Goal: Task Accomplishment & Management: Manage account settings

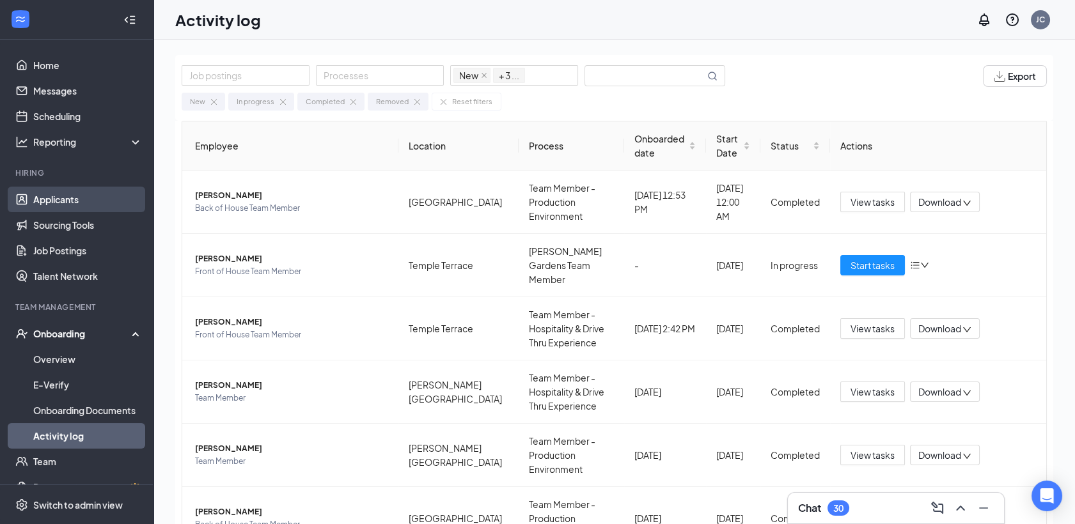
click at [72, 199] on link "Applicants" at bounding box center [87, 200] width 109 height 26
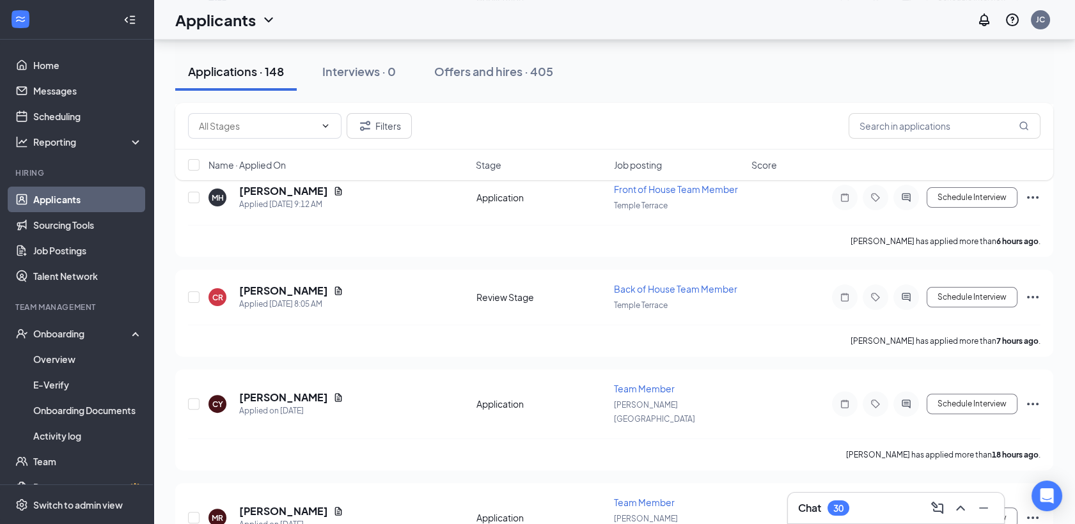
scroll to position [881, 0]
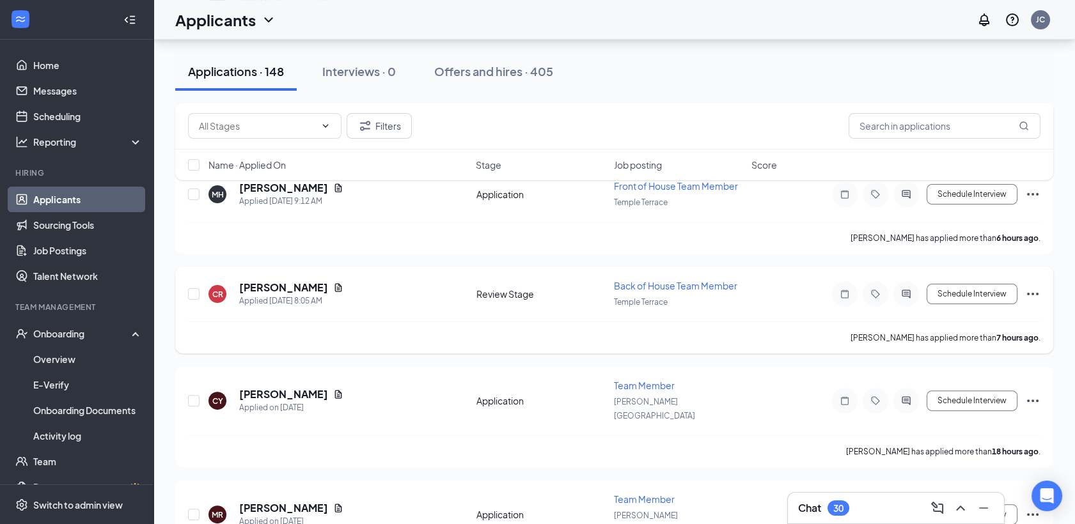
click at [648, 280] on span "Back of House Team Member" at bounding box center [675, 286] width 123 height 12
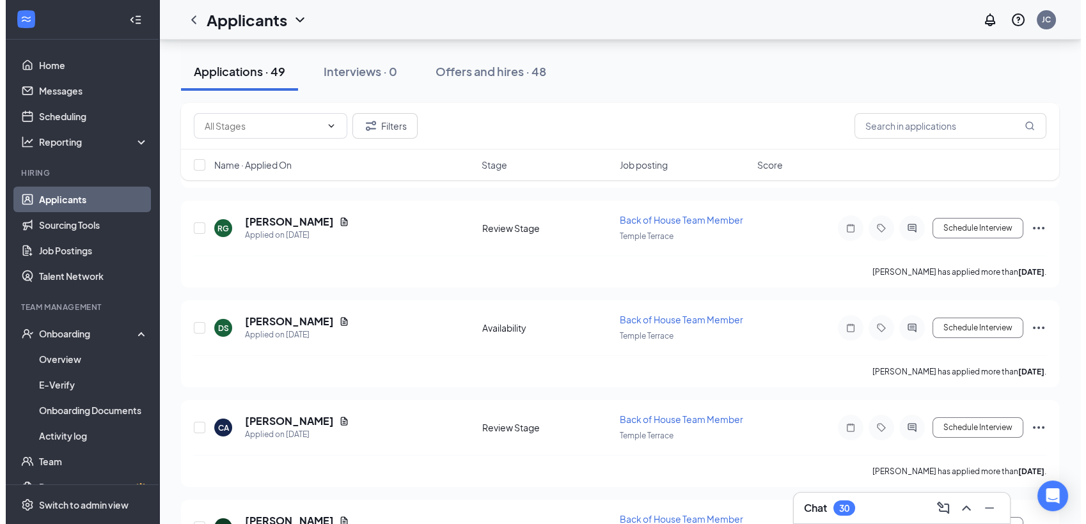
scroll to position [540, 0]
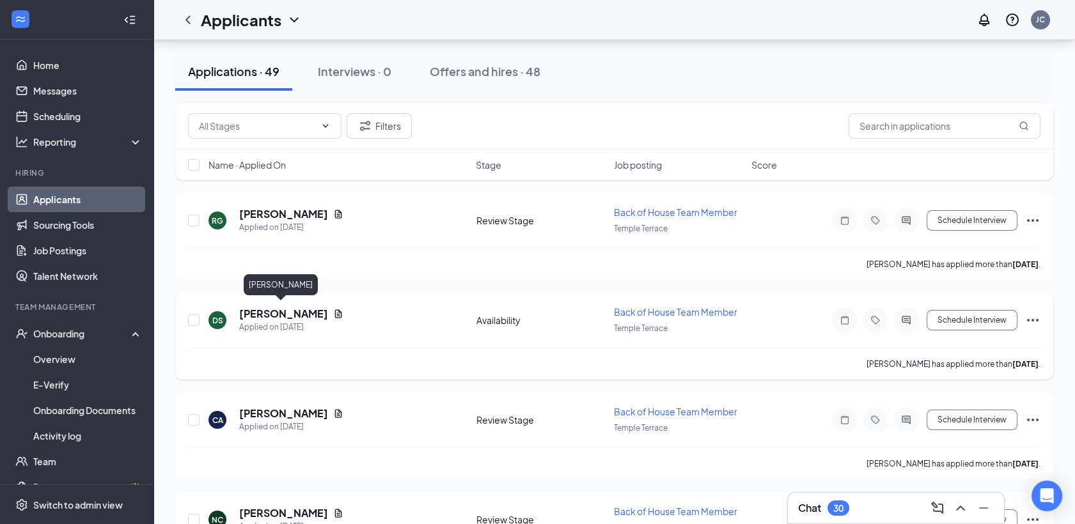
click at [287, 312] on h5 "Danielys Soto" at bounding box center [283, 314] width 89 height 14
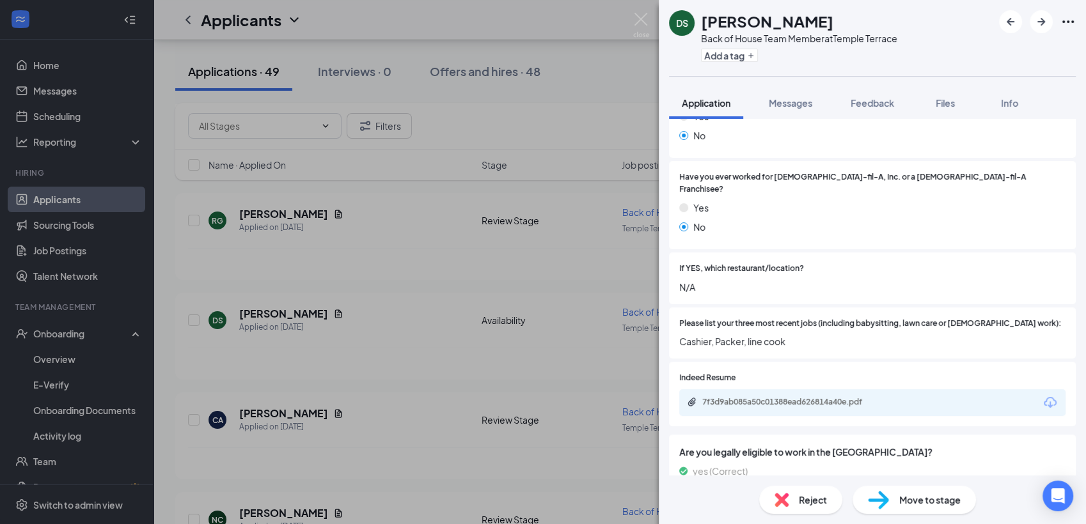
scroll to position [278, 0]
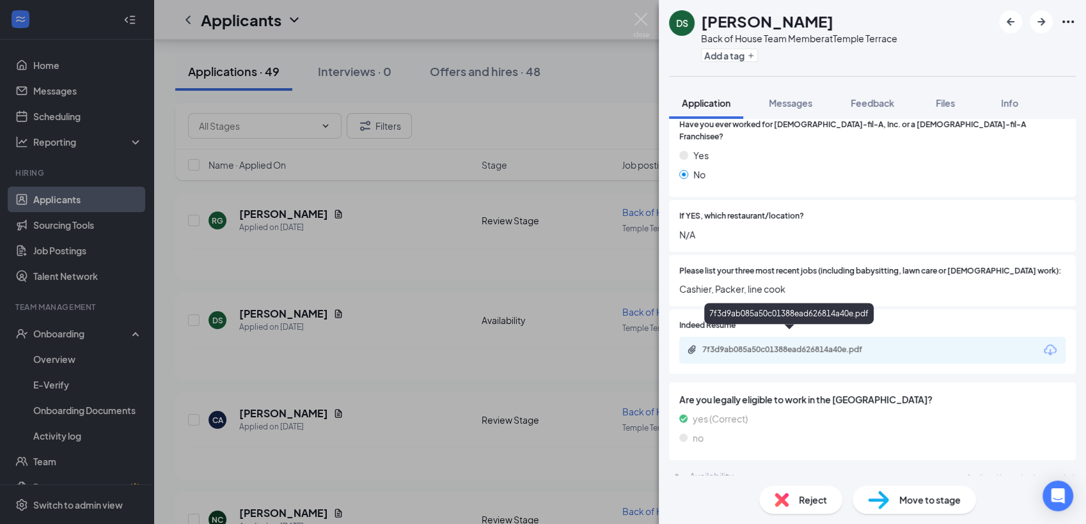
click at [799, 345] on div "7f3d9ab085a50c01388ead626814a40e.pdf" at bounding box center [791, 350] width 179 height 10
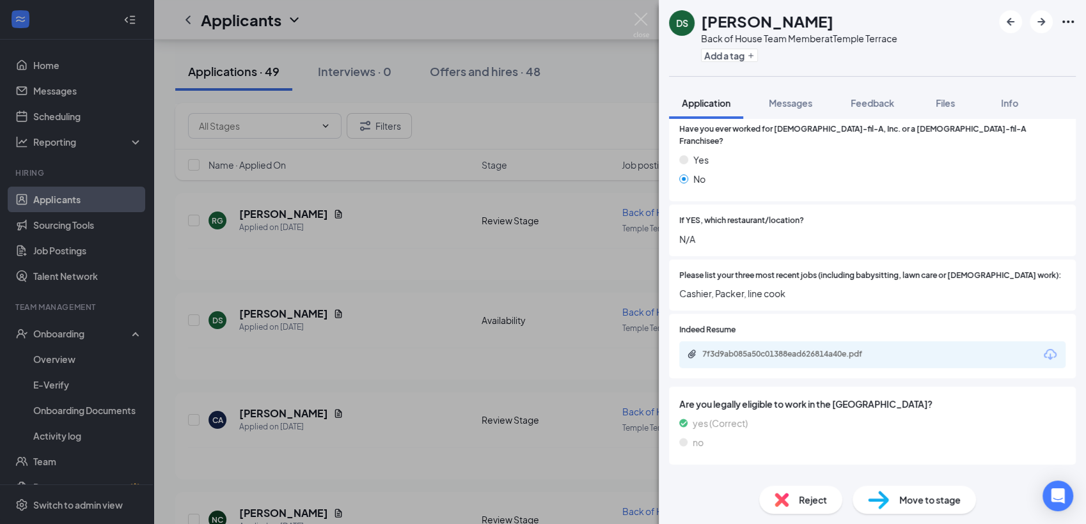
click at [805, 505] on span "Reject" at bounding box center [813, 500] width 28 height 14
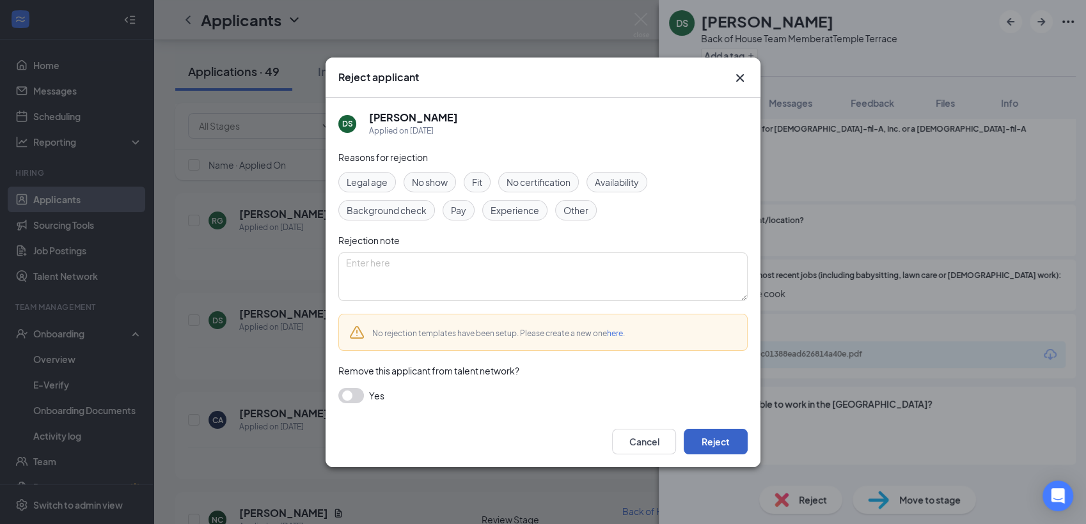
click at [724, 437] on button "Reject" at bounding box center [716, 442] width 64 height 26
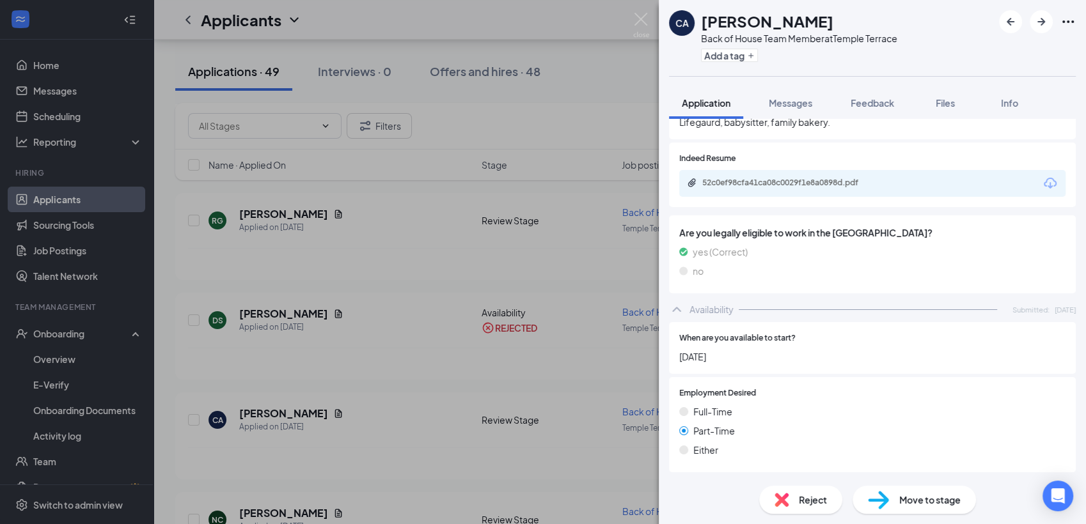
scroll to position [421, 0]
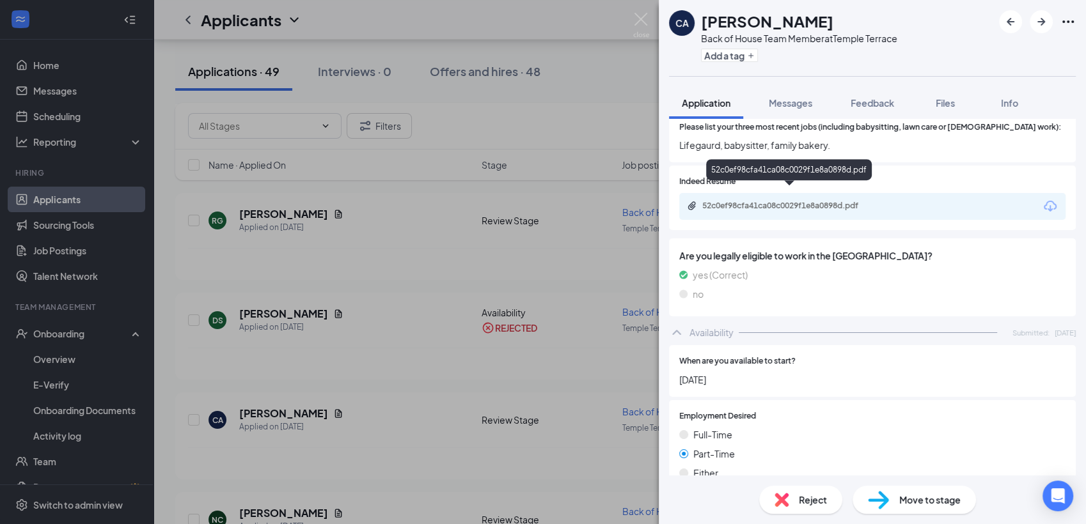
click at [793, 201] on div "52c0ef98cfa41ca08c0029f1e8a0898d.pdf" at bounding box center [791, 206] width 179 height 10
click at [815, 504] on span "Reject" at bounding box center [813, 500] width 28 height 14
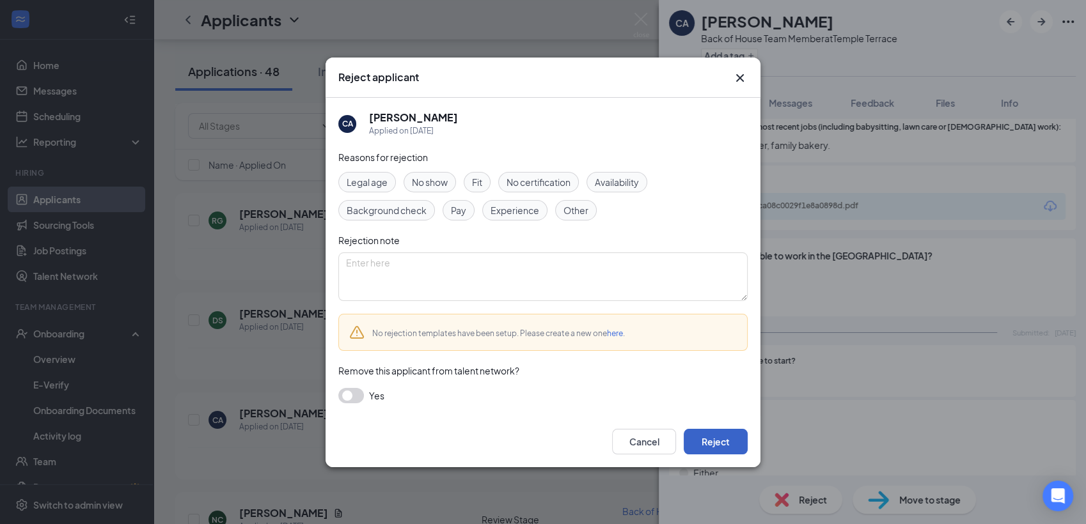
click at [716, 440] on button "Reject" at bounding box center [716, 442] width 64 height 26
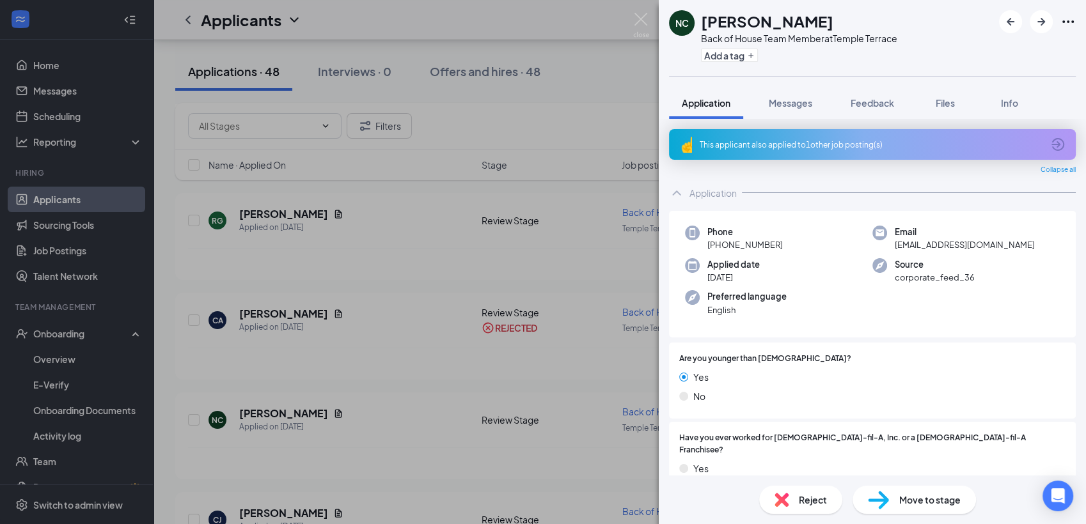
click at [851, 140] on div "This applicant also applied to 1 other job posting(s)" at bounding box center [871, 144] width 343 height 11
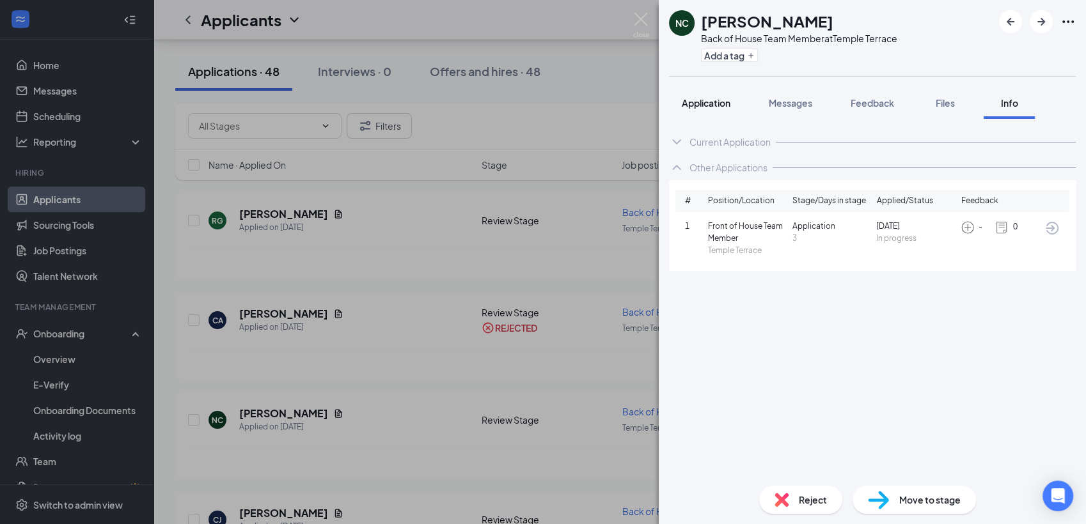
click at [722, 105] on span "Application" at bounding box center [706, 103] width 49 height 12
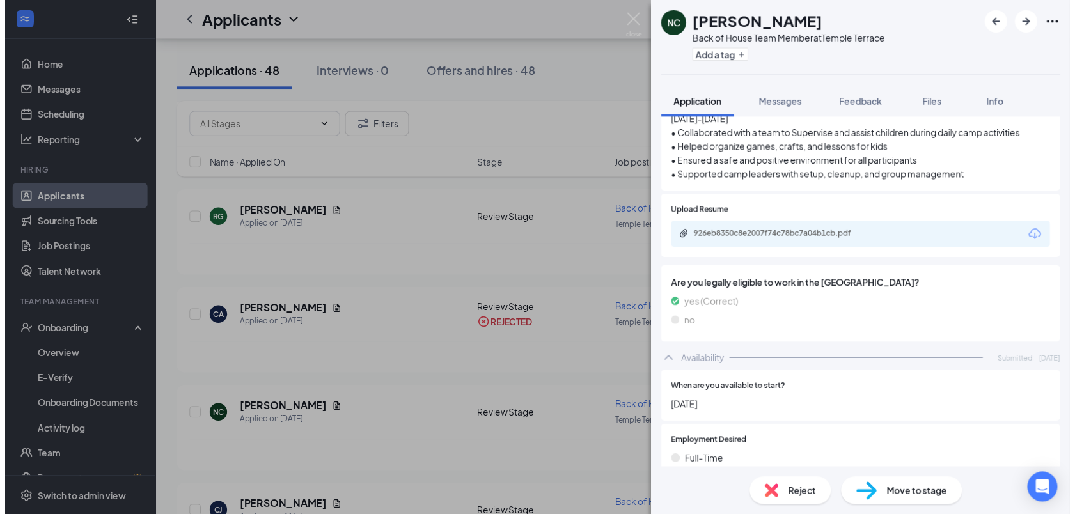
scroll to position [654, 0]
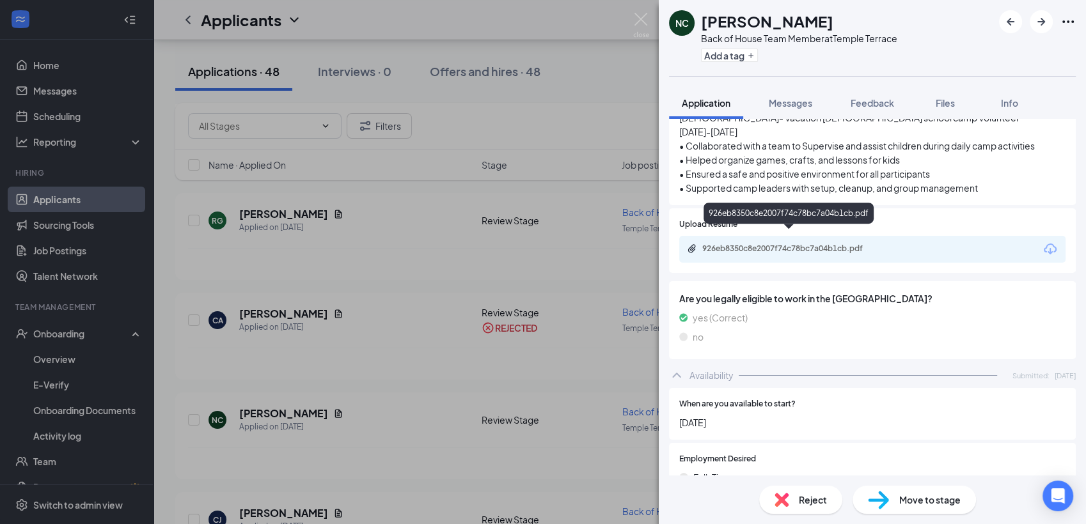
click at [780, 244] on div "926eb8350c8e2007f74c78bc7a04b1cb.pdf" at bounding box center [791, 249] width 179 height 10
click at [637, 17] on img at bounding box center [641, 25] width 16 height 25
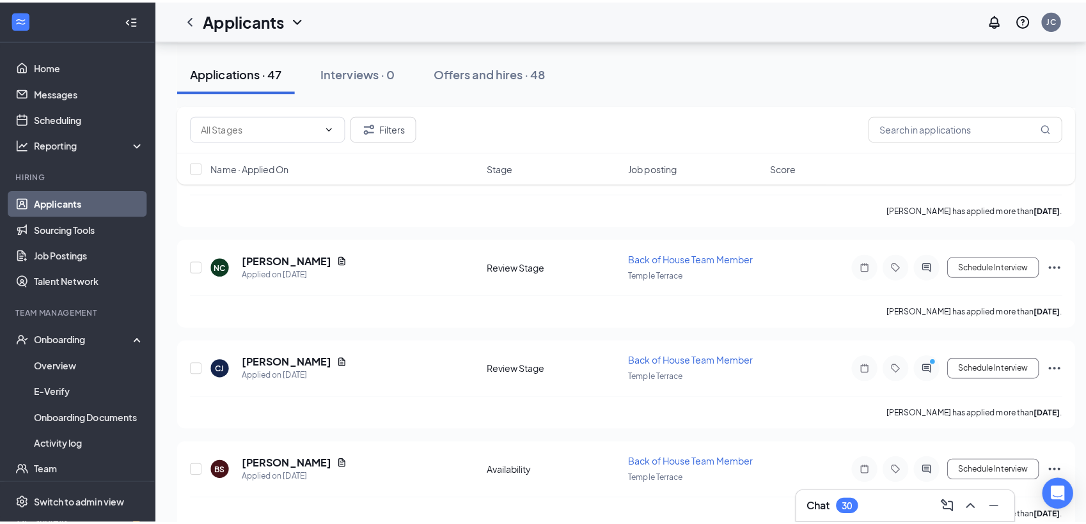
scroll to position [625, 0]
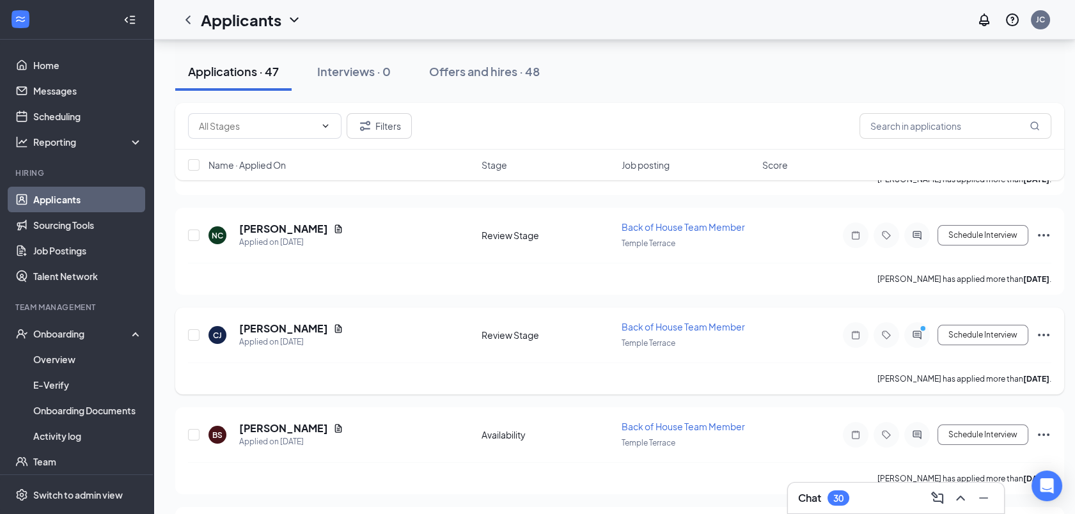
click at [1048, 331] on icon "Ellipses" at bounding box center [1043, 334] width 15 height 15
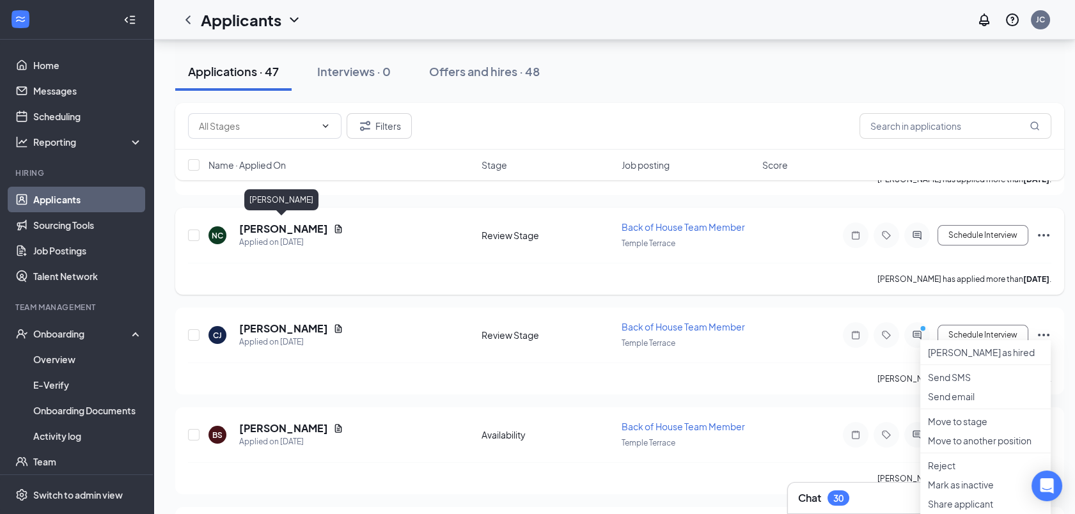
click at [279, 226] on h5 "Nicholas Carter" at bounding box center [283, 229] width 89 height 14
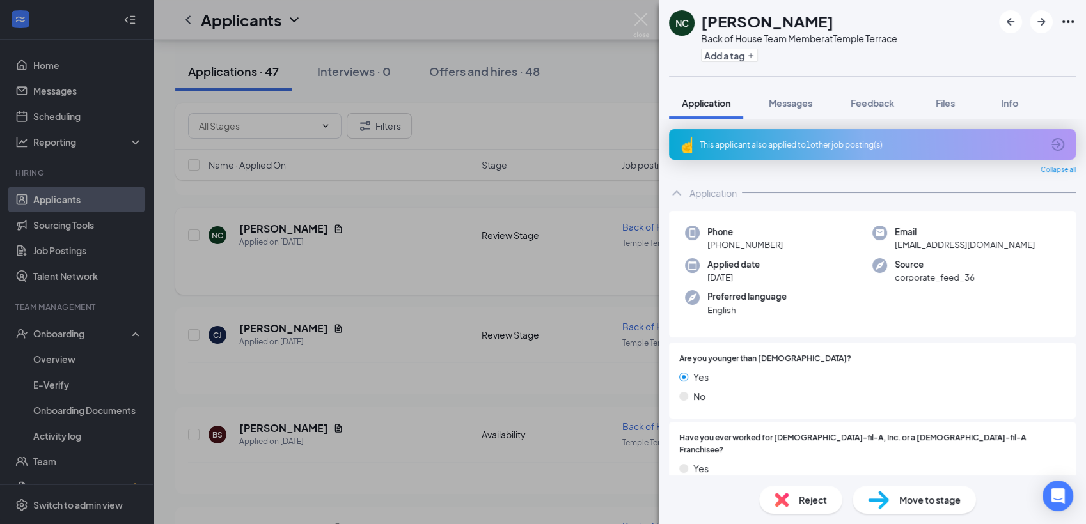
click at [279, 226] on div "NC Nicholas Carter Back of House Team Member at Temple Terrace Add a tag Applic…" at bounding box center [543, 262] width 1086 height 524
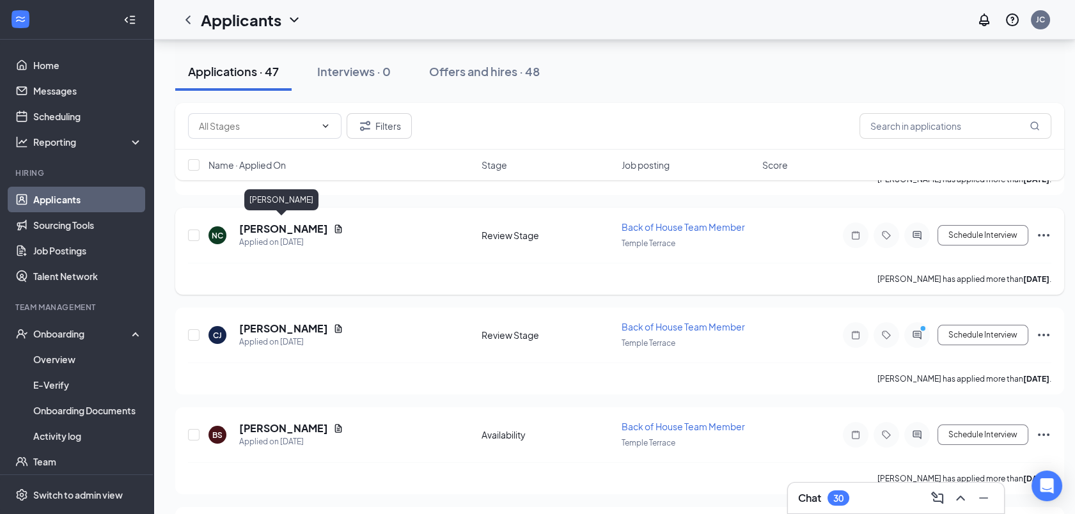
click at [281, 228] on h5 "Nicholas Carter" at bounding box center [283, 229] width 89 height 14
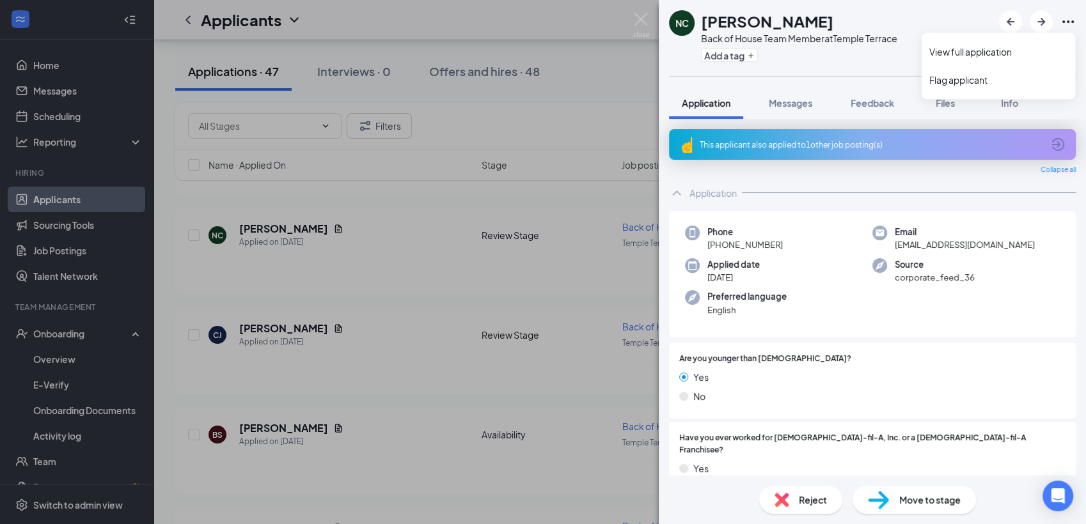
click at [1074, 23] on icon "Ellipses" at bounding box center [1067, 21] width 15 height 15
click at [863, 144] on div "This applicant also applied to 1 other job posting(s)" at bounding box center [871, 144] width 343 height 11
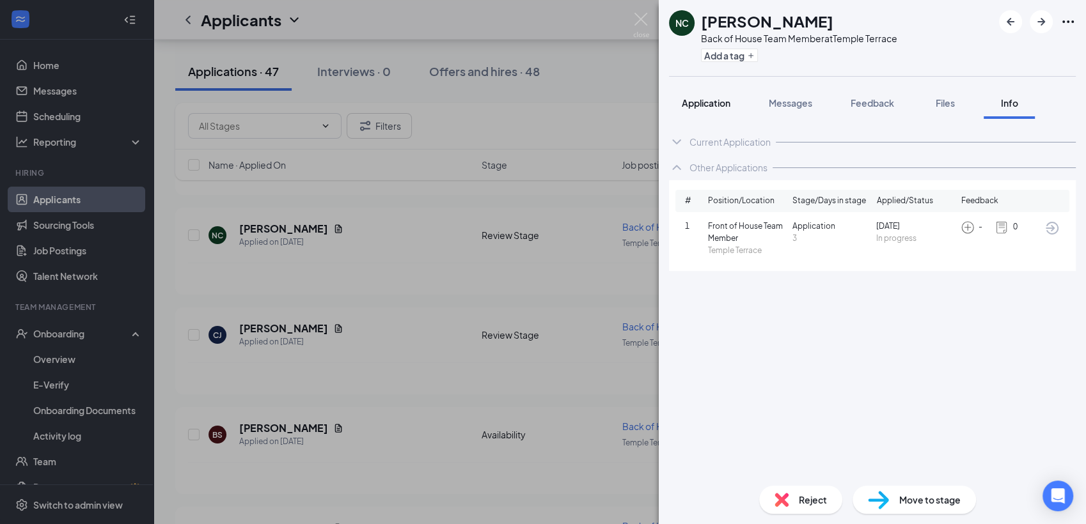
click at [705, 103] on span "Application" at bounding box center [706, 103] width 49 height 12
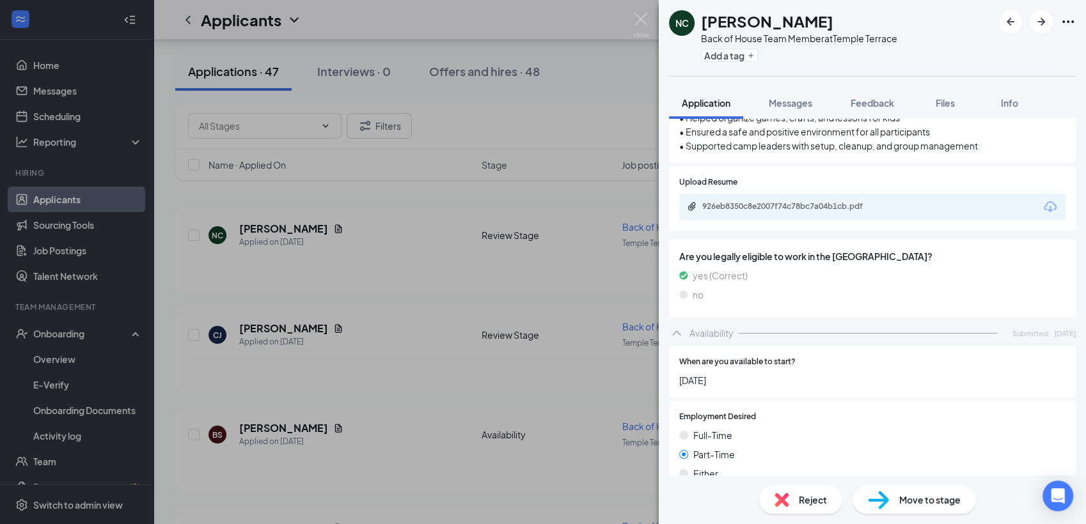
scroll to position [952, 0]
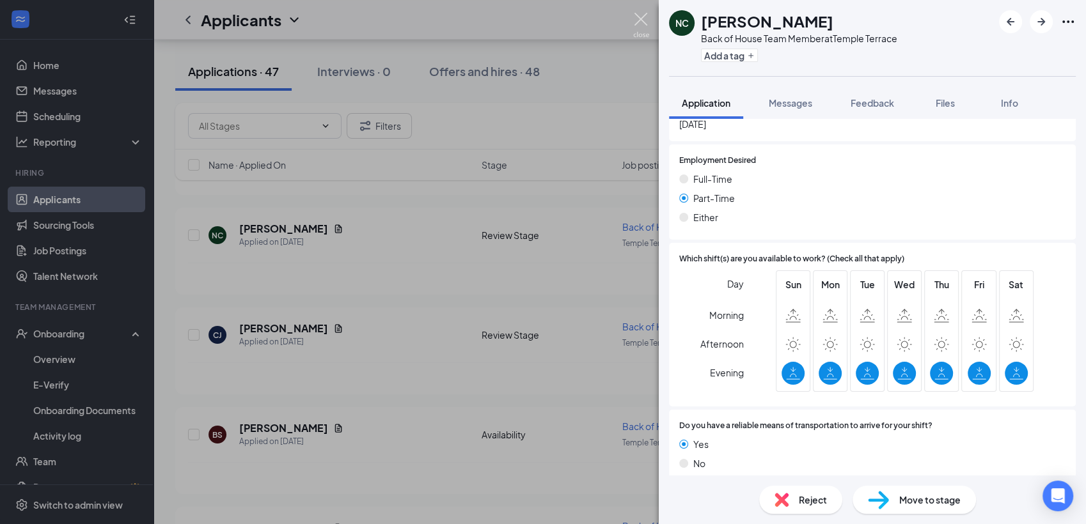
click at [640, 15] on img at bounding box center [641, 25] width 16 height 25
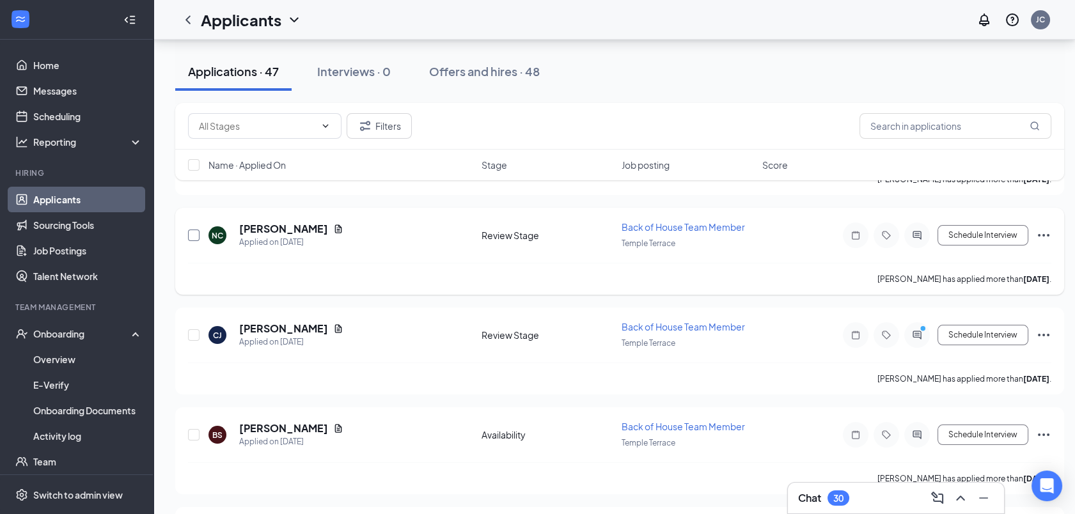
click at [197, 231] on input "checkbox" at bounding box center [194, 236] width 12 height 12
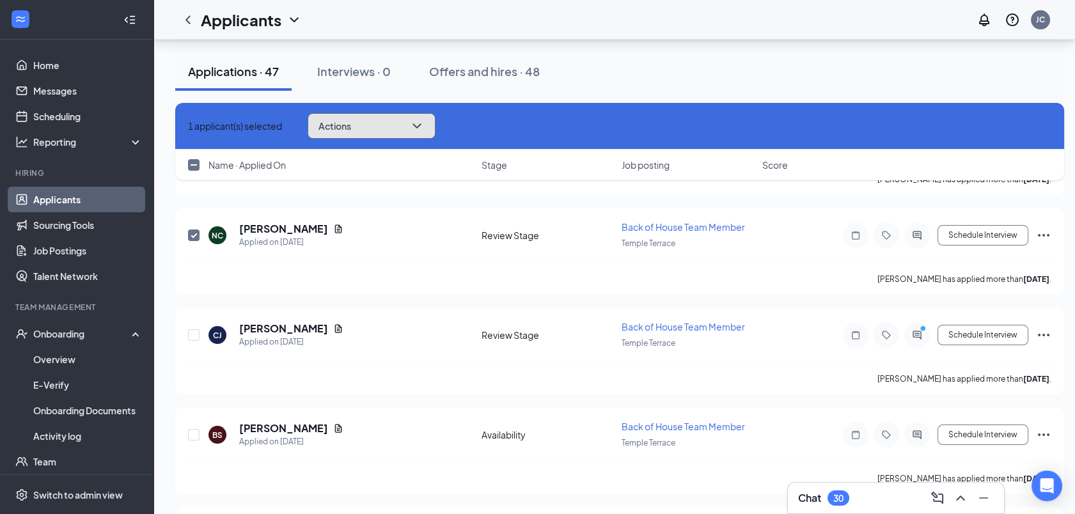
click at [425, 129] on icon "ChevronDown" at bounding box center [416, 125] width 15 height 15
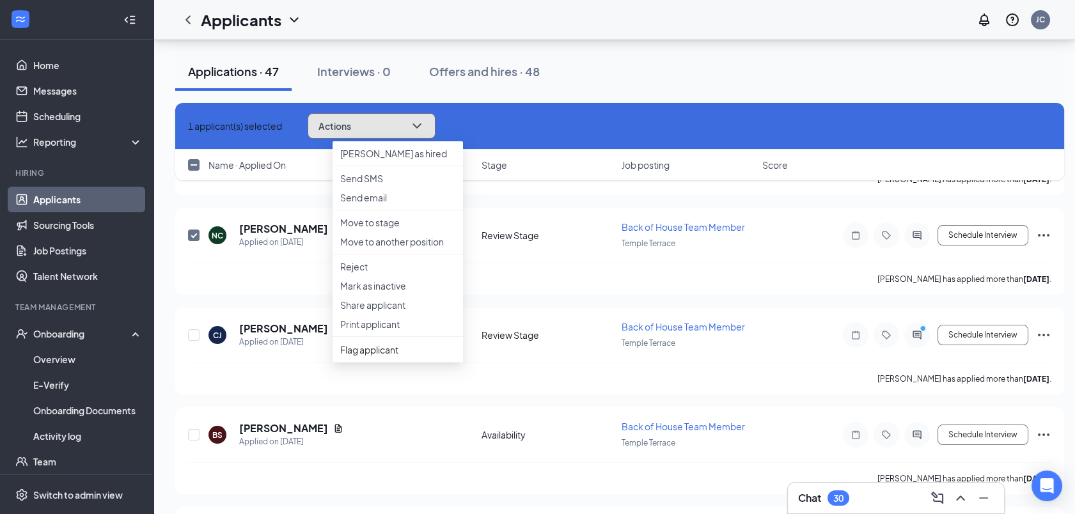
click at [425, 125] on icon "ChevronDown" at bounding box center [416, 125] width 15 height 15
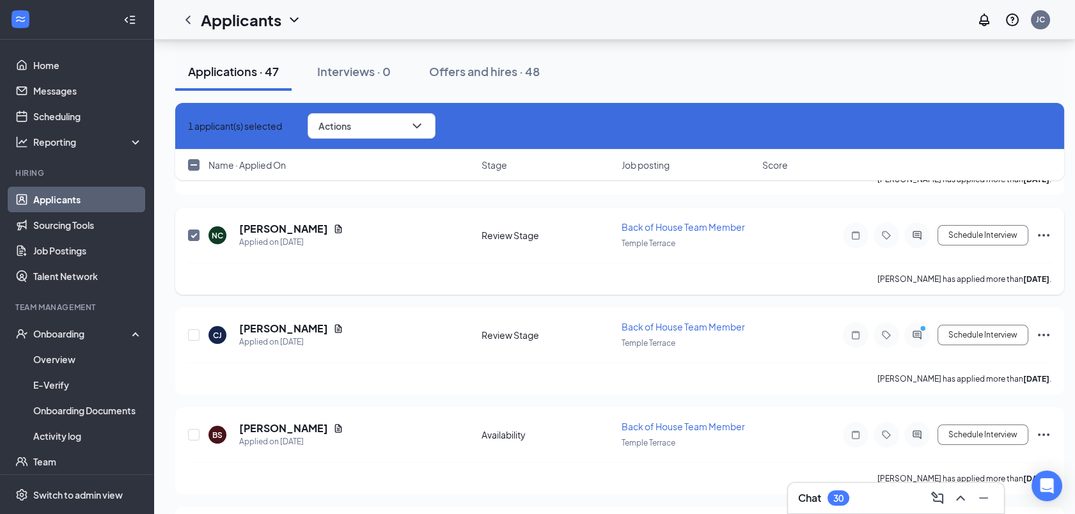
click at [1044, 233] on icon "Ellipses" at bounding box center [1043, 235] width 15 height 15
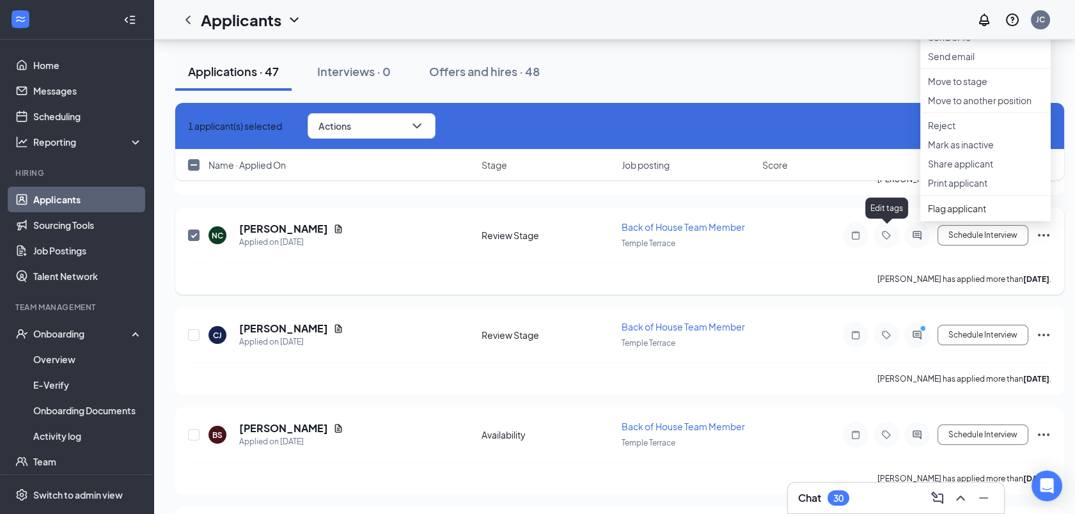
click at [888, 232] on icon "Tag" at bounding box center [886, 236] width 8 height 8
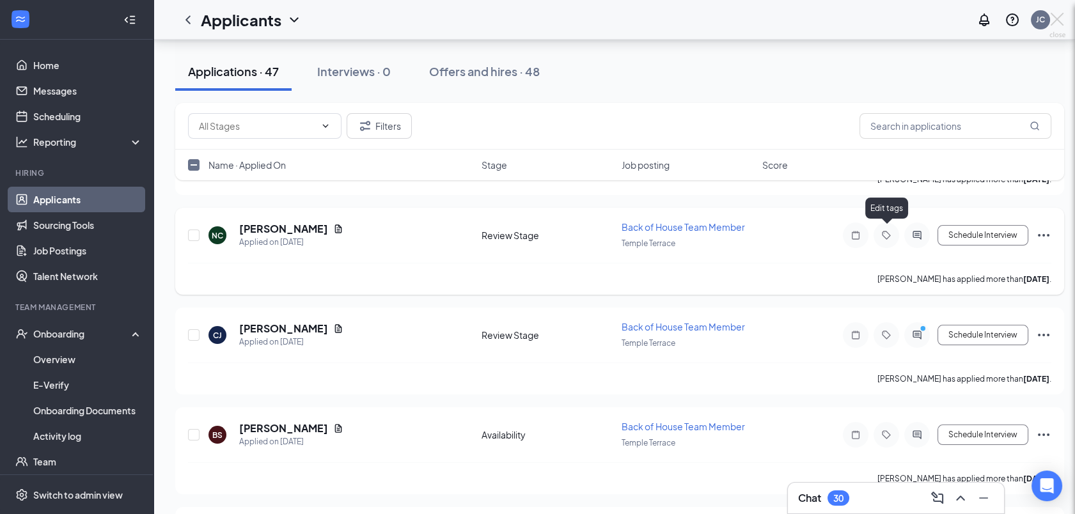
checkbox input "false"
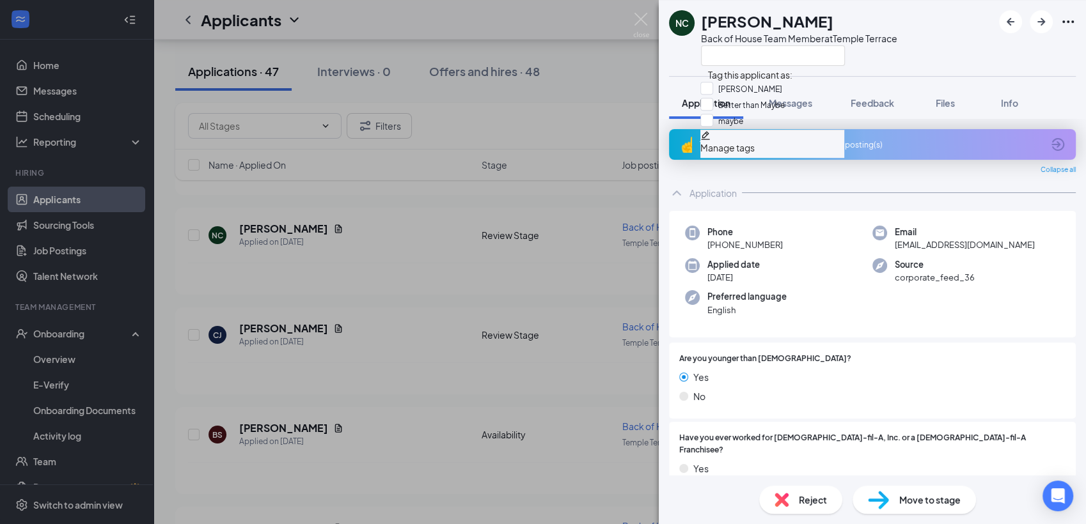
click at [774, 155] on div "Manage tags" at bounding box center [772, 148] width 144 height 14
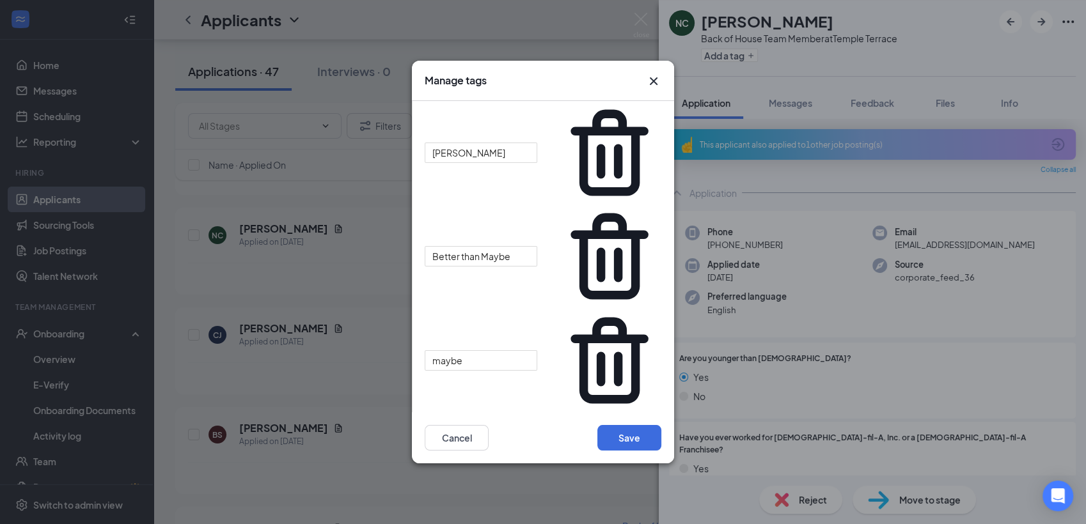
click at [648, 89] on icon "Cross" at bounding box center [653, 81] width 15 height 15
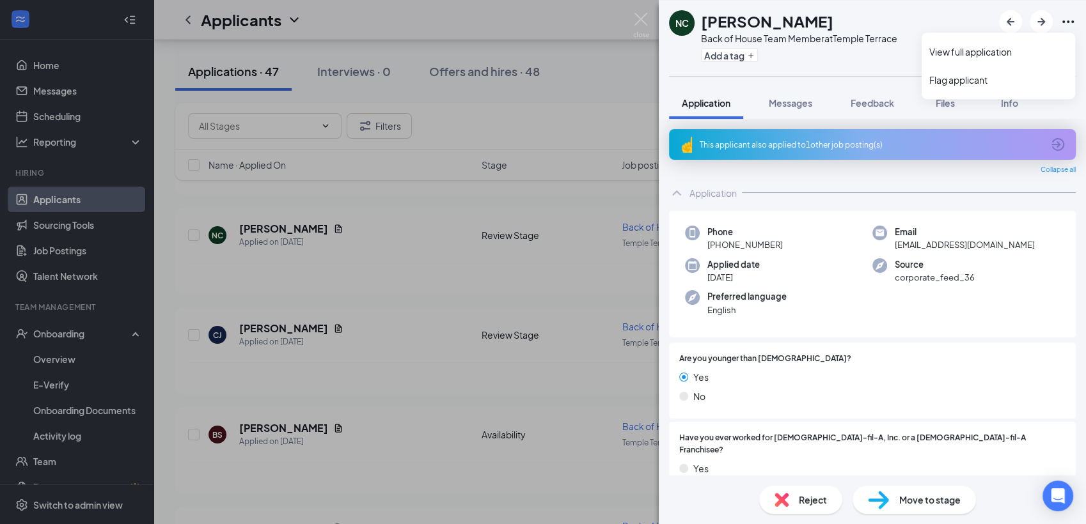
click at [1070, 19] on icon "Ellipses" at bounding box center [1067, 21] width 15 height 15
click at [641, 26] on img at bounding box center [641, 25] width 16 height 25
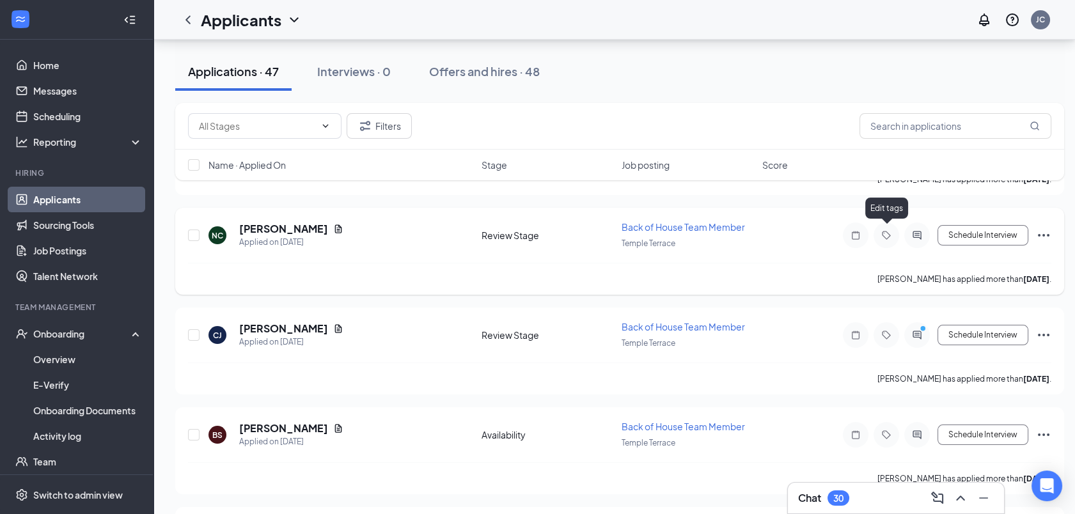
click at [884, 230] on icon "Tag" at bounding box center [886, 235] width 15 height 10
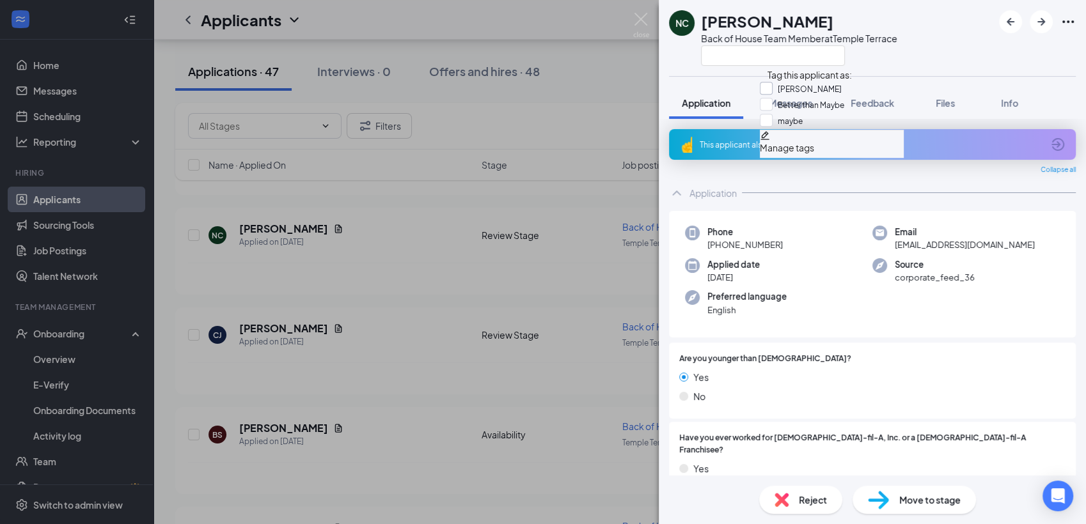
click at [773, 91] on input "BG minor" at bounding box center [801, 89] width 82 height 14
checkbox input "true"
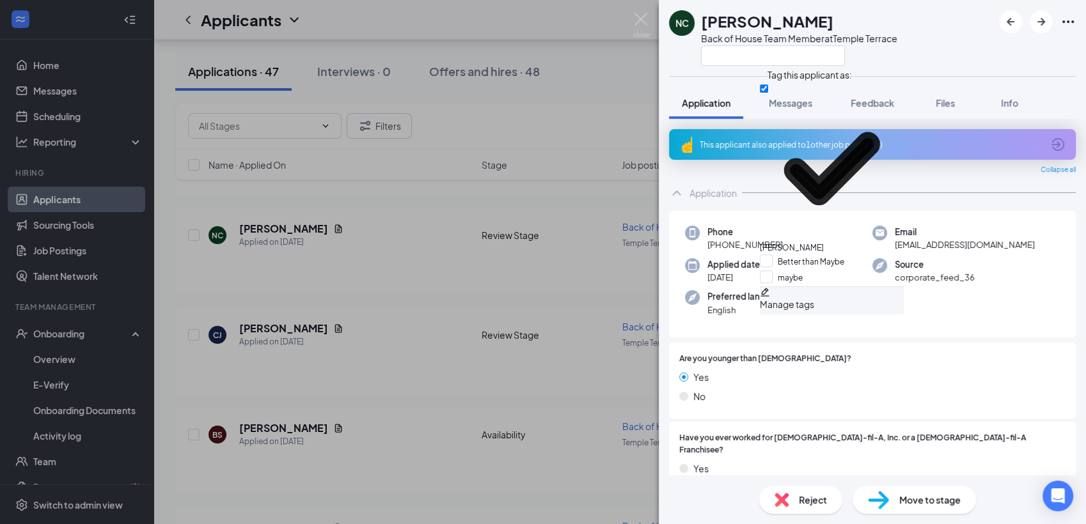
click at [728, 143] on div "This applicant also applied to 1 other job posting(s)" at bounding box center [871, 144] width 343 height 11
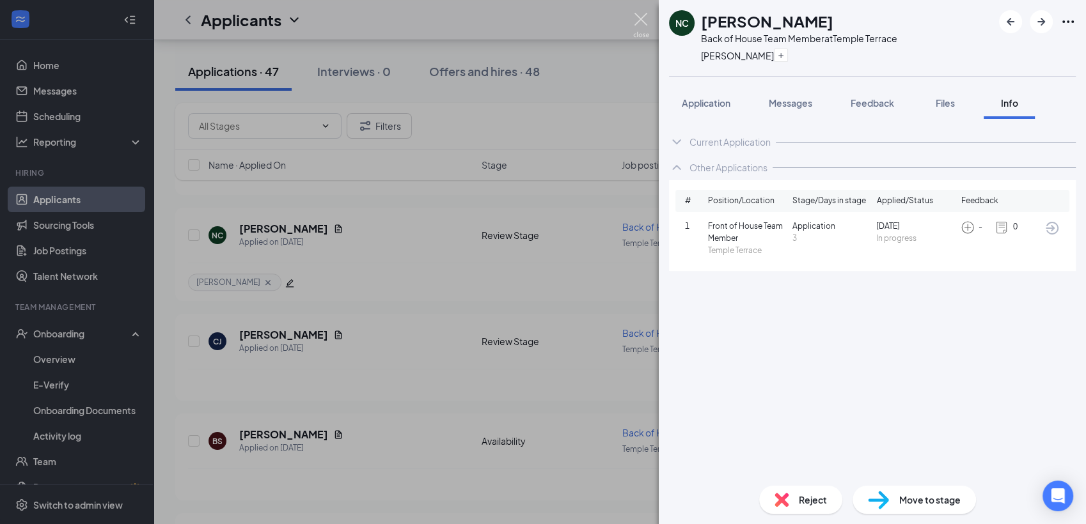
click at [640, 13] on img at bounding box center [641, 25] width 16 height 25
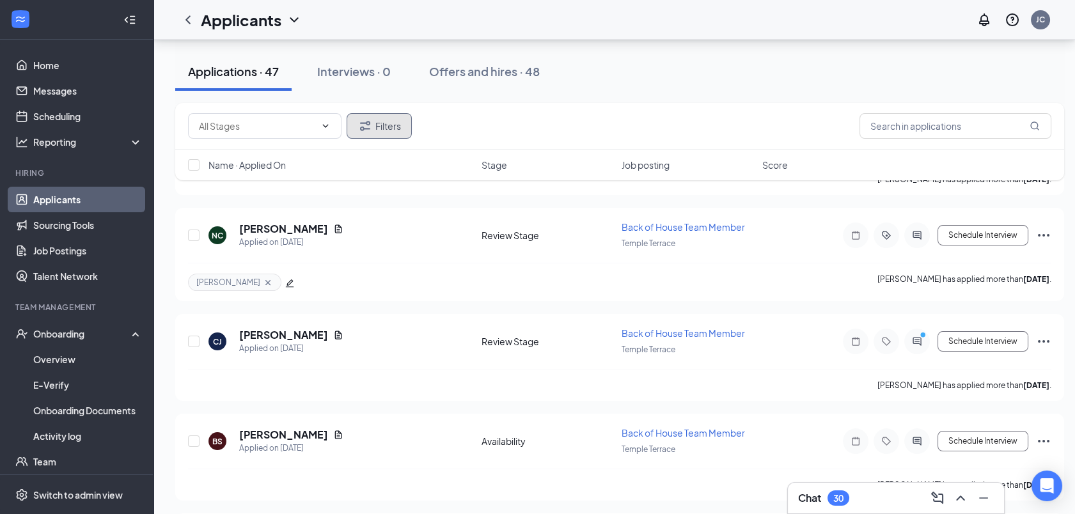
click at [395, 127] on button "Filters" at bounding box center [379, 126] width 65 height 26
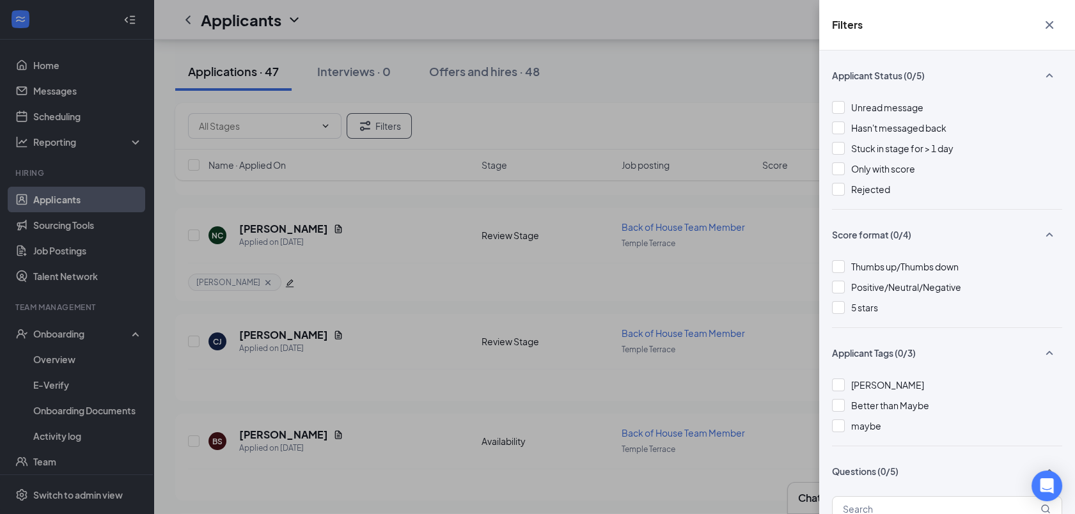
click at [1050, 19] on icon "Cross" at bounding box center [1049, 24] width 15 height 15
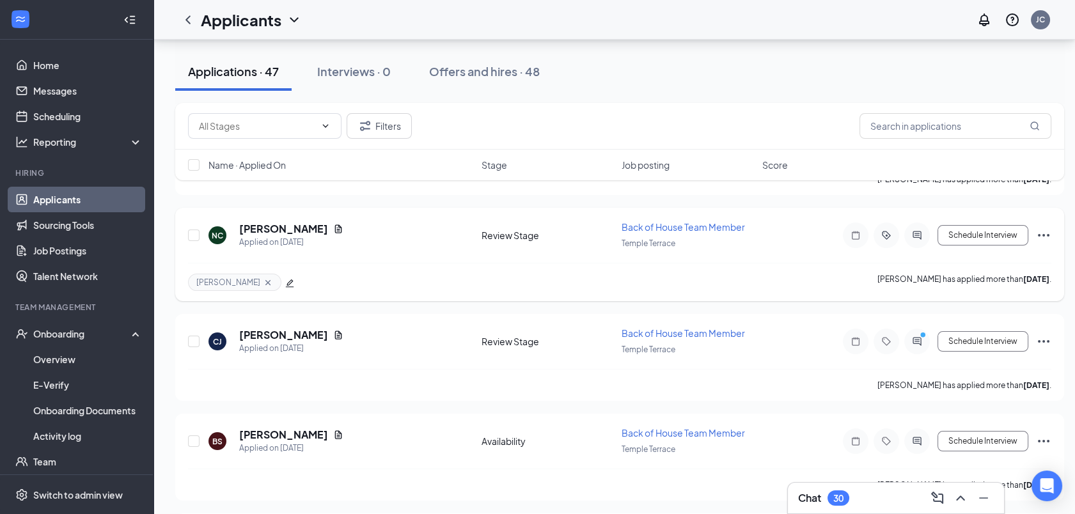
click at [1042, 233] on icon "Ellipses" at bounding box center [1043, 235] width 15 height 15
click at [1042, 230] on icon "Ellipses" at bounding box center [1043, 235] width 15 height 15
click at [1042, 235] on icon "Ellipses" at bounding box center [1043, 235] width 15 height 15
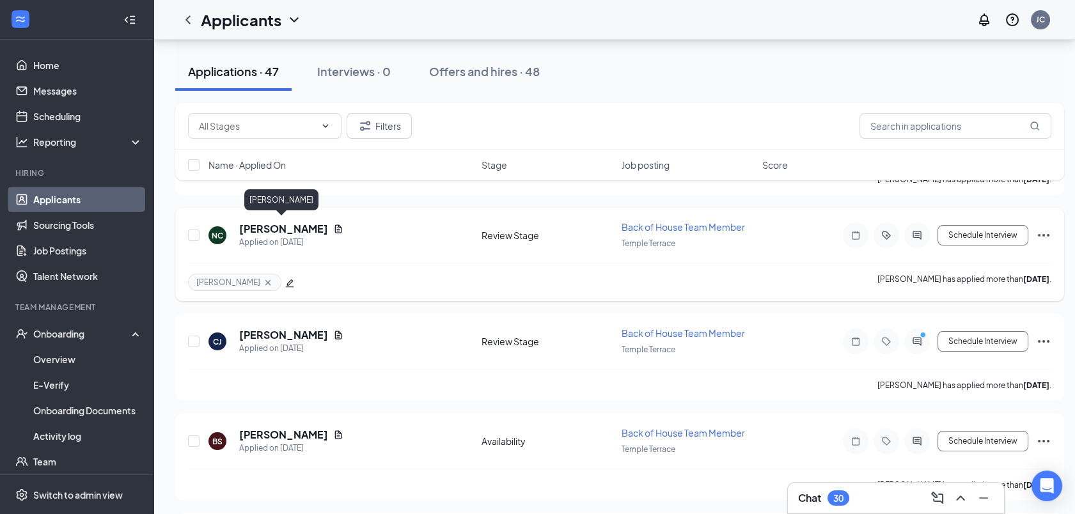
click at [285, 222] on h5 "Nicholas Carter" at bounding box center [283, 229] width 89 height 14
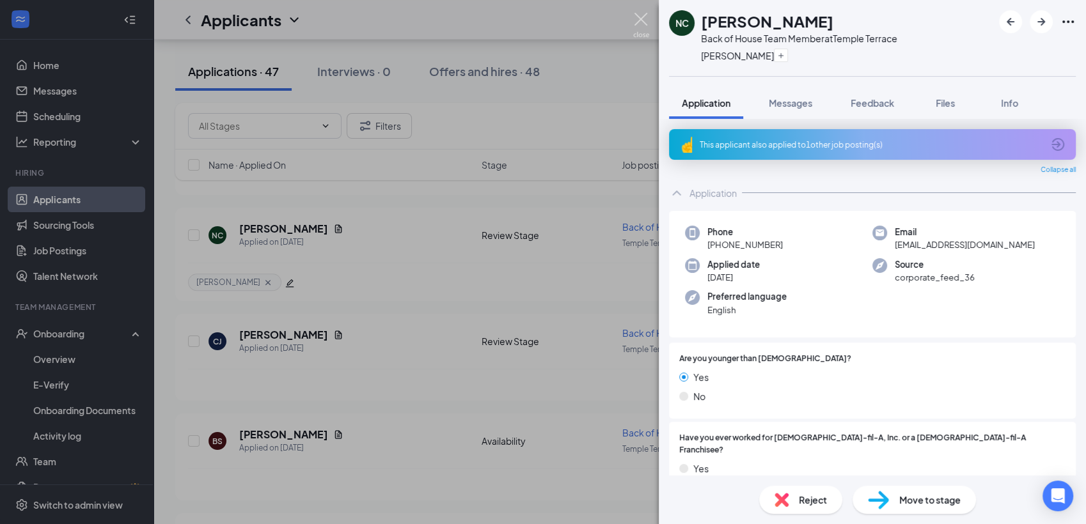
click at [634, 16] on img at bounding box center [641, 25] width 16 height 25
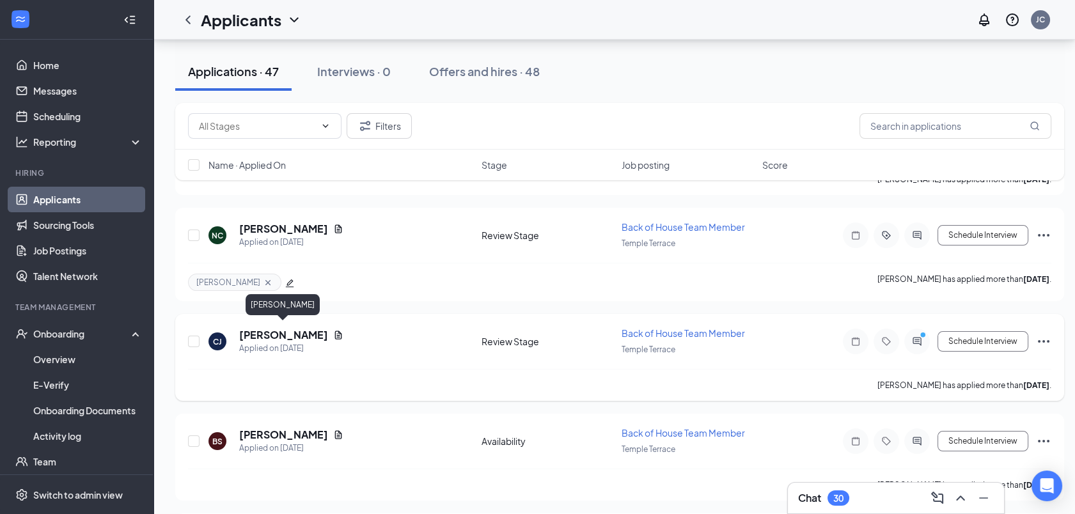
click at [310, 330] on h5 "Charles Jefferson" at bounding box center [283, 335] width 89 height 14
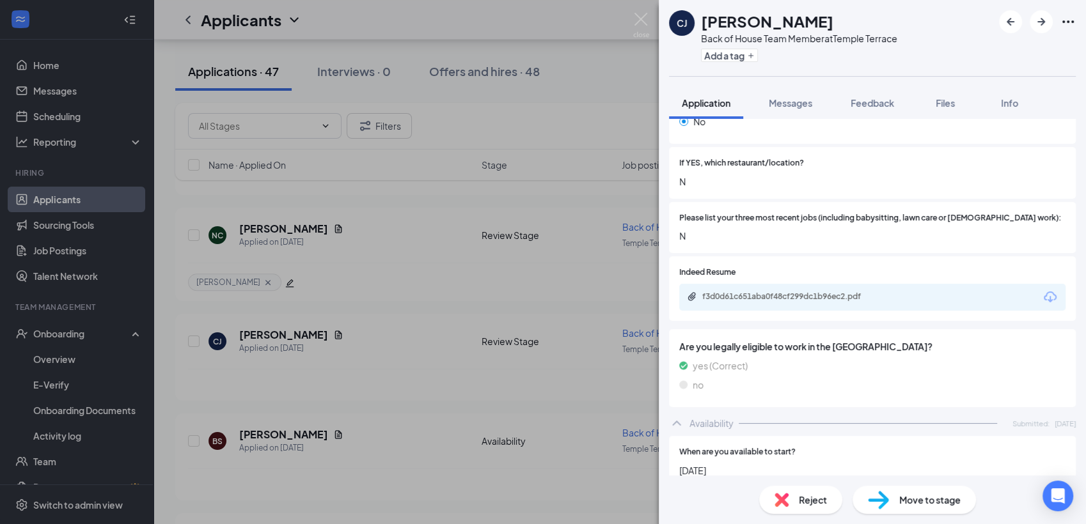
scroll to position [308, 0]
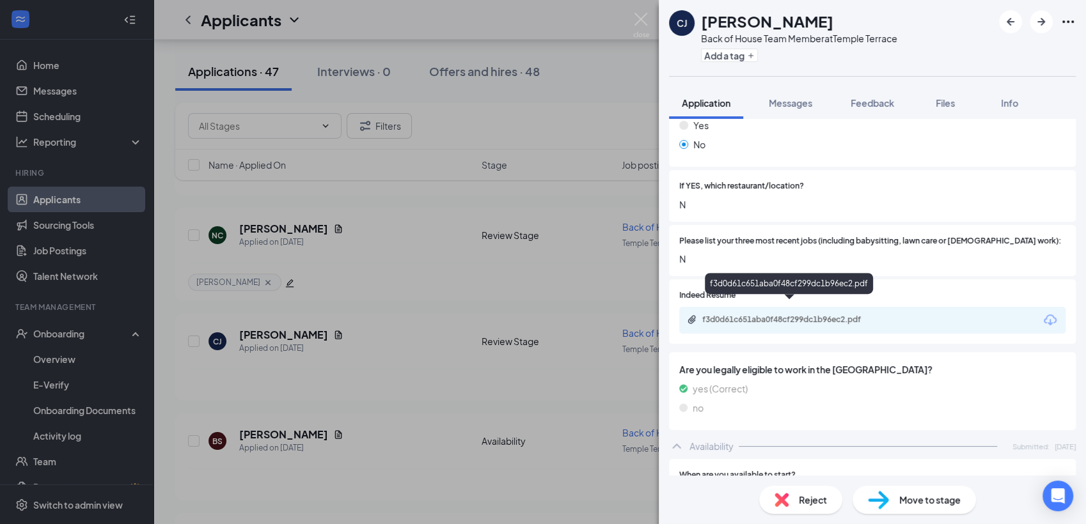
click at [788, 315] on div "f3d0d61c651aba0f48cf299dc1b96ec2.pdf" at bounding box center [791, 320] width 179 height 10
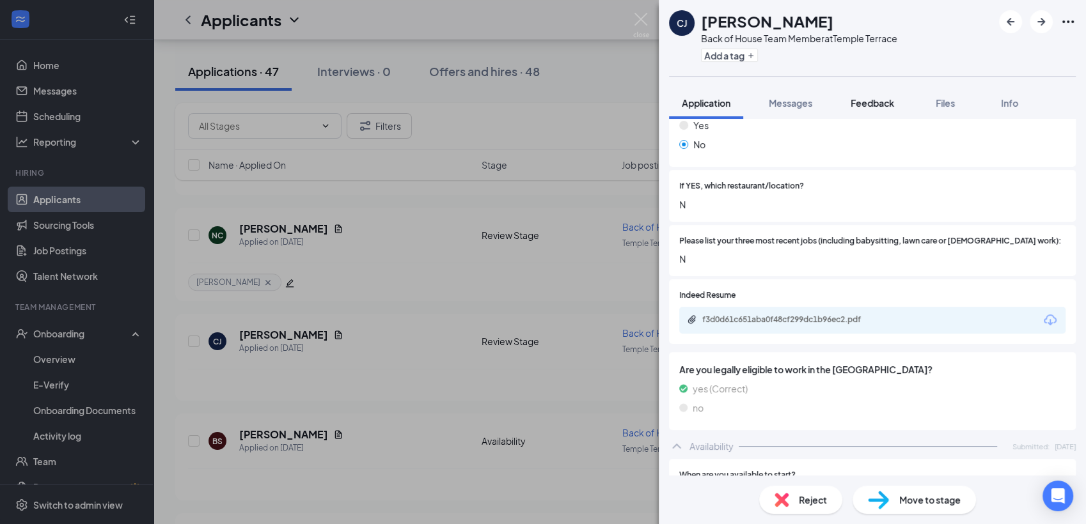
click at [864, 100] on span "Feedback" at bounding box center [872, 103] width 43 height 12
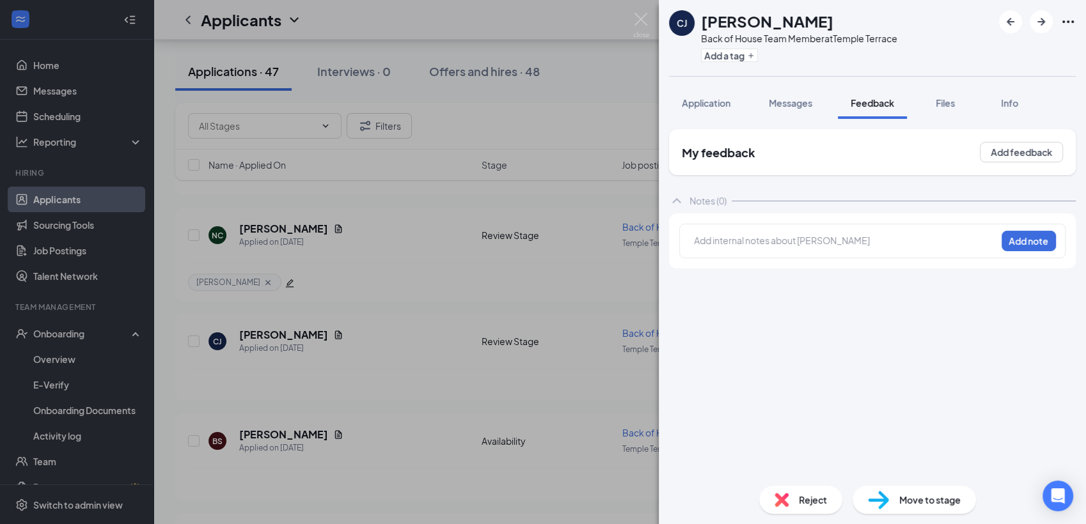
click at [716, 240] on div at bounding box center [845, 240] width 301 height 13
click at [1042, 240] on button "Add note" at bounding box center [1029, 241] width 54 height 20
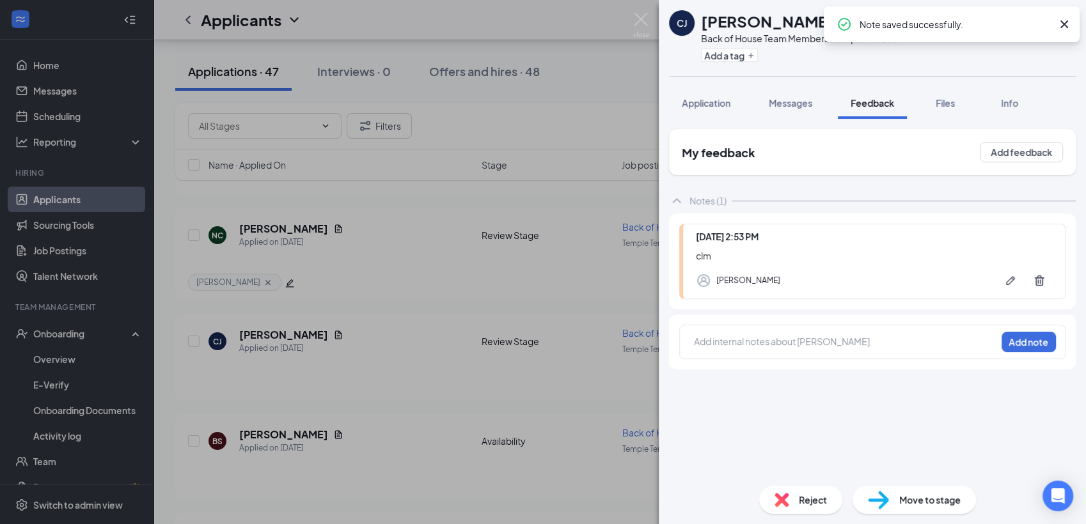
click at [821, 505] on span "Reject" at bounding box center [813, 500] width 28 height 14
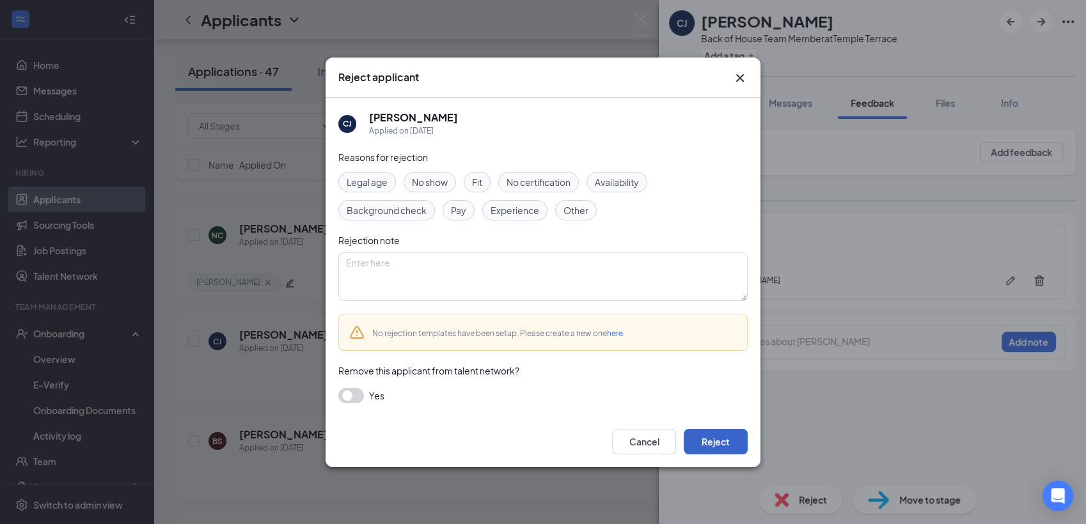
click at [716, 446] on button "Reject" at bounding box center [716, 442] width 64 height 26
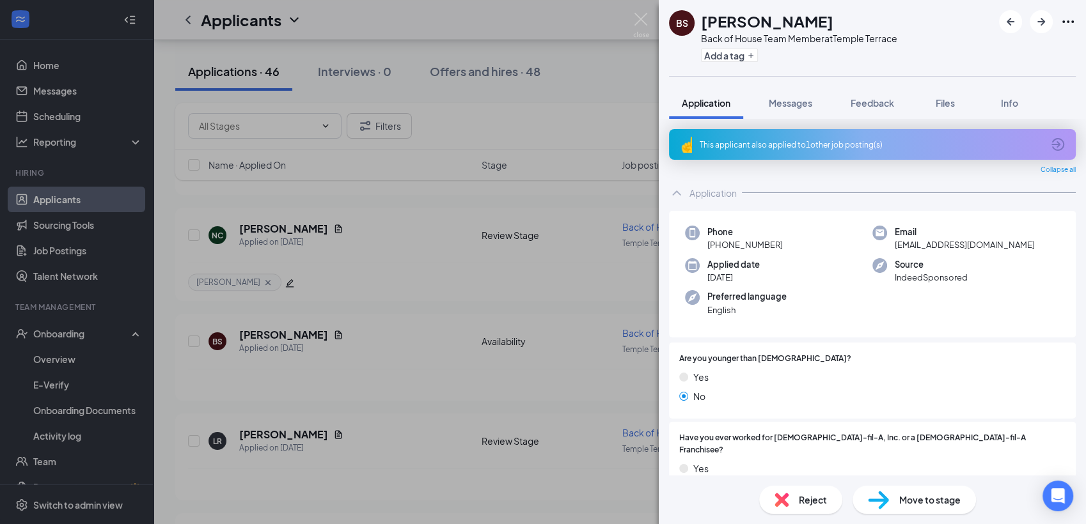
click at [718, 140] on div "This applicant also applied to 1 other job posting(s)" at bounding box center [871, 144] width 343 height 11
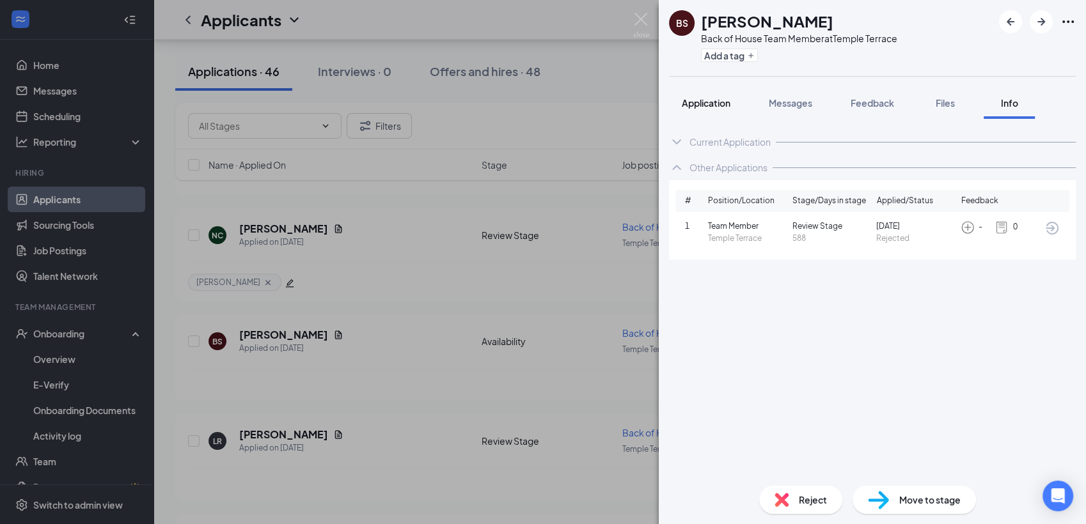
click at [715, 107] on span "Application" at bounding box center [706, 103] width 49 height 12
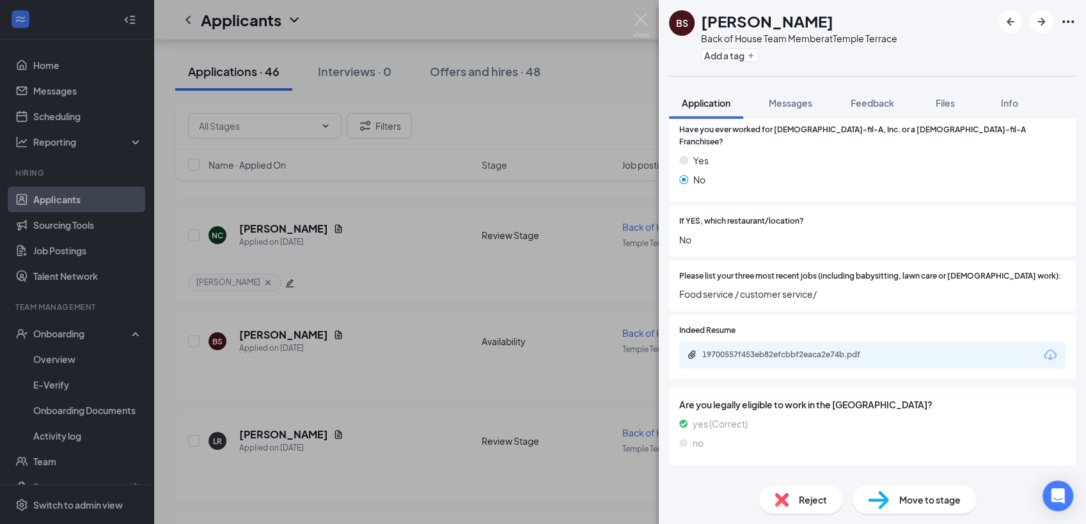
scroll to position [313, 0]
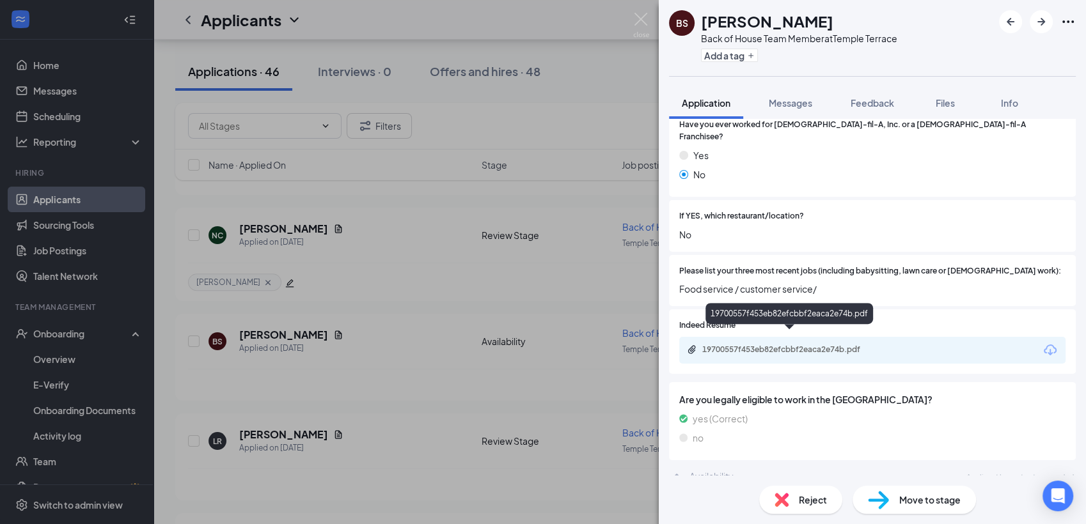
click at [771, 345] on div "19700557f453eb82efcbbf2eaca2e74b.pdf" at bounding box center [791, 350] width 179 height 10
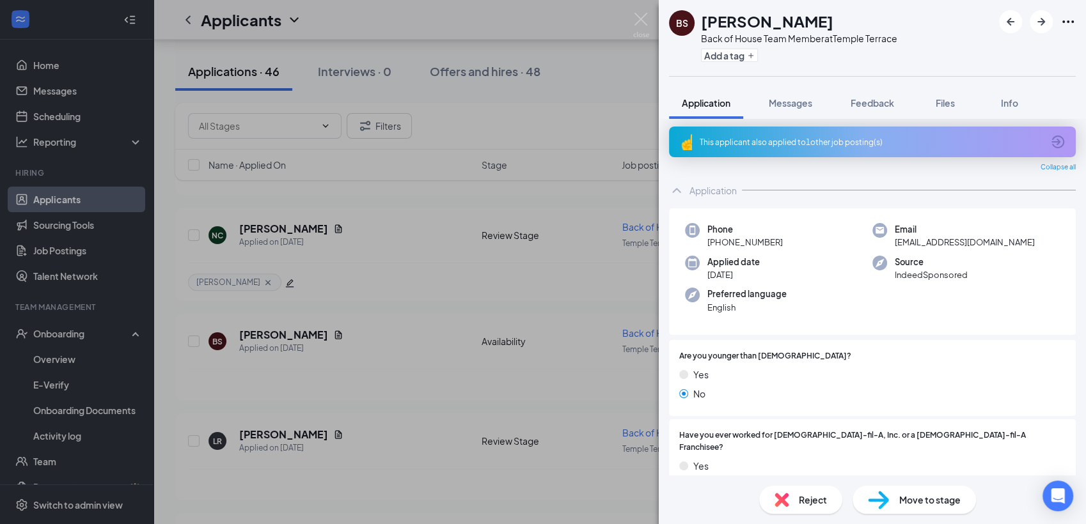
scroll to position [0, 0]
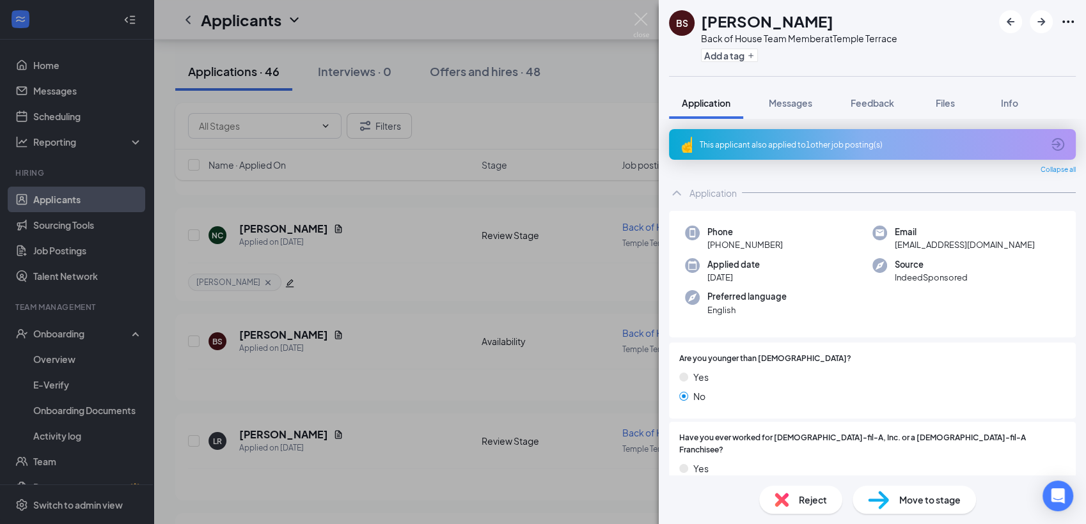
click at [854, 140] on div "This applicant also applied to 1 other job posting(s)" at bounding box center [871, 144] width 343 height 11
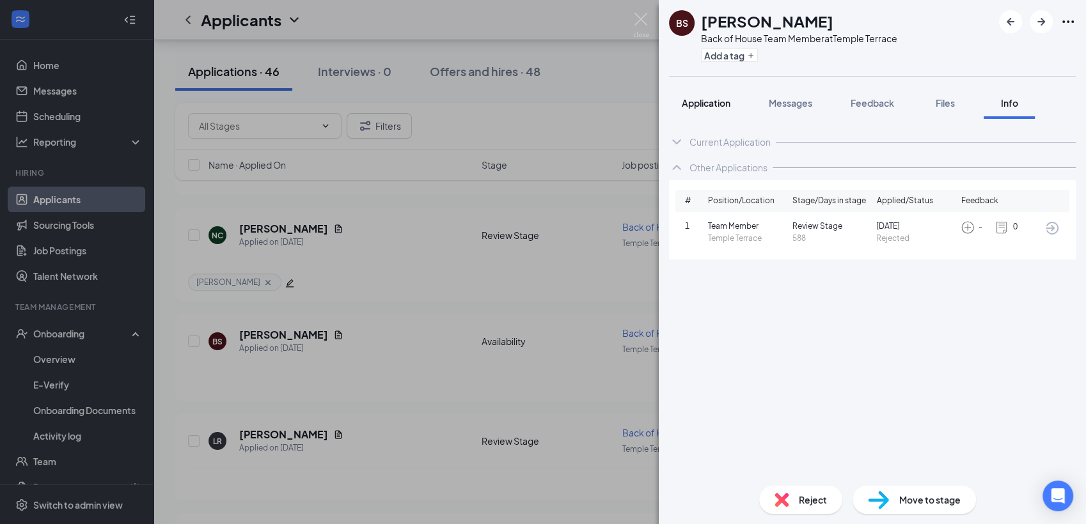
click at [712, 104] on span "Application" at bounding box center [706, 103] width 49 height 12
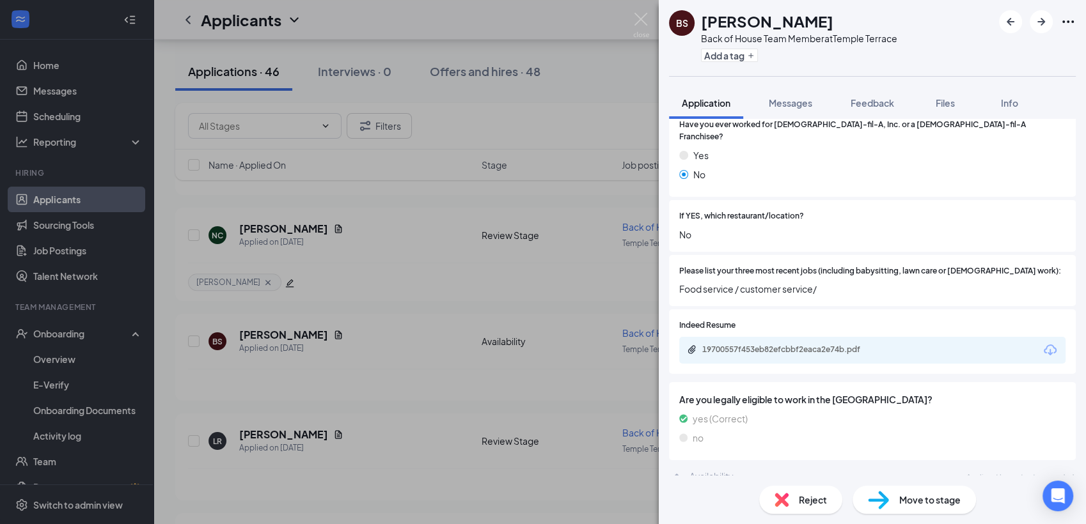
scroll to position [309, 0]
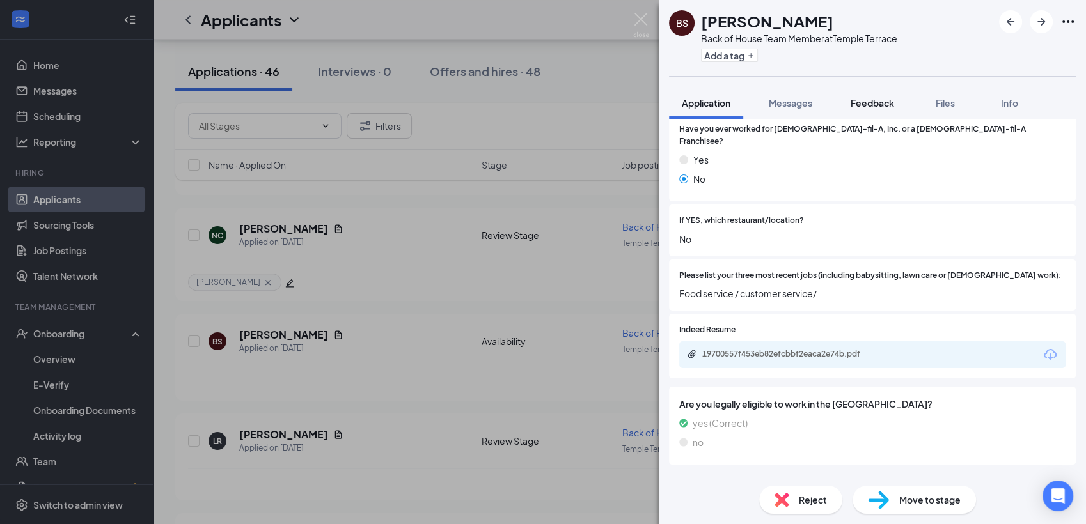
click at [860, 107] on span "Feedback" at bounding box center [872, 103] width 43 height 12
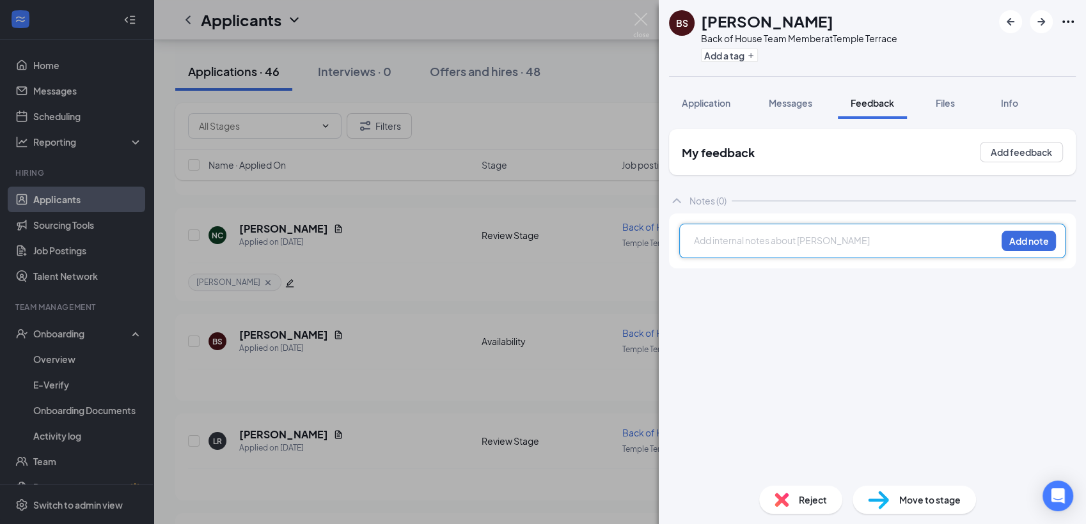
click at [725, 249] on div at bounding box center [845, 242] width 301 height 17
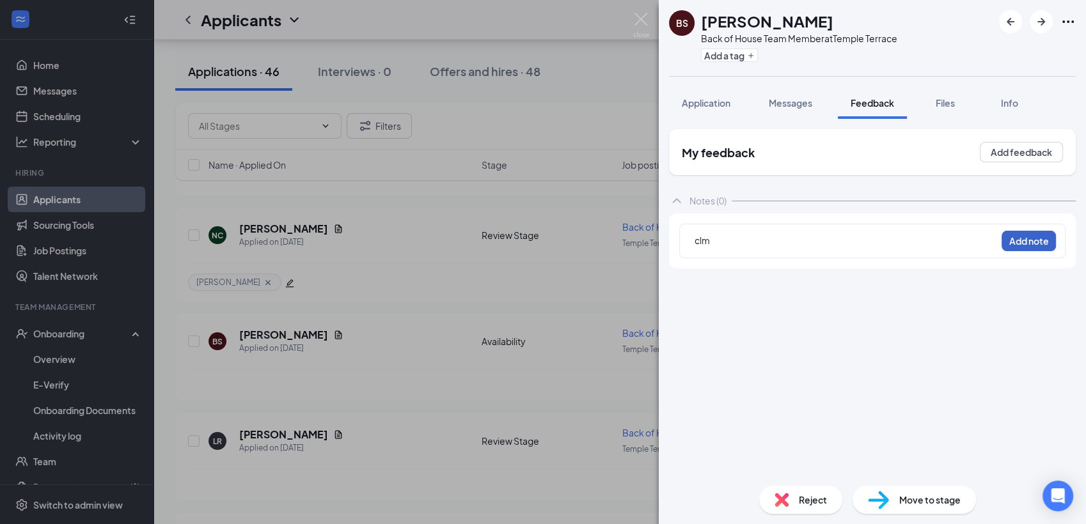
click at [1025, 236] on button "Add note" at bounding box center [1029, 241] width 54 height 20
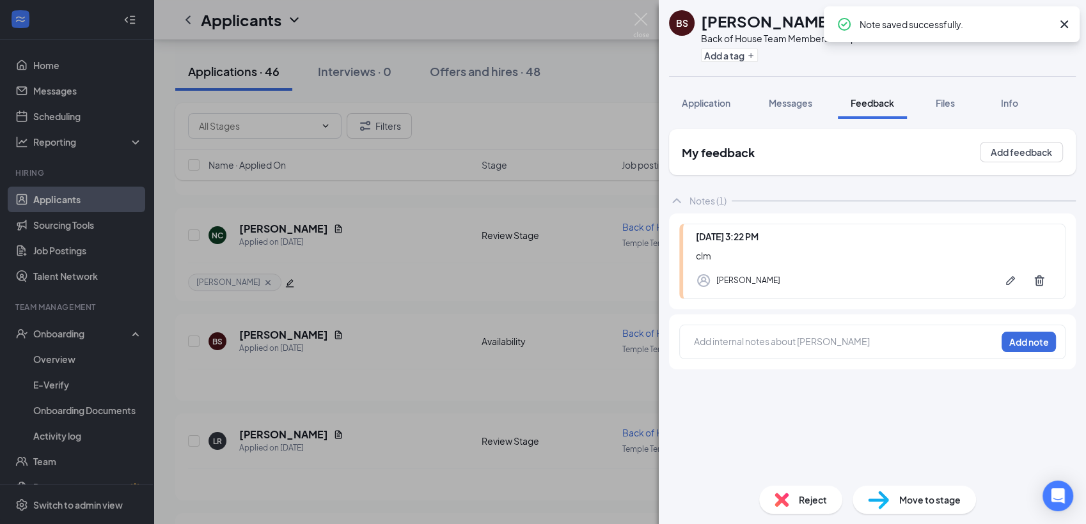
click at [813, 497] on span "Reject" at bounding box center [813, 500] width 28 height 14
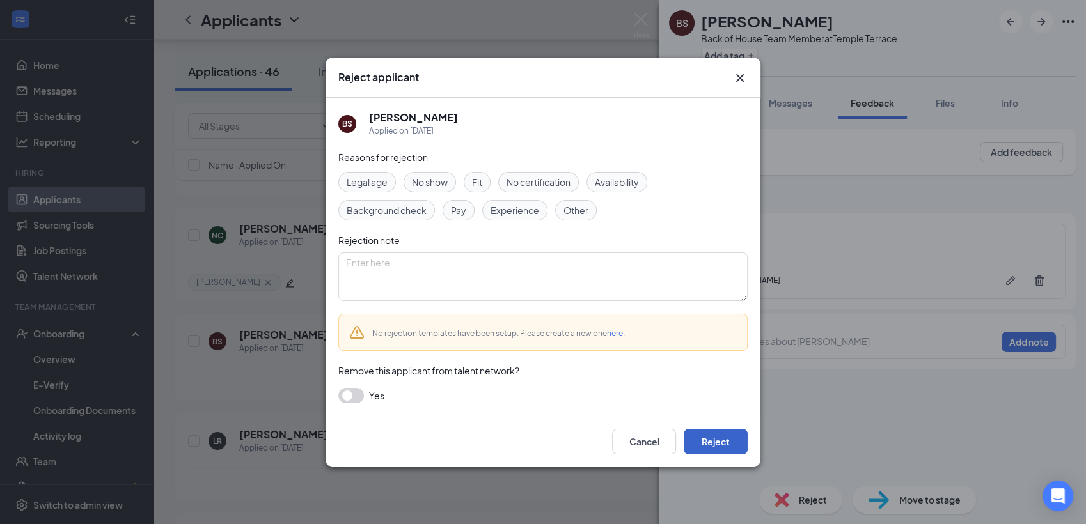
click at [693, 431] on button "Reject" at bounding box center [716, 442] width 64 height 26
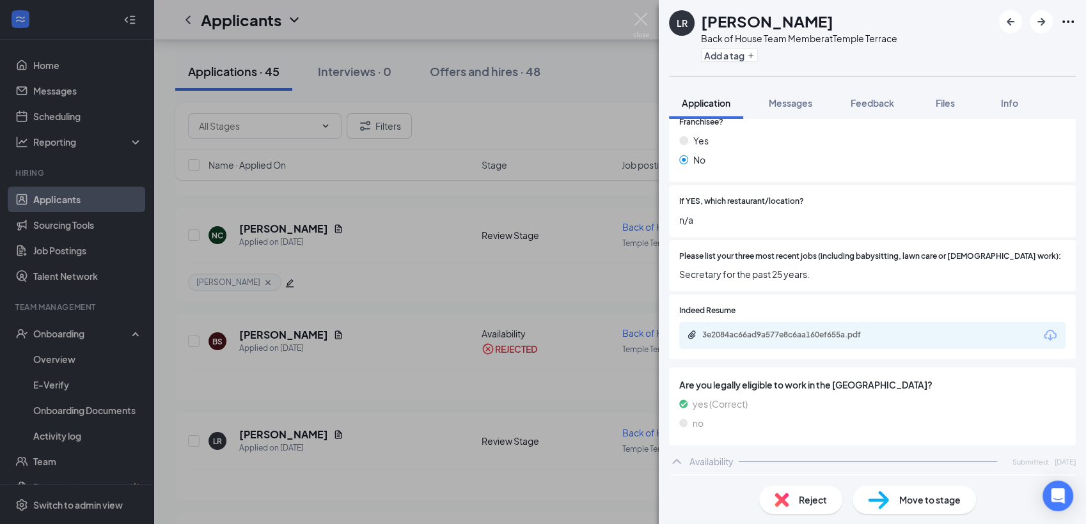
scroll to position [284, 0]
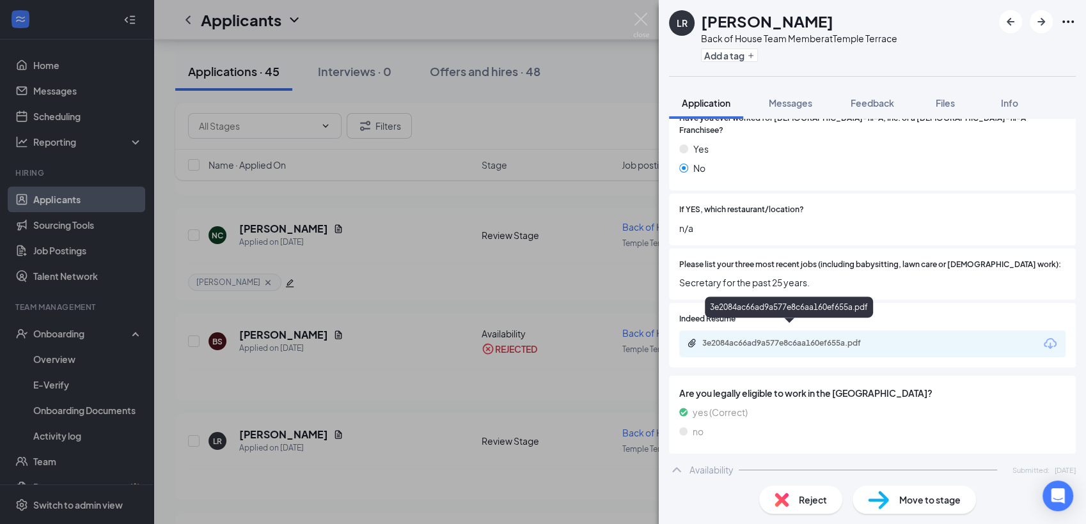
click at [771, 338] on div "3e2084ac66ad9a577e8c6aa160ef655a.pdf" at bounding box center [791, 343] width 179 height 10
click at [810, 509] on div "Reject" at bounding box center [800, 500] width 83 height 28
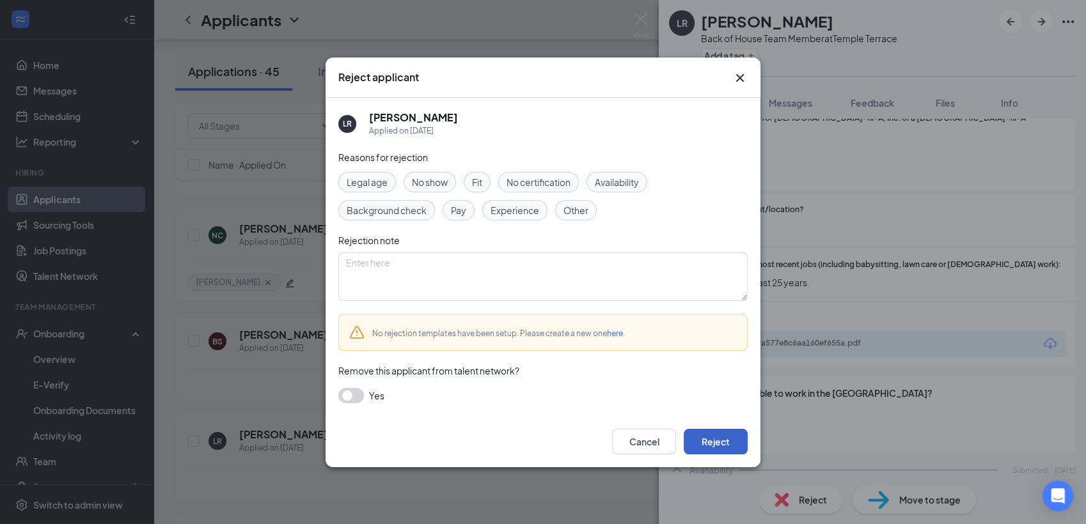
click at [728, 441] on button "Reject" at bounding box center [716, 442] width 64 height 26
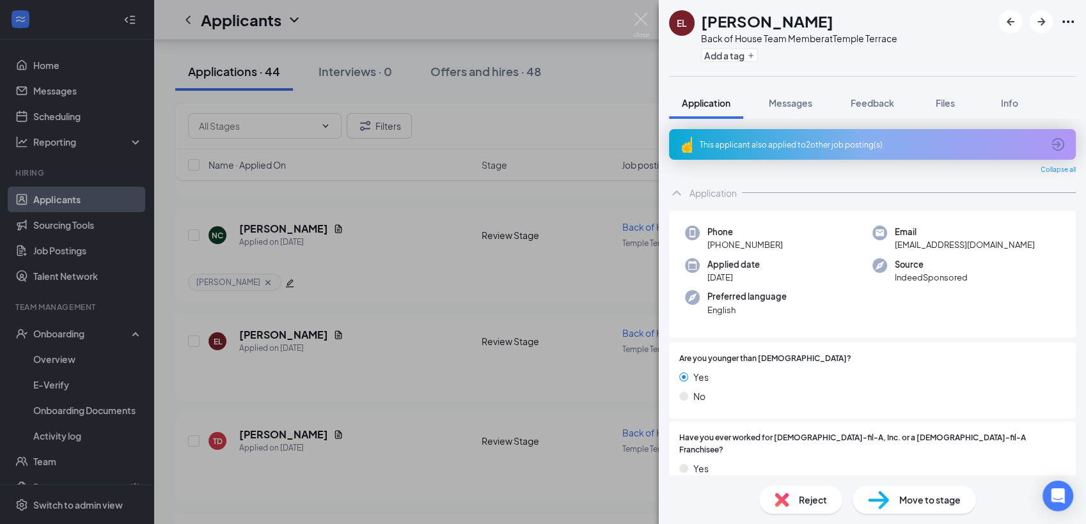
click at [782, 153] on div "This applicant also applied to 2 other job posting(s)" at bounding box center [872, 144] width 407 height 31
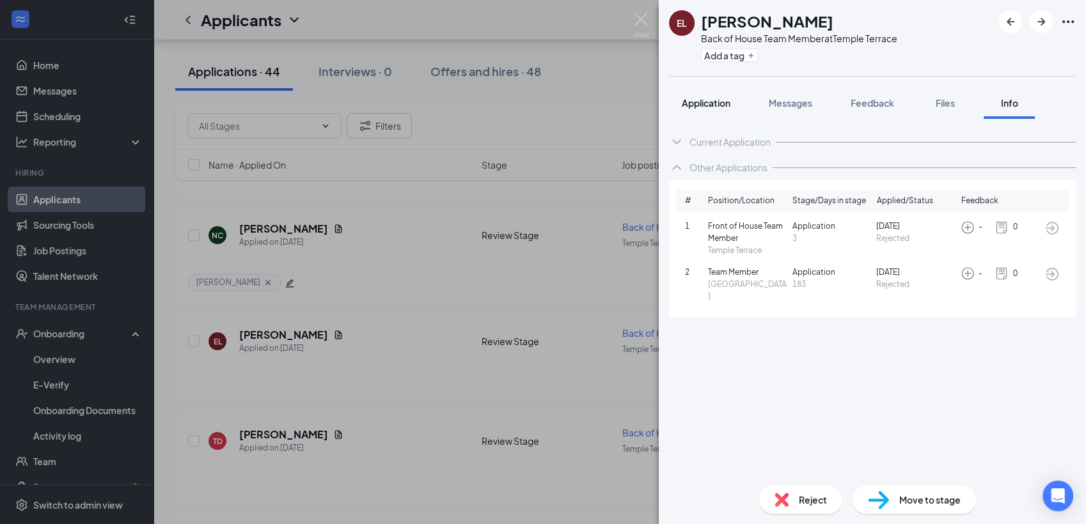
click at [687, 97] on div "Application" at bounding box center [706, 103] width 49 height 13
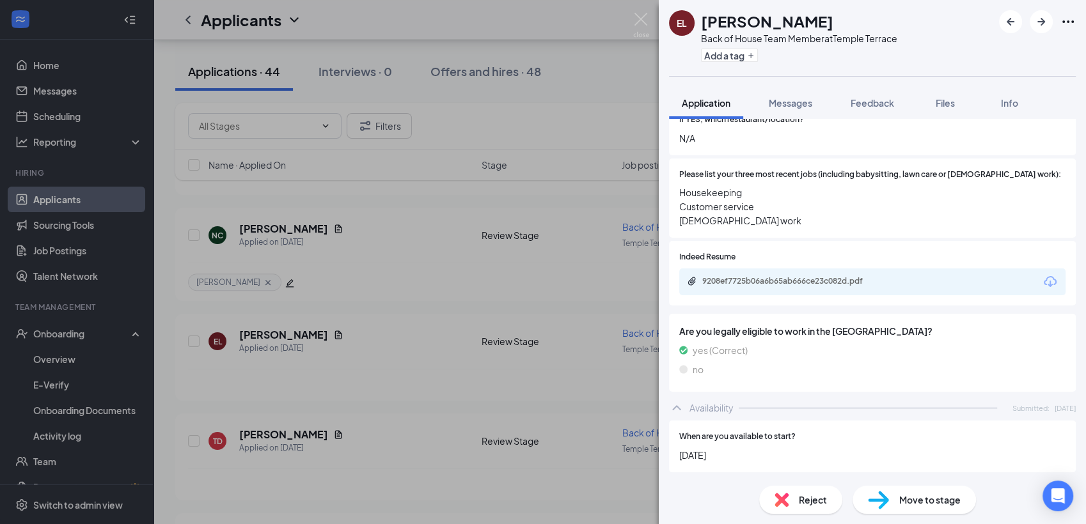
scroll to position [400, 0]
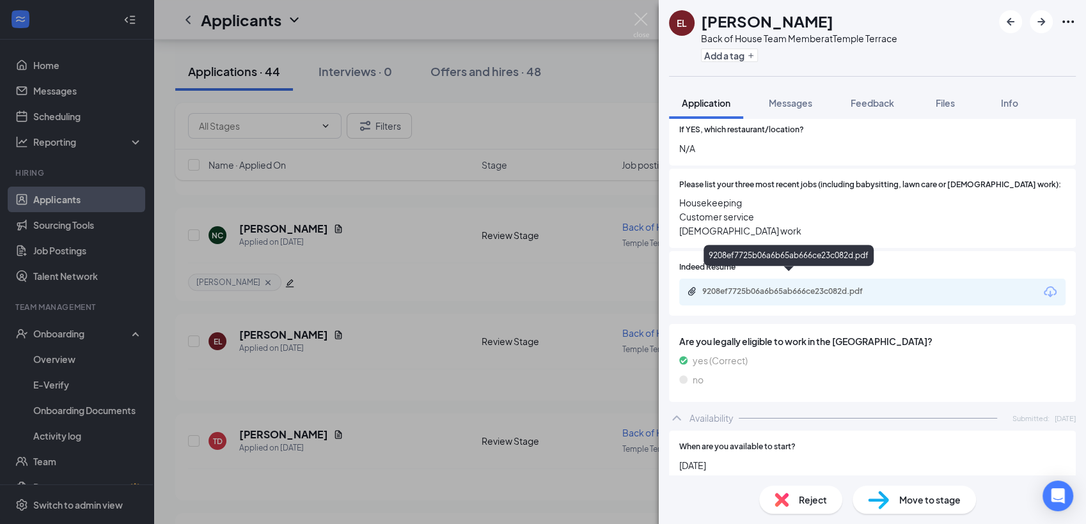
click at [801, 287] on div "9208ef7725b06a6b65ab666ce23c082d.pdf" at bounding box center [791, 292] width 179 height 10
click at [794, 504] on div "Reject" at bounding box center [800, 500] width 83 height 28
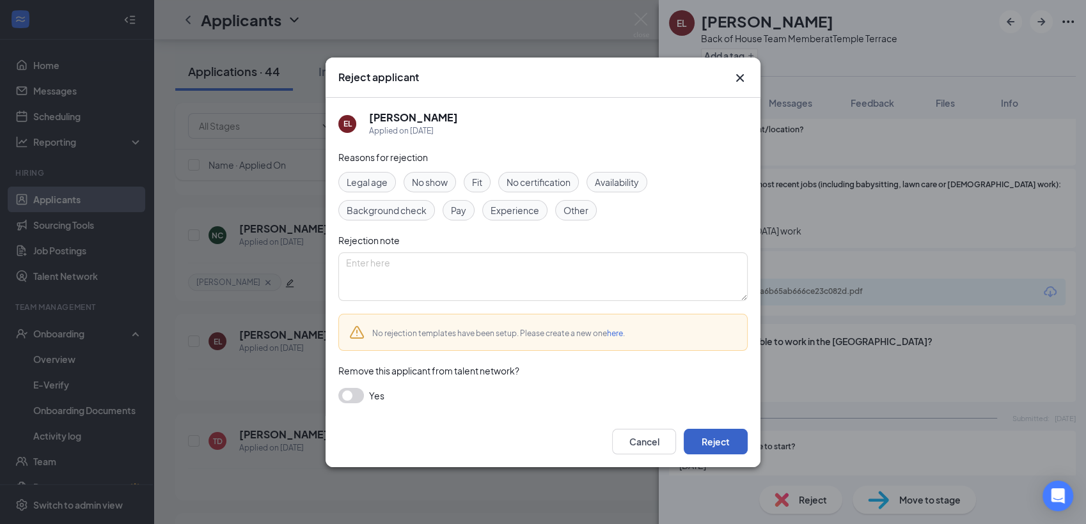
click at [719, 432] on button "Reject" at bounding box center [716, 442] width 64 height 26
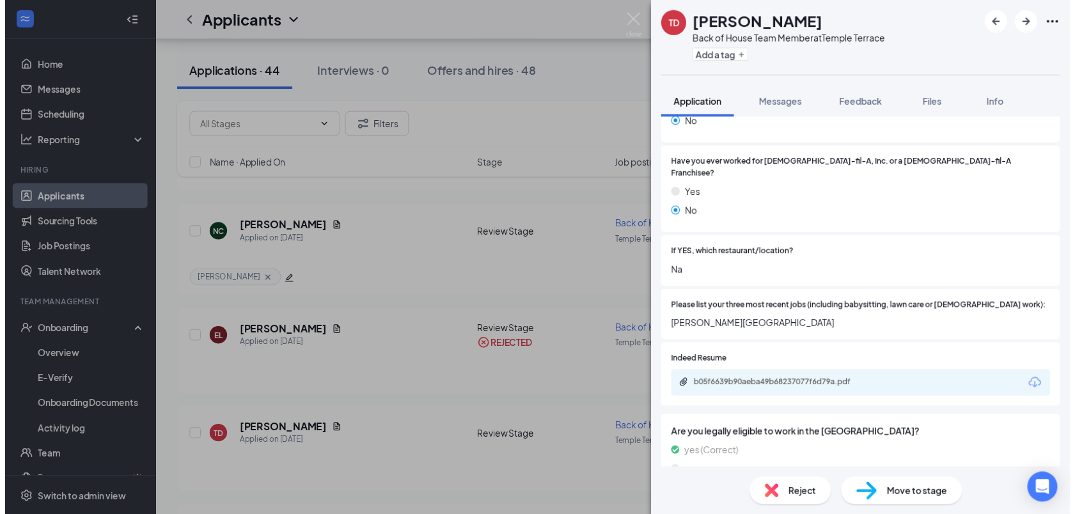
scroll to position [223, 0]
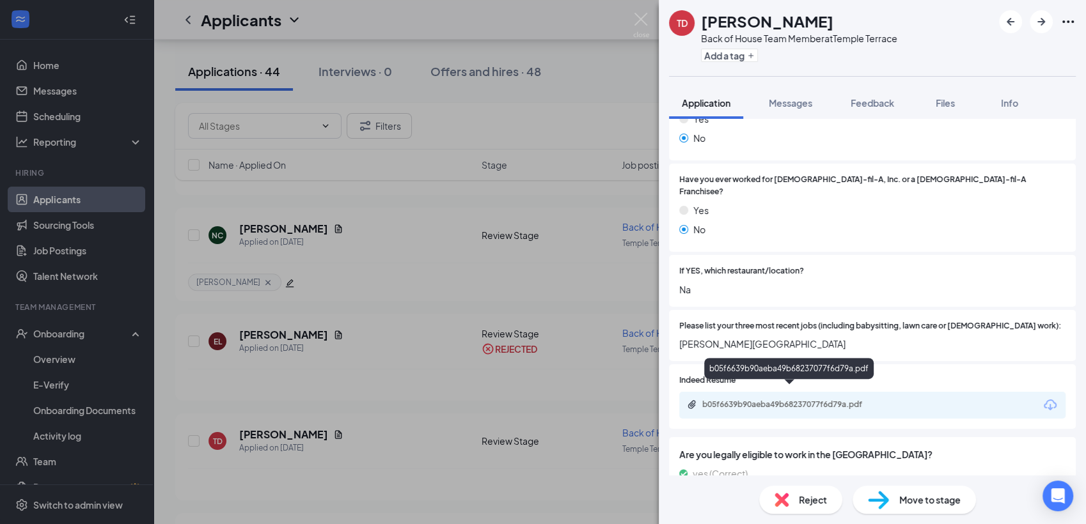
click at [747, 400] on div "b05f6639b90aeba49b68237077f6d79a.pdf" at bounding box center [791, 405] width 179 height 10
click at [640, 23] on img at bounding box center [641, 25] width 16 height 25
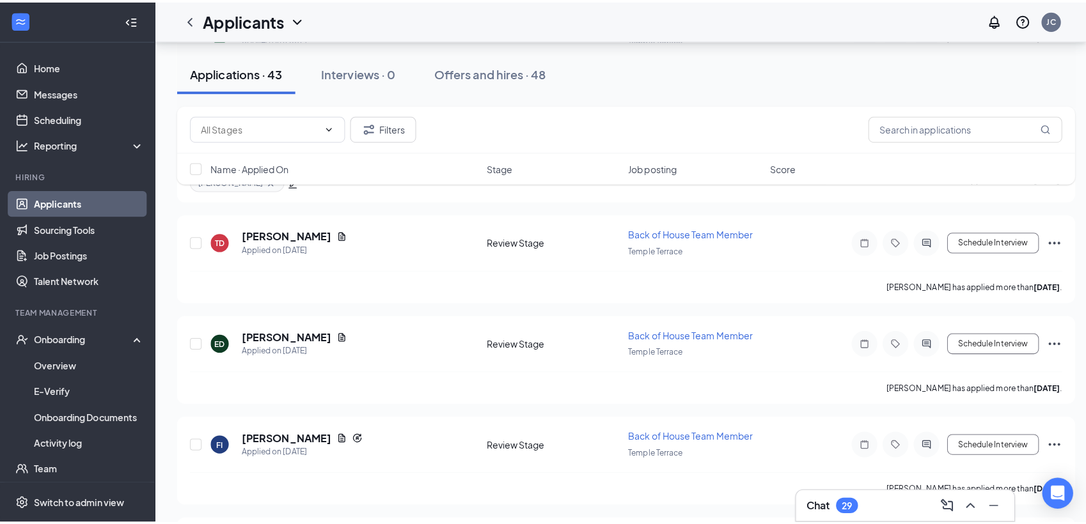
scroll to position [748, 0]
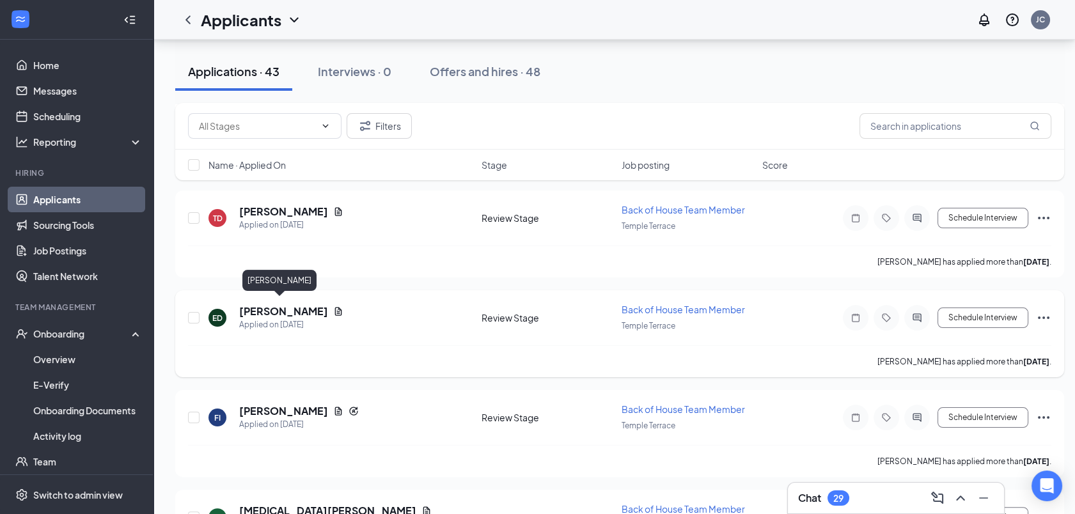
click at [276, 310] on h5 "Ethan Dukes" at bounding box center [283, 311] width 89 height 14
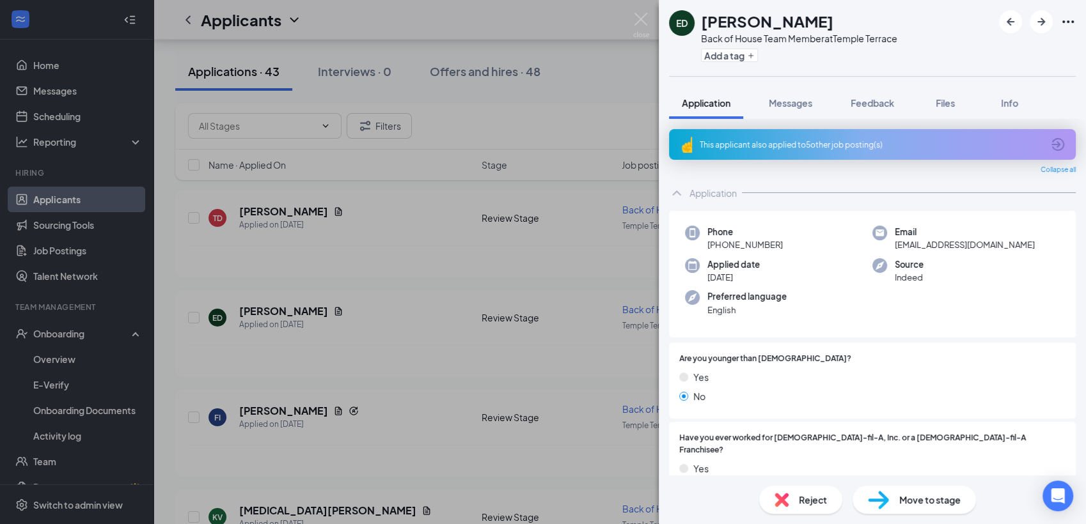
click at [799, 504] on span "Reject" at bounding box center [813, 500] width 28 height 14
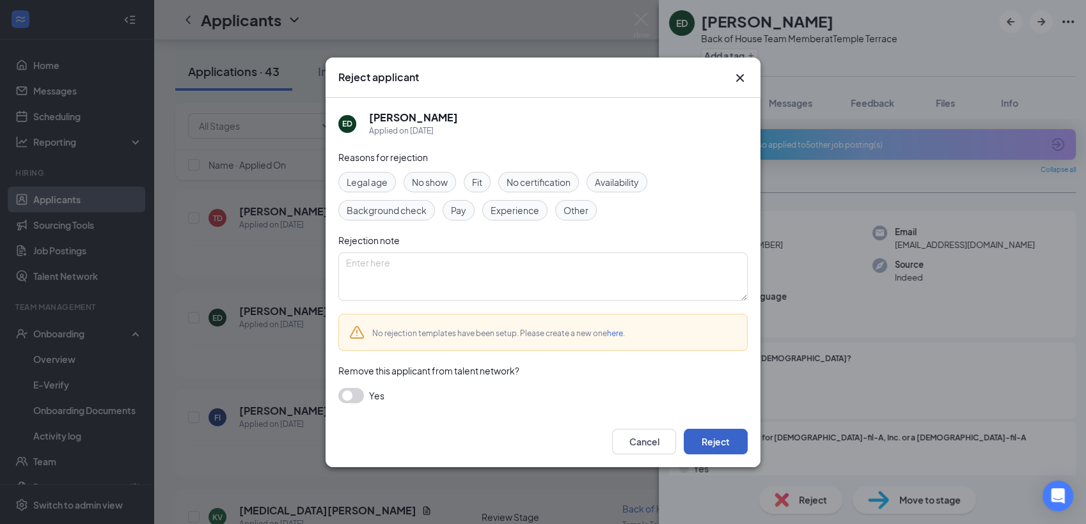
click at [722, 437] on button "Reject" at bounding box center [716, 442] width 64 height 26
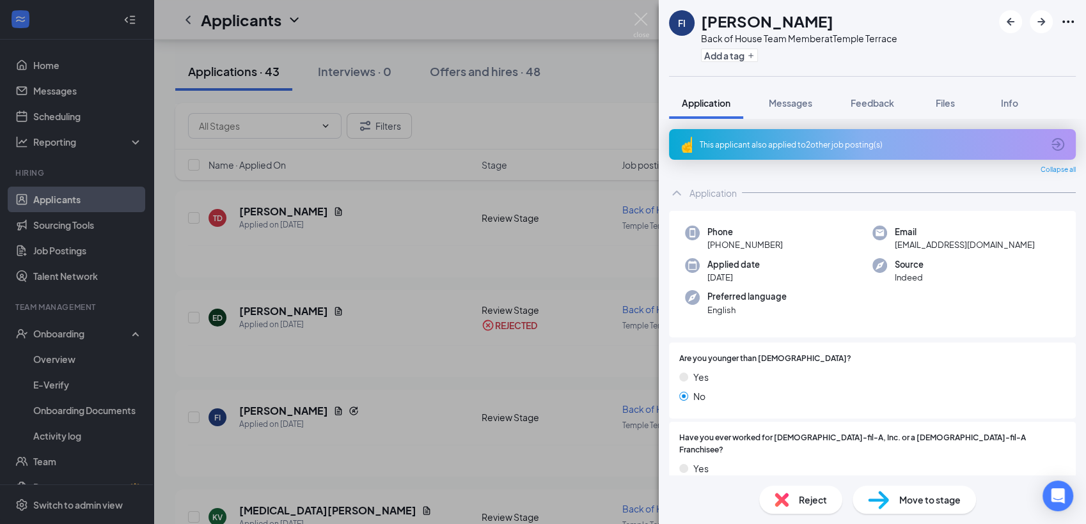
click at [771, 143] on div "This applicant also applied to 2 other job posting(s)" at bounding box center [871, 144] width 343 height 11
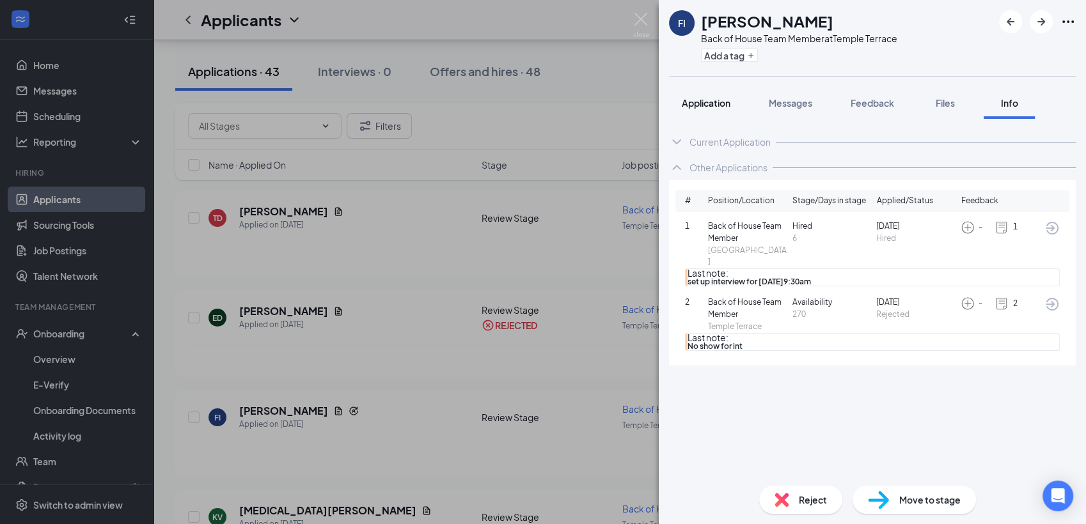
click at [707, 106] on span "Application" at bounding box center [706, 103] width 49 height 12
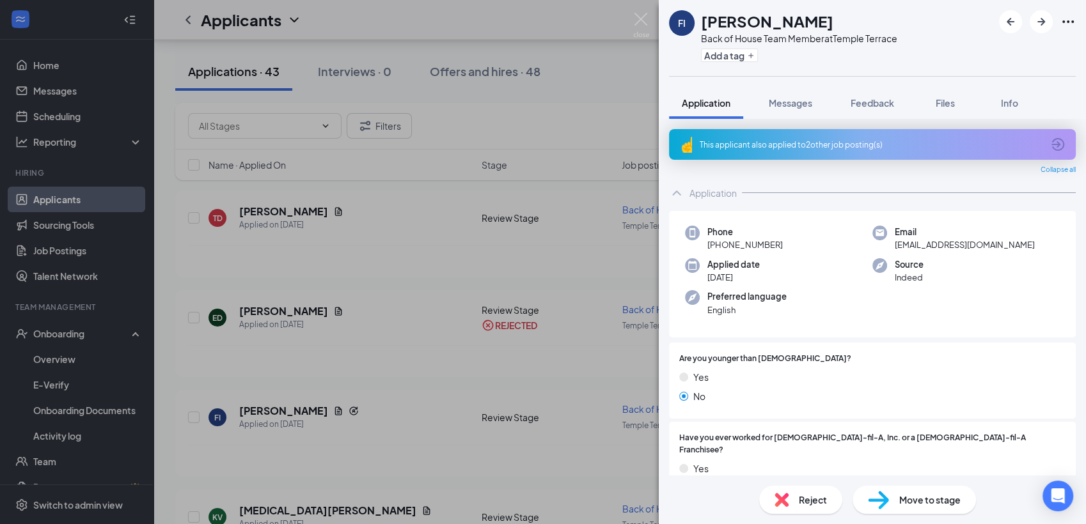
click at [807, 510] on div "Reject" at bounding box center [800, 500] width 83 height 28
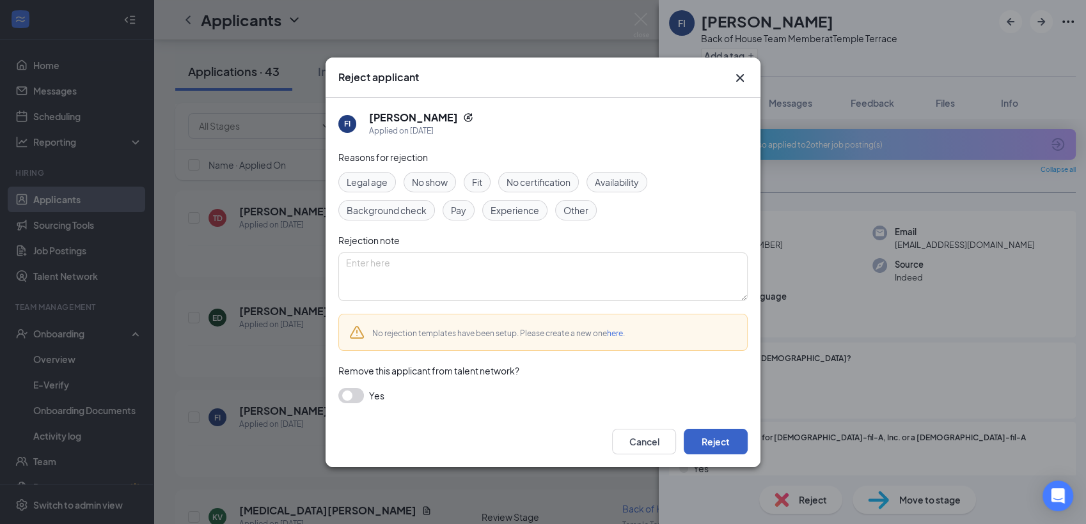
click at [732, 447] on button "Reject" at bounding box center [716, 442] width 64 height 26
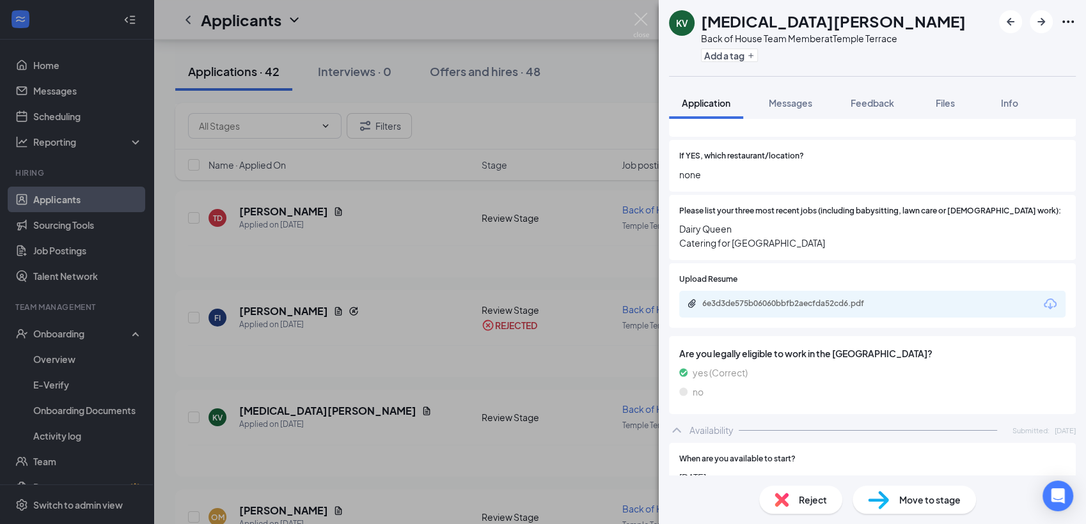
scroll to position [369, 0]
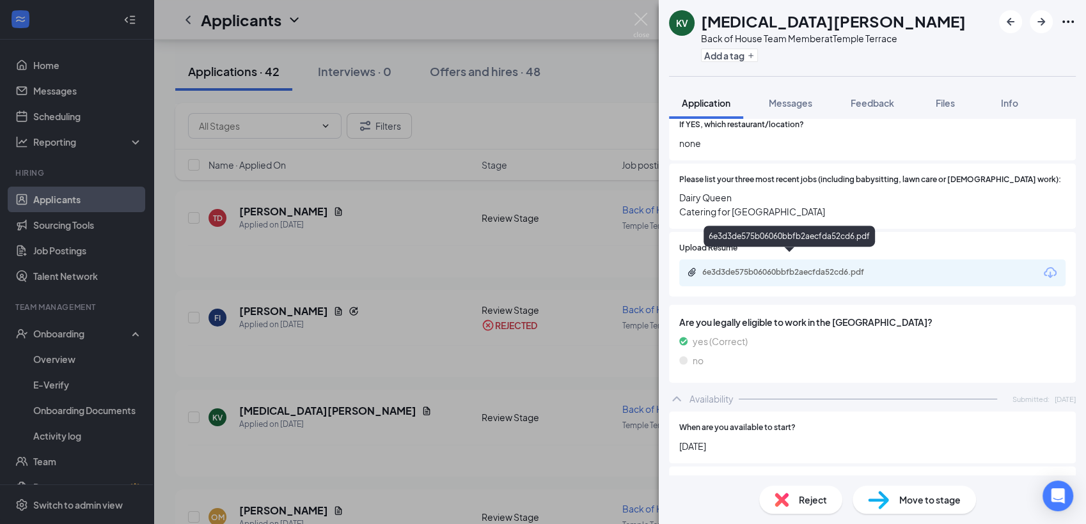
click at [769, 267] on div "6e3d3de575b06060bbfb2aecfda52cd6.pdf" at bounding box center [791, 272] width 179 height 10
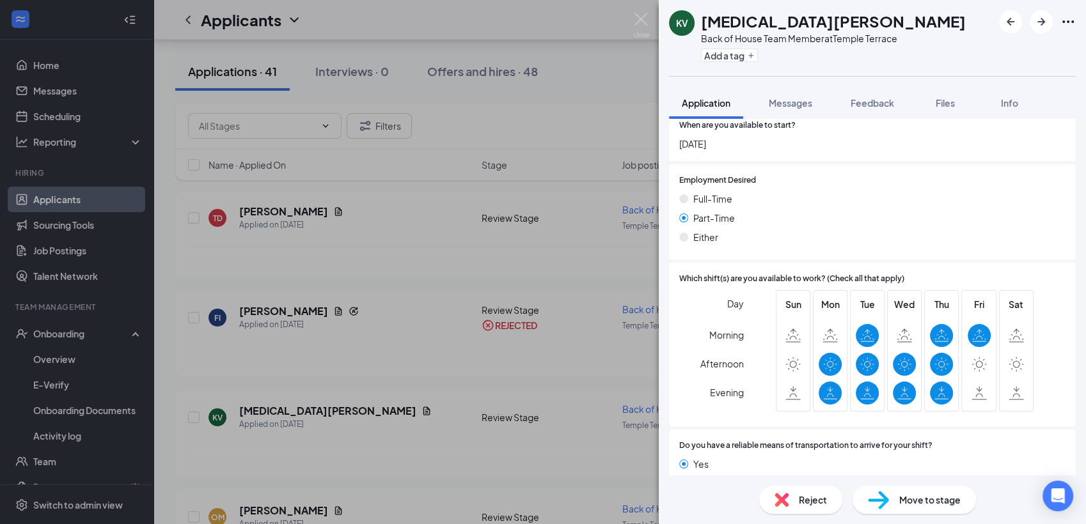
scroll to position [691, 0]
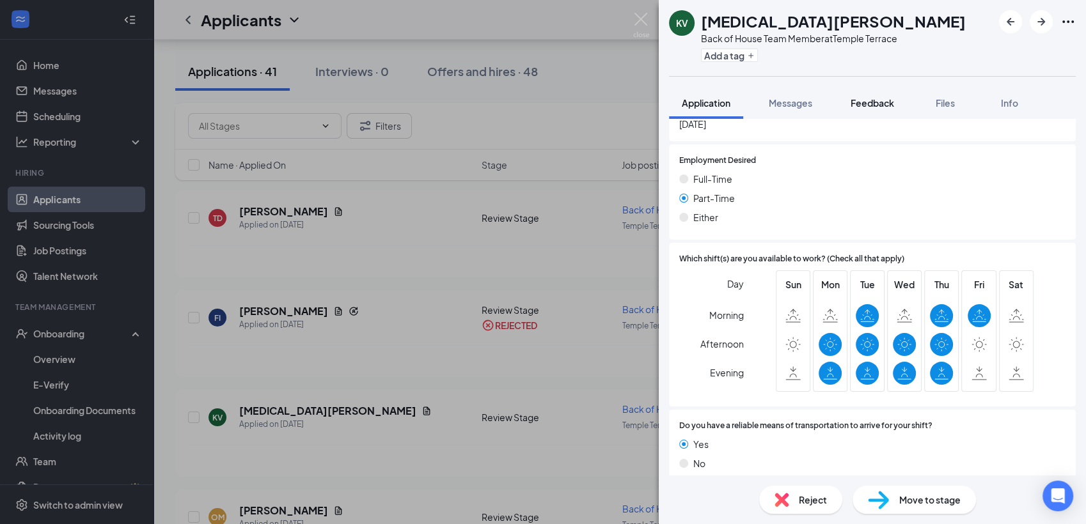
click at [861, 105] on span "Feedback" at bounding box center [872, 103] width 43 height 12
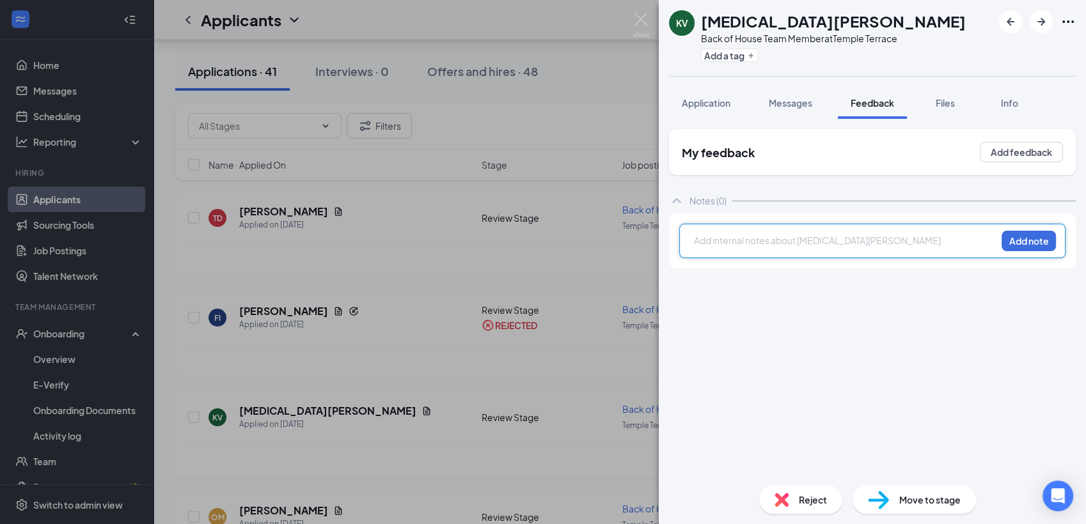
click at [727, 242] on div at bounding box center [845, 240] width 301 height 13
click at [1030, 246] on button "Add note" at bounding box center [1029, 241] width 54 height 20
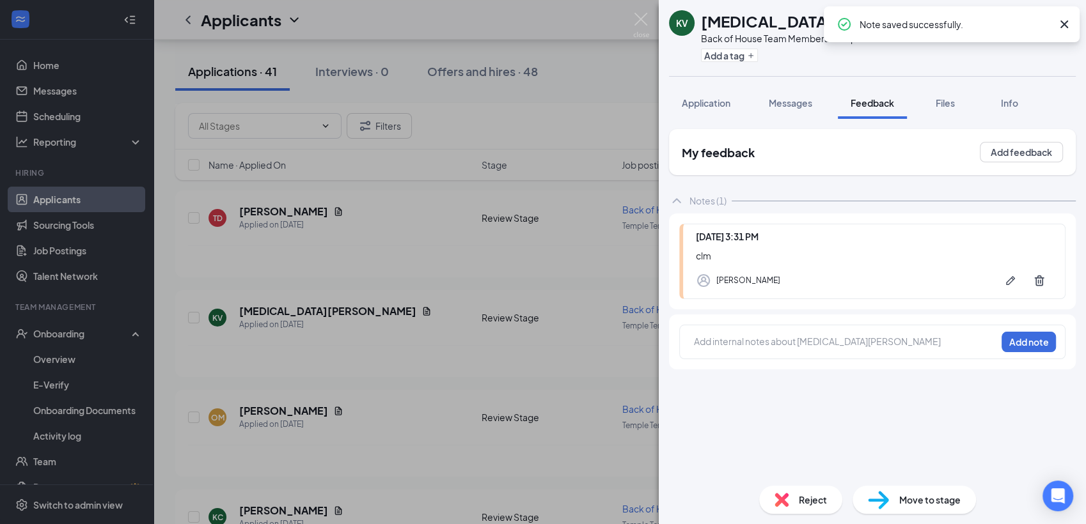
click at [800, 506] on span "Reject" at bounding box center [813, 500] width 28 height 14
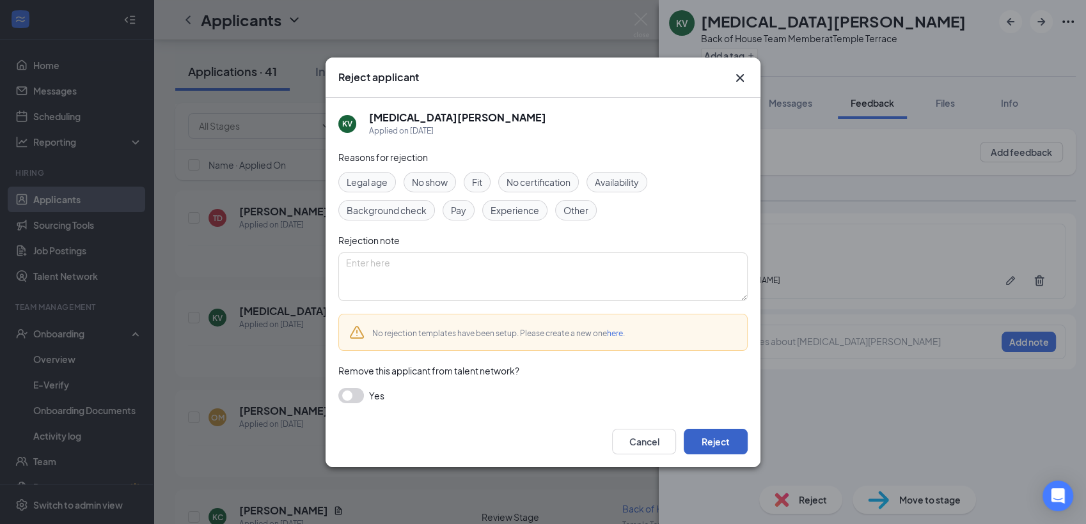
click at [710, 444] on button "Reject" at bounding box center [716, 442] width 64 height 26
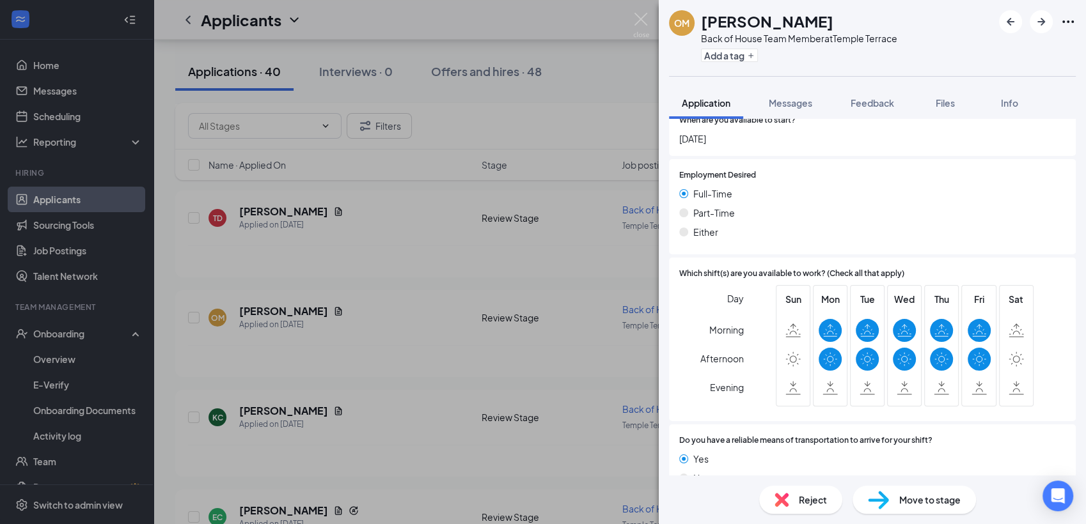
scroll to position [727, 0]
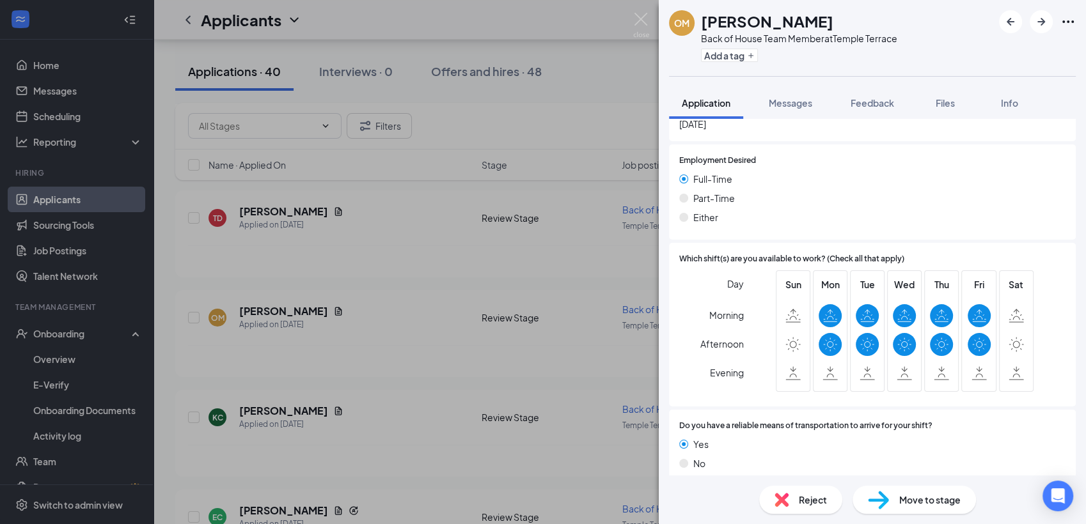
click at [790, 503] on div "Reject" at bounding box center [800, 500] width 83 height 28
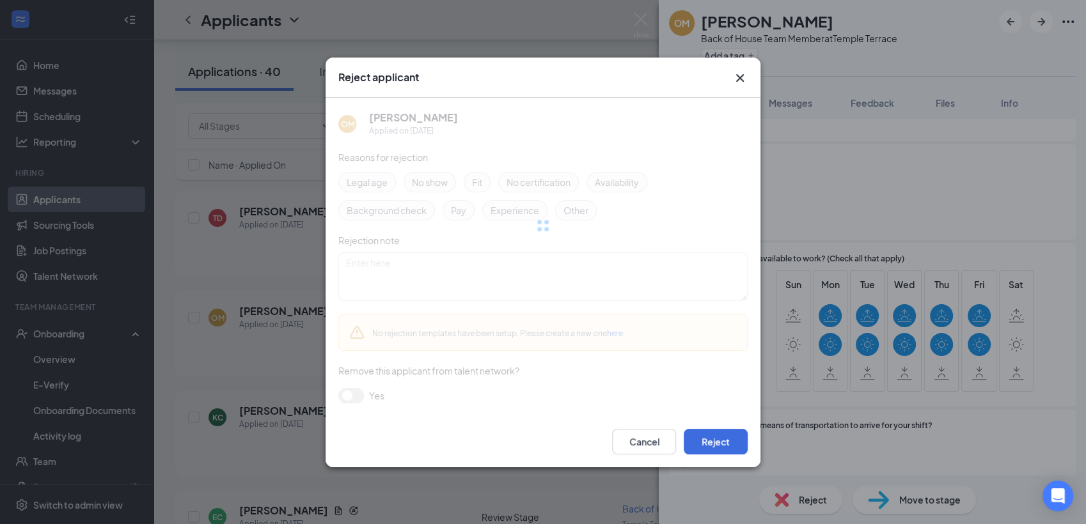
scroll to position [722, 0]
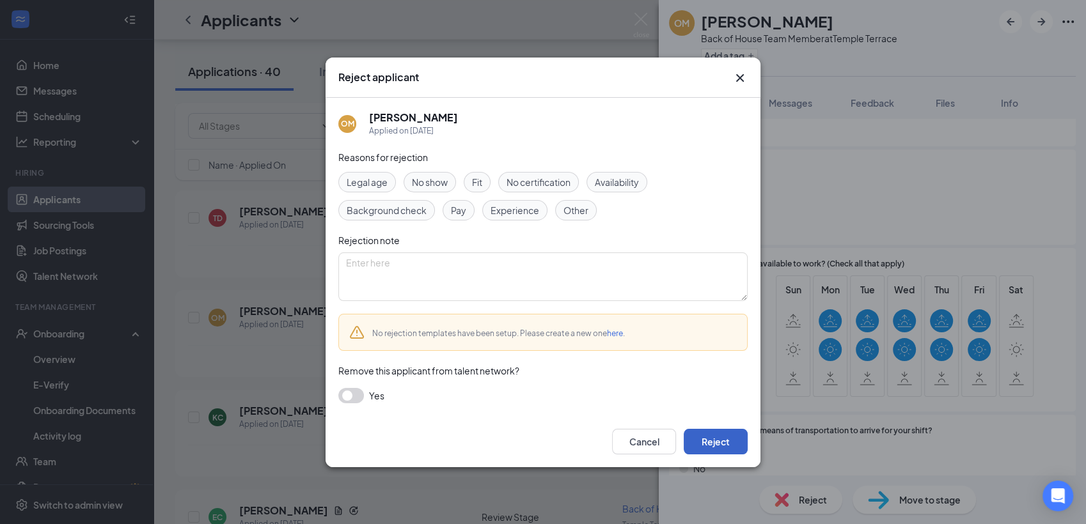
click at [711, 430] on button "Reject" at bounding box center [716, 442] width 64 height 26
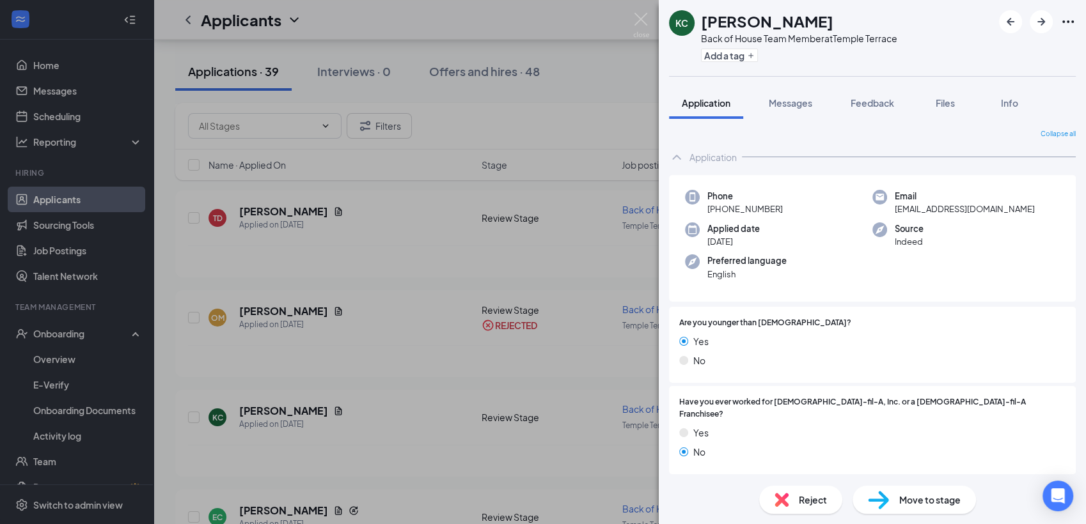
click at [805, 505] on span "Reject" at bounding box center [813, 500] width 28 height 14
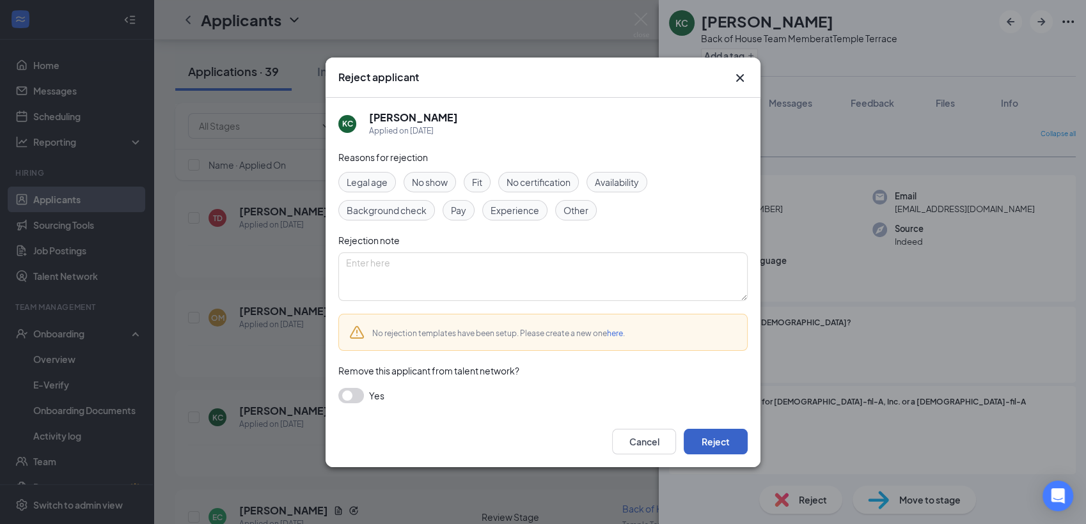
click at [707, 432] on button "Reject" at bounding box center [716, 442] width 64 height 26
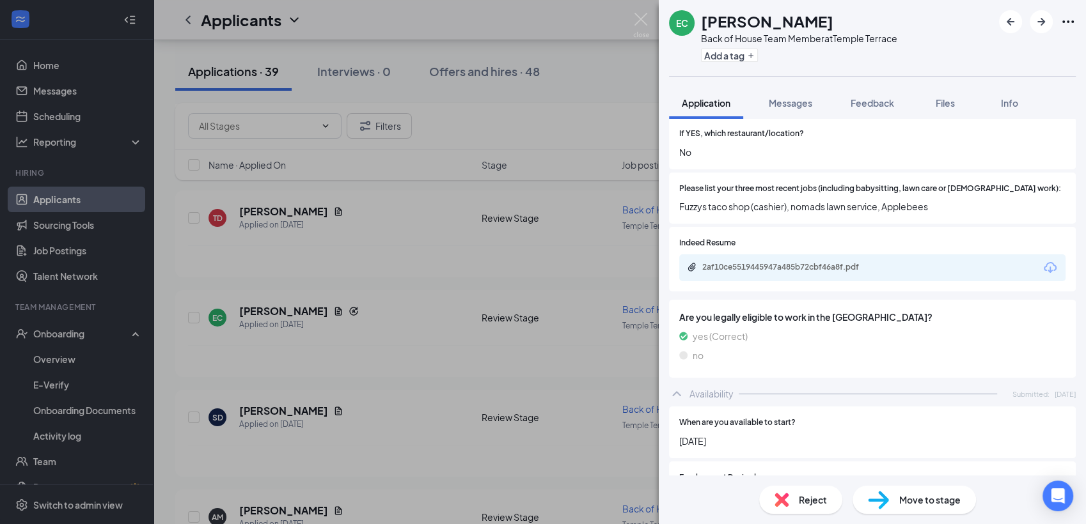
scroll to position [426, 0]
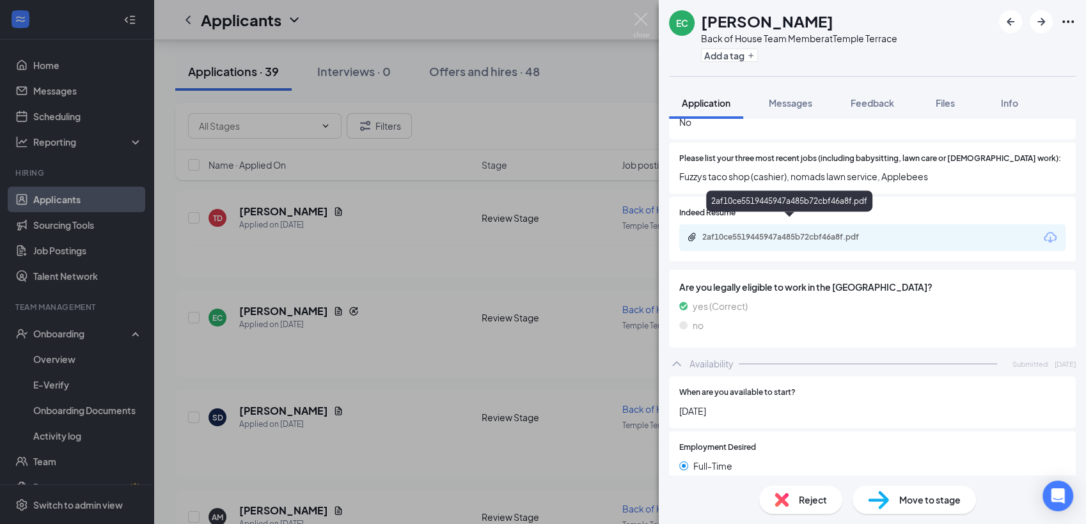
click at [754, 232] on div "2af10ce5519445947a485b72cbf46a8f.pdf" at bounding box center [791, 237] width 179 height 10
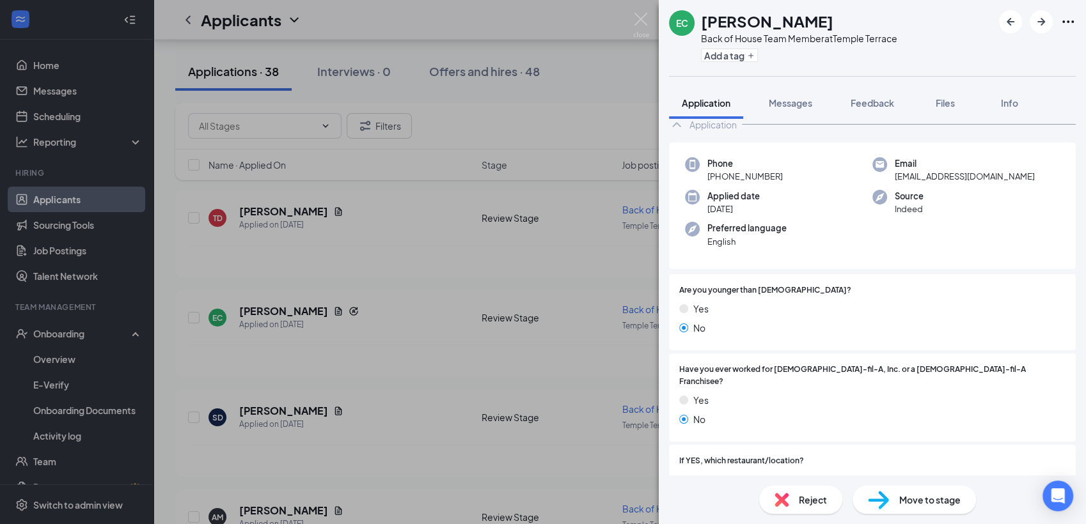
scroll to position [0, 0]
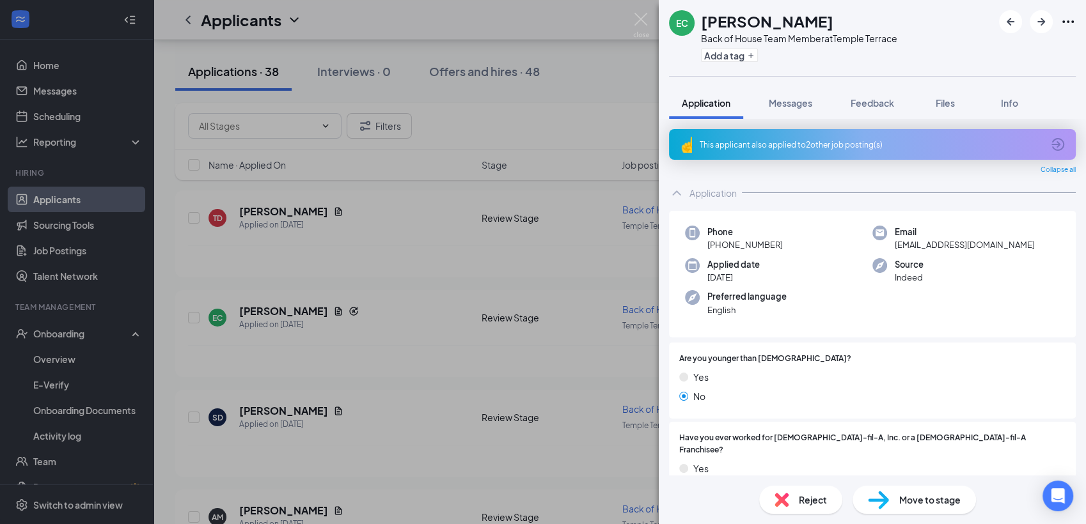
click at [783, 145] on div "This applicant also applied to 2 other job posting(s)" at bounding box center [871, 144] width 343 height 11
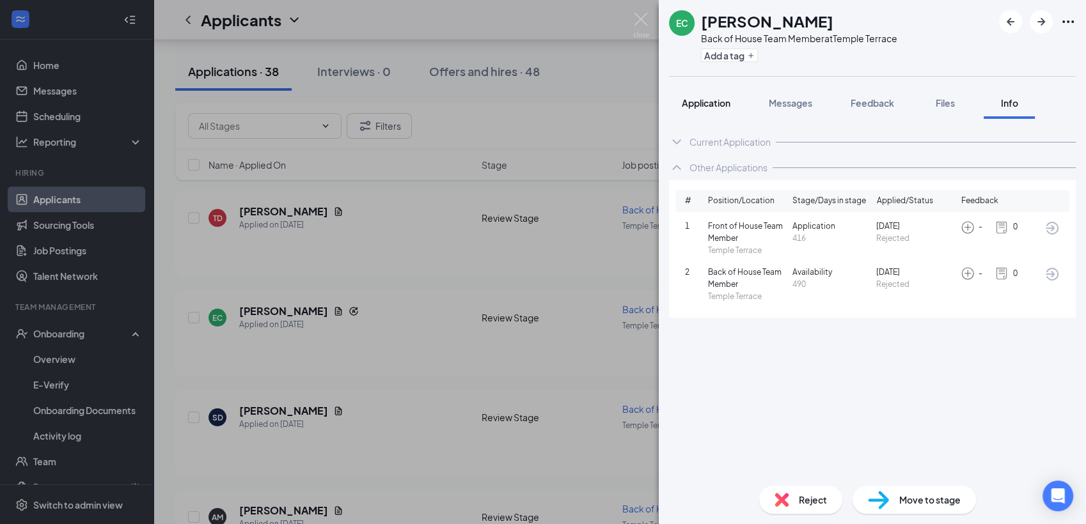
click at [714, 103] on span "Application" at bounding box center [706, 103] width 49 height 12
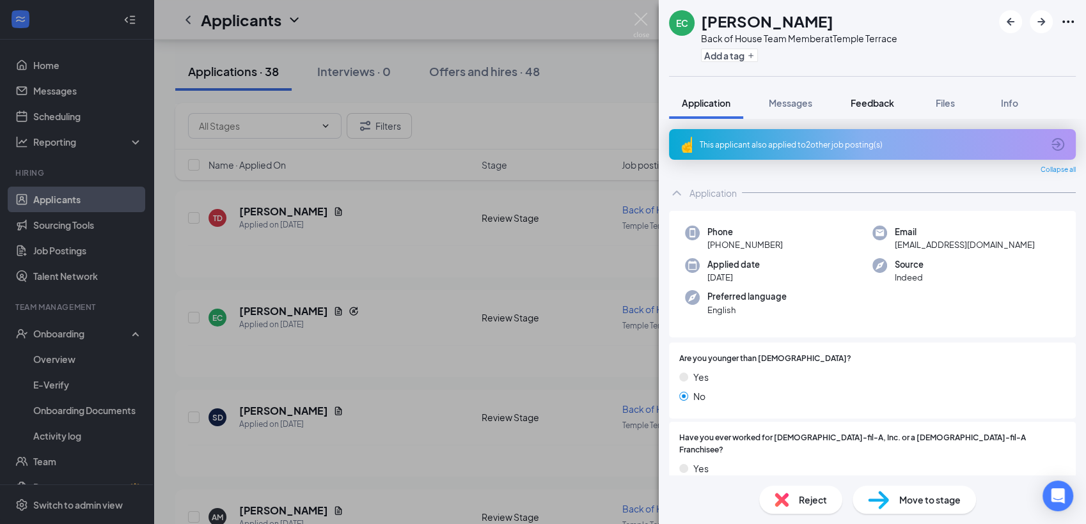
click at [885, 108] on div "Feedback" at bounding box center [872, 103] width 43 height 13
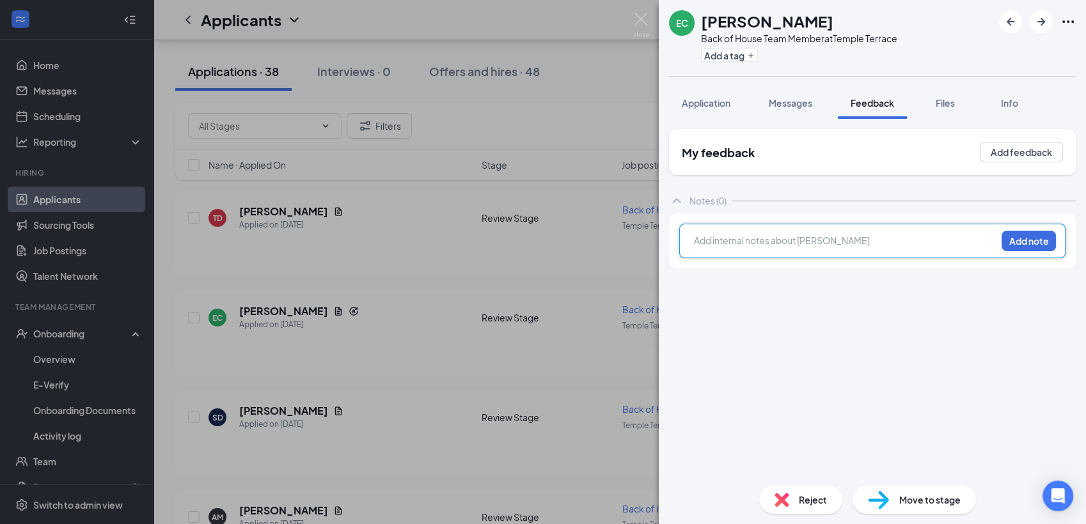
click at [755, 246] on div at bounding box center [845, 240] width 301 height 13
click at [755, 246] on div "cl" at bounding box center [845, 240] width 301 height 13
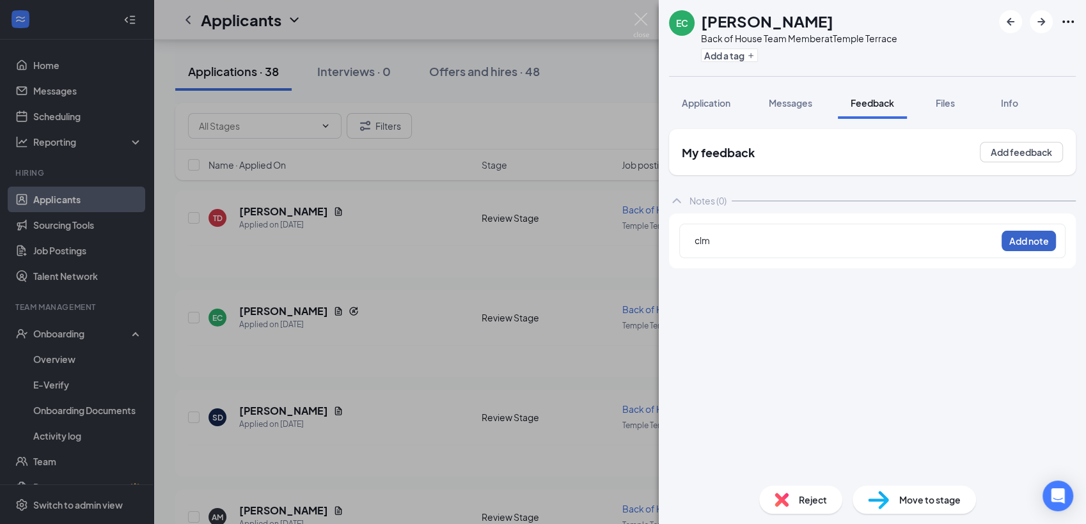
click at [1026, 237] on button "Add note" at bounding box center [1029, 241] width 54 height 20
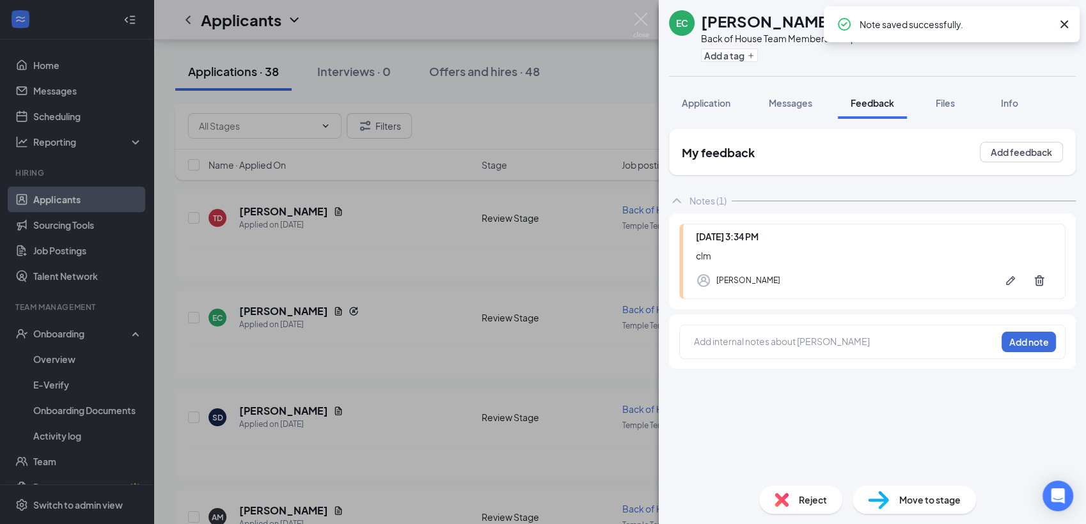
click at [800, 504] on span "Reject" at bounding box center [813, 500] width 28 height 14
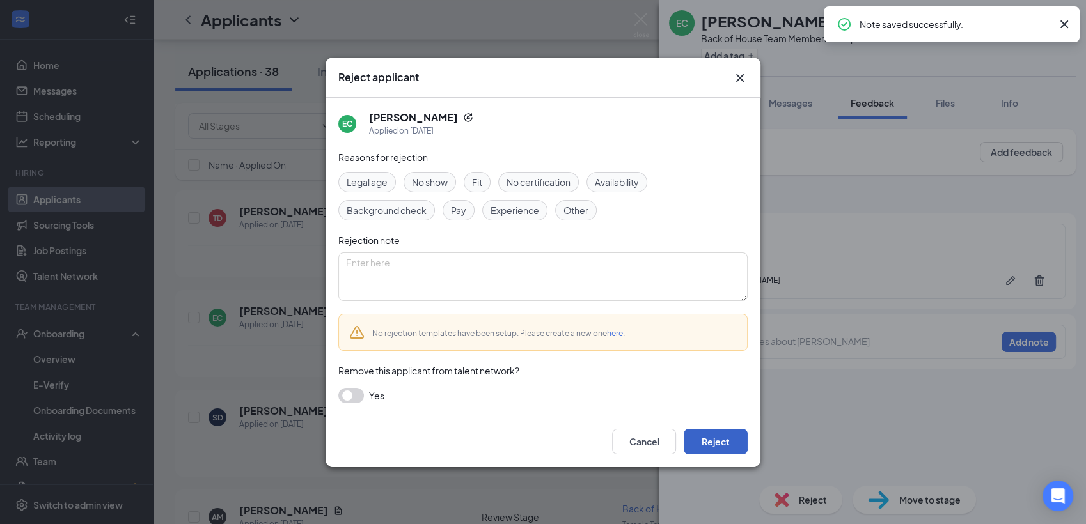
click at [725, 450] on button "Reject" at bounding box center [716, 442] width 64 height 26
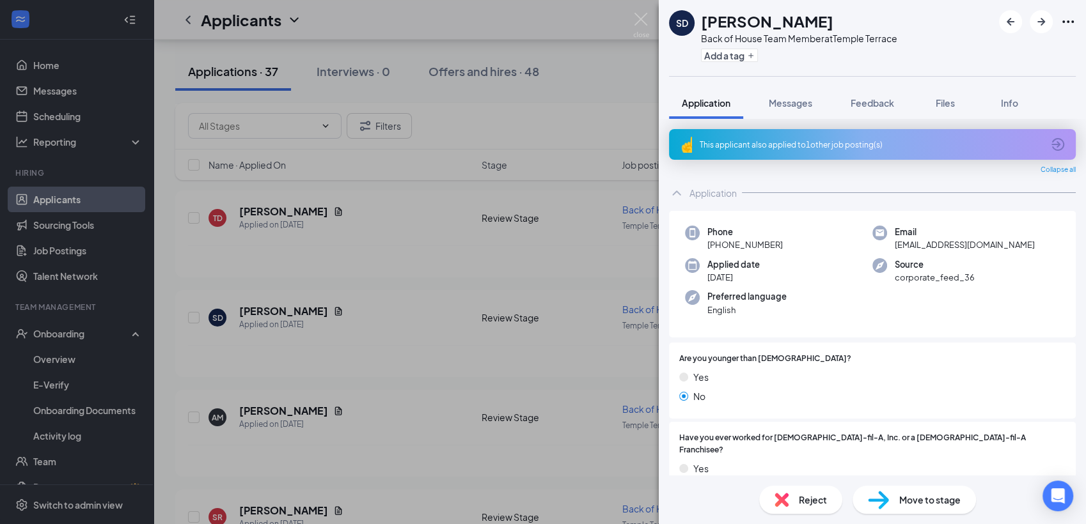
click at [748, 150] on div "This applicant also applied to 1 other job posting(s)" at bounding box center [872, 144] width 407 height 31
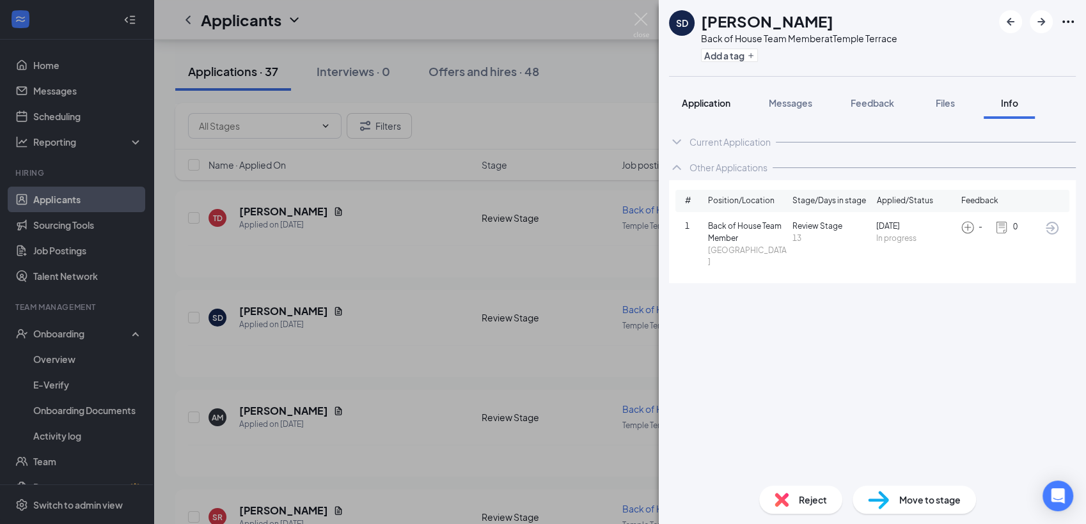
click at [704, 106] on span "Application" at bounding box center [706, 103] width 49 height 12
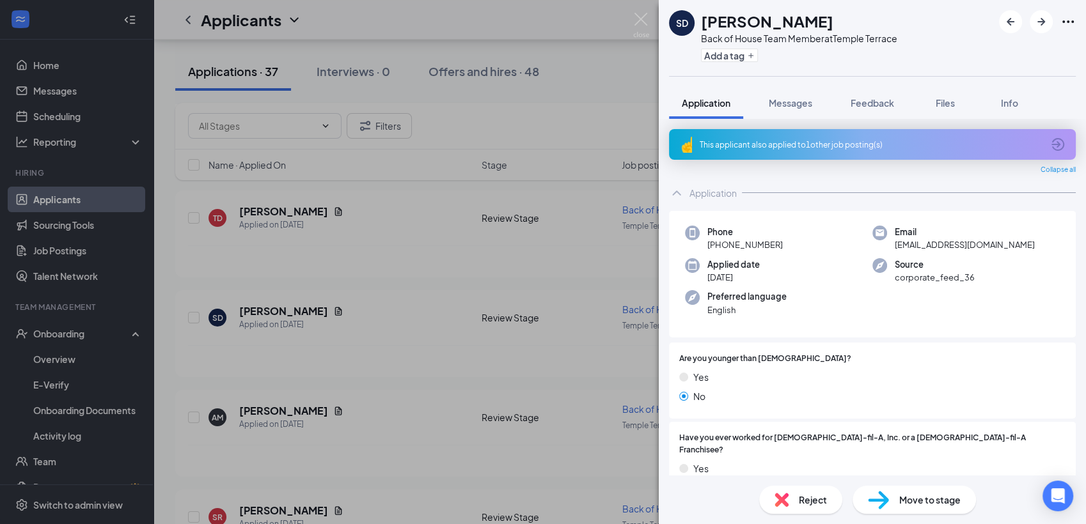
click at [873, 144] on div "This applicant also applied to 1 other job posting(s)" at bounding box center [871, 144] width 343 height 11
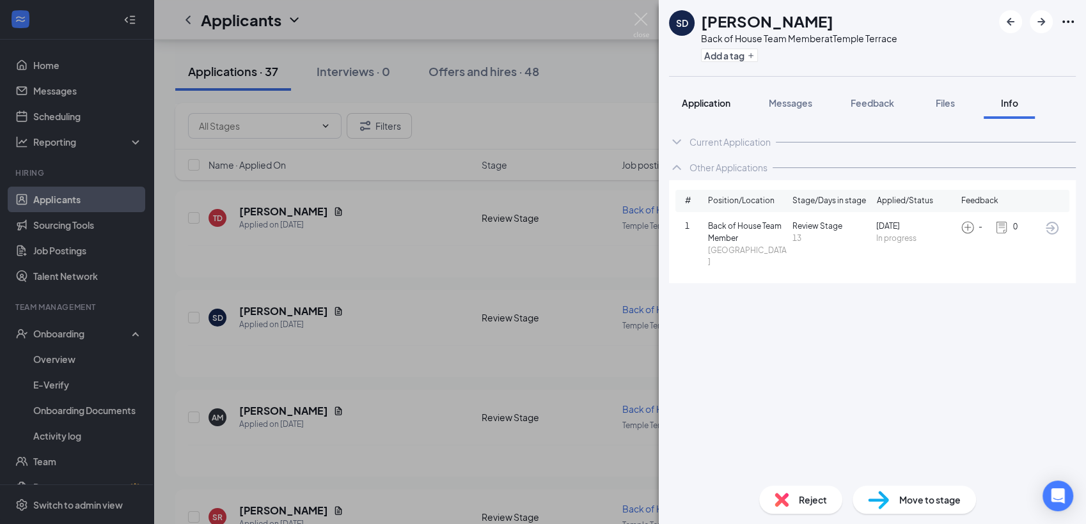
click at [712, 111] on button "Application" at bounding box center [706, 103] width 74 height 32
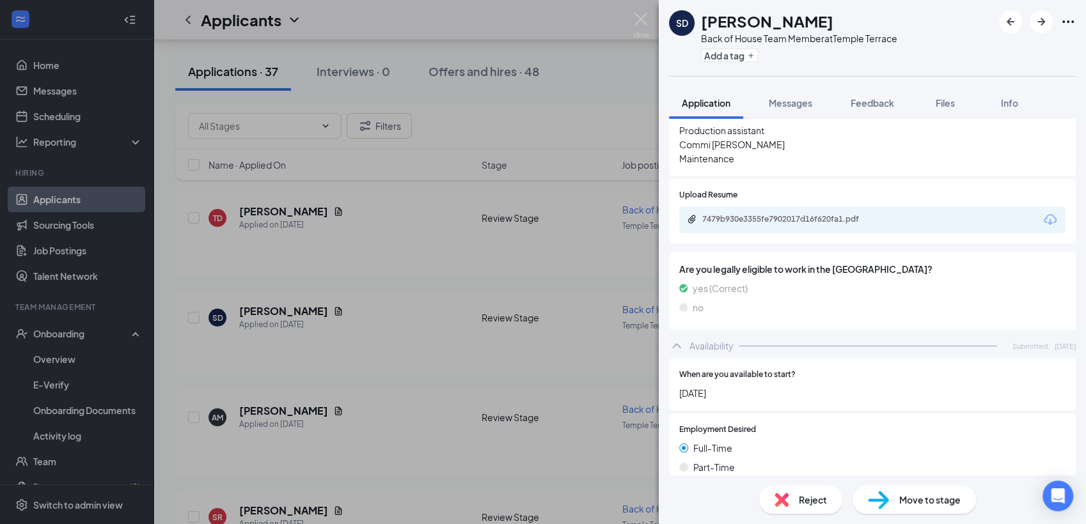
scroll to position [406, 0]
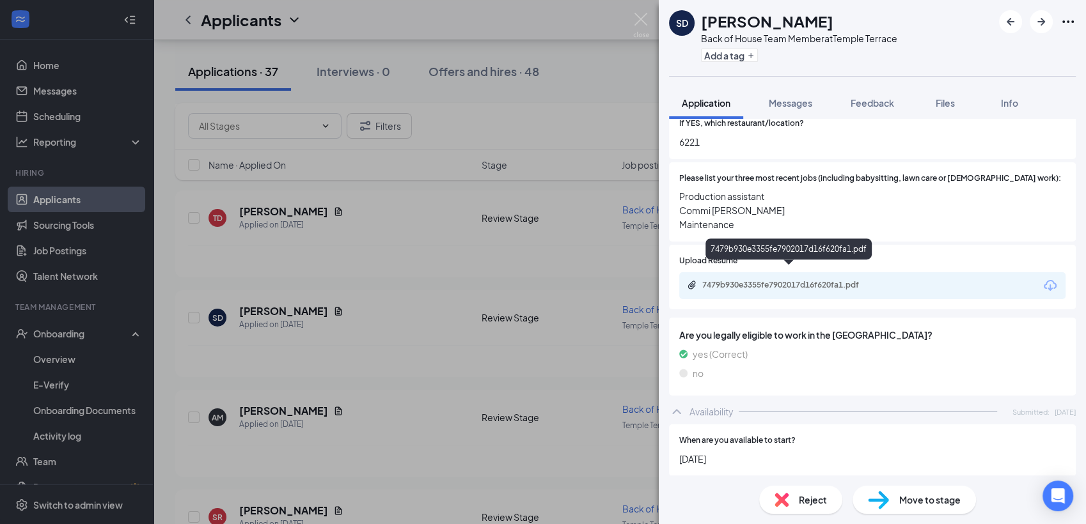
click at [801, 280] on div "7479b930e3355fe7902017d16f620fa1.pdf" at bounding box center [791, 285] width 179 height 10
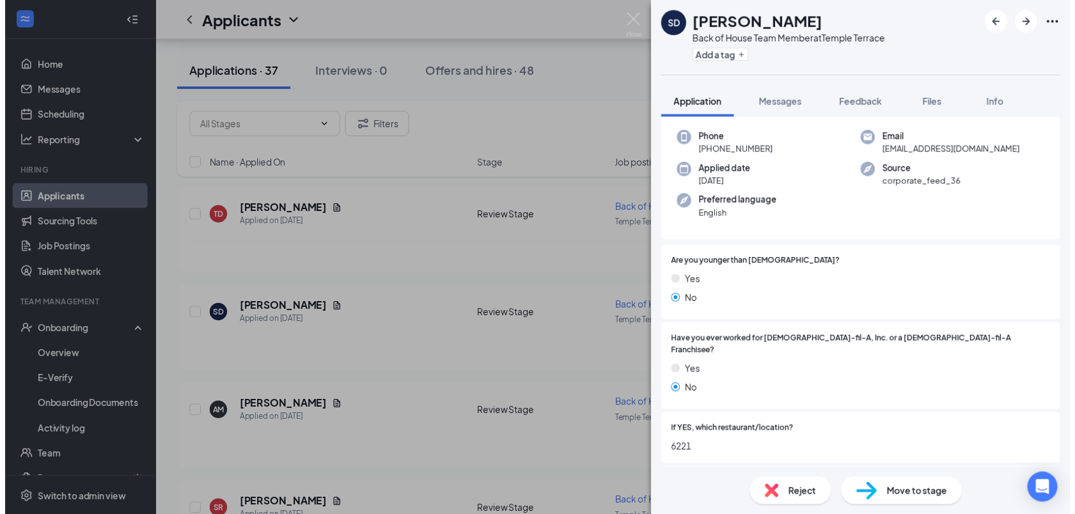
scroll to position [0, 0]
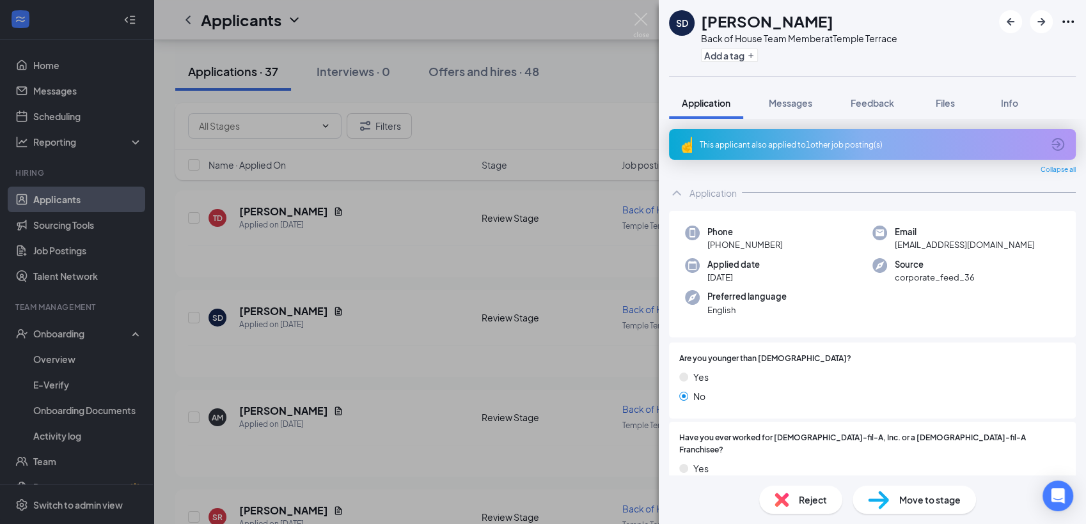
click at [854, 142] on div "This applicant also applied to 1 other job posting(s)" at bounding box center [871, 144] width 343 height 11
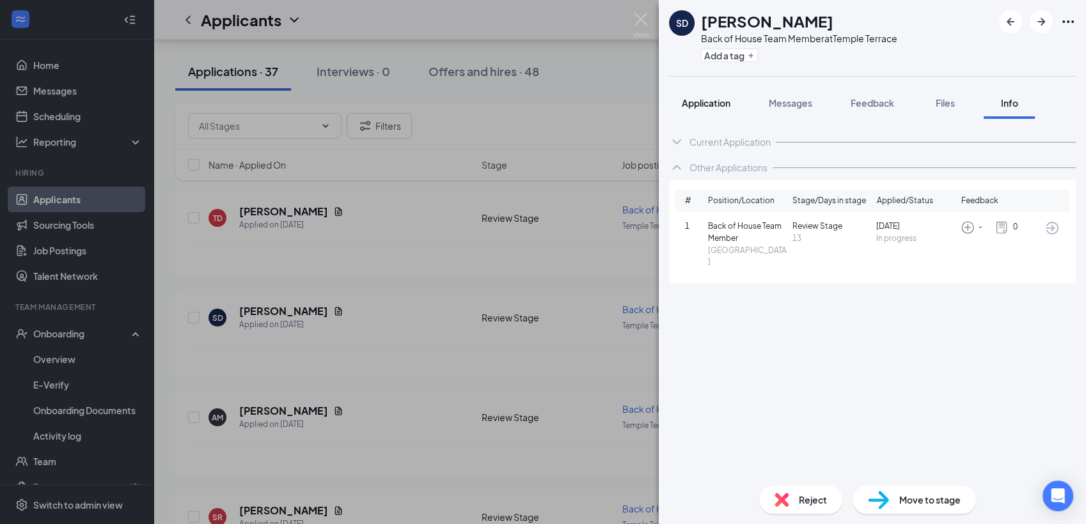
click at [719, 108] on div "Application" at bounding box center [706, 103] width 49 height 13
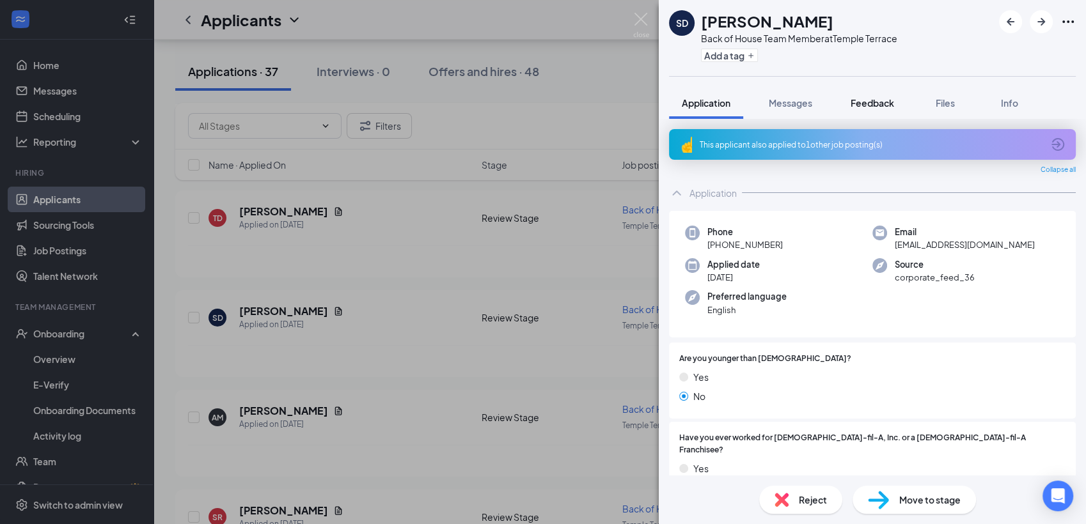
click at [875, 110] on button "Feedback" at bounding box center [872, 103] width 69 height 32
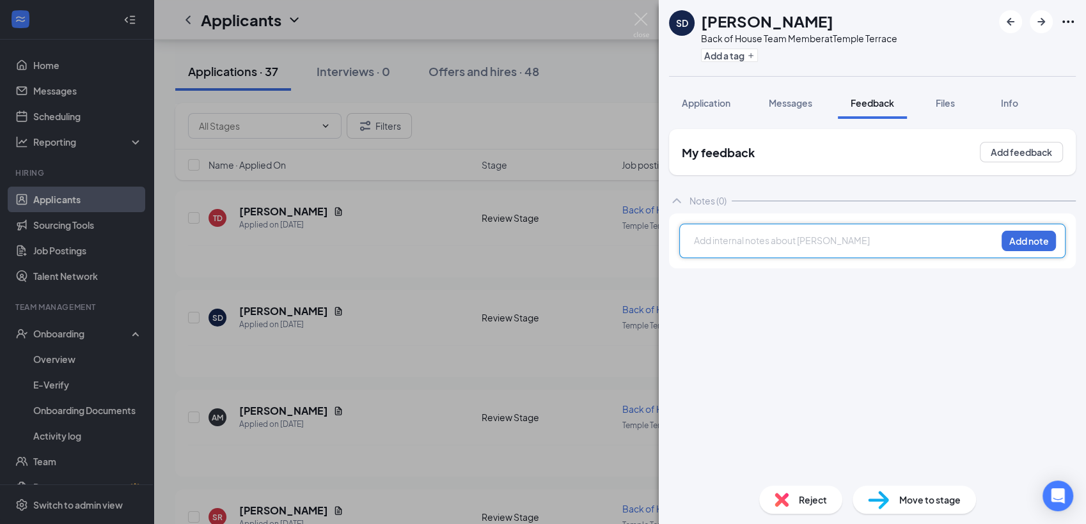
click at [722, 241] on div at bounding box center [845, 240] width 301 height 13
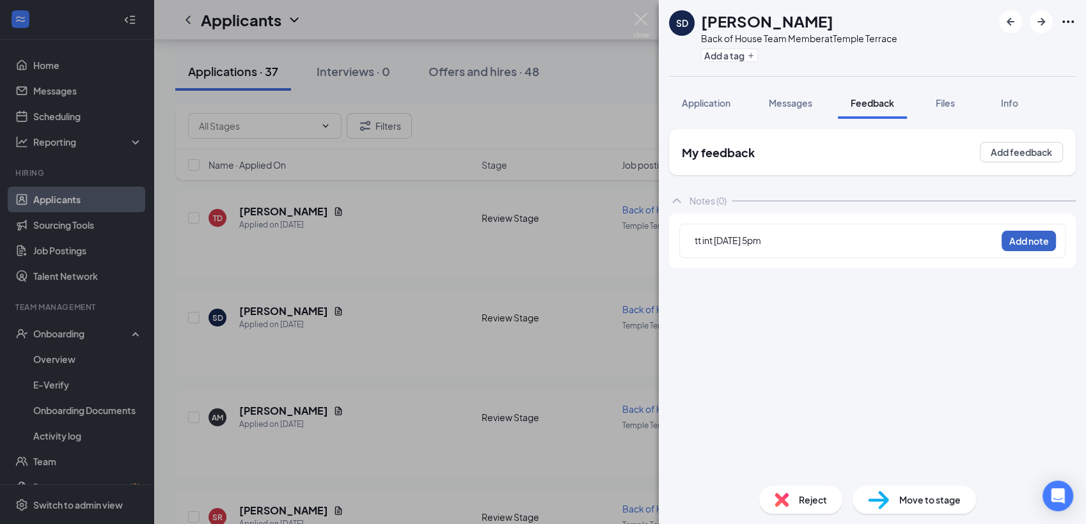
click at [1035, 243] on button "Add note" at bounding box center [1029, 241] width 54 height 20
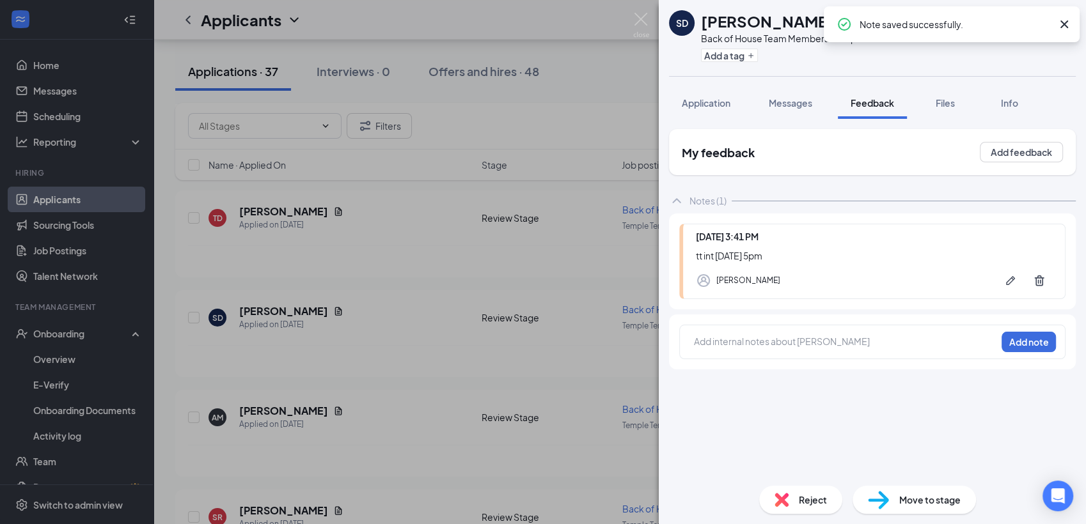
click at [799, 505] on span "Reject" at bounding box center [813, 500] width 28 height 14
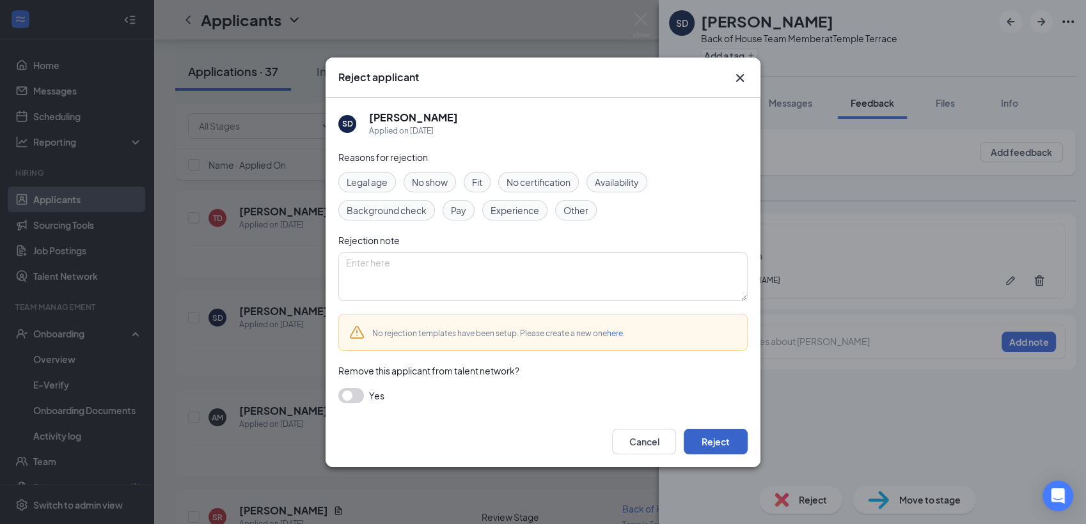
click at [737, 451] on button "Reject" at bounding box center [716, 442] width 64 height 26
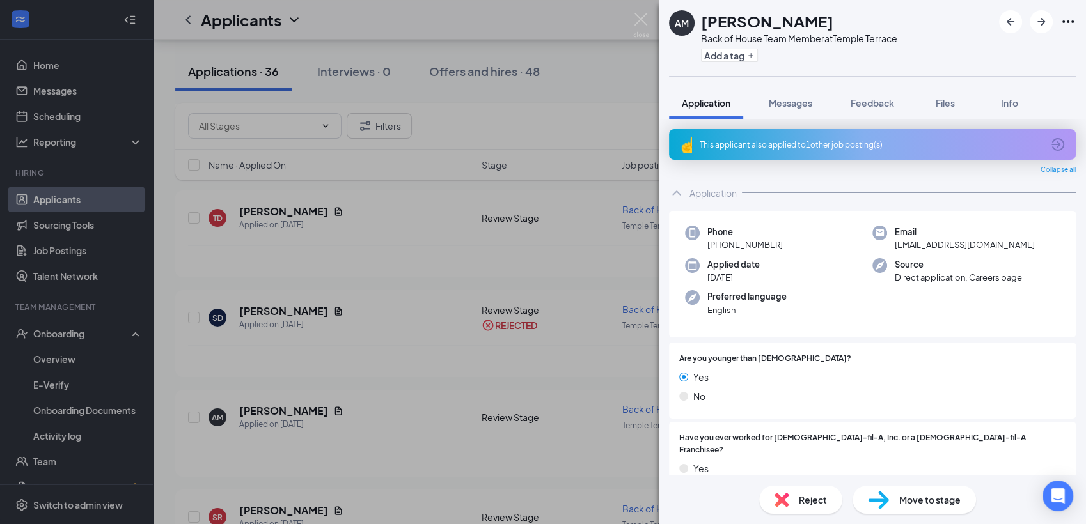
click at [73, 436] on div "AM Alina Murrugarra Back of House Team Member at Temple Terrace Add a tag Appli…" at bounding box center [543, 262] width 1086 height 524
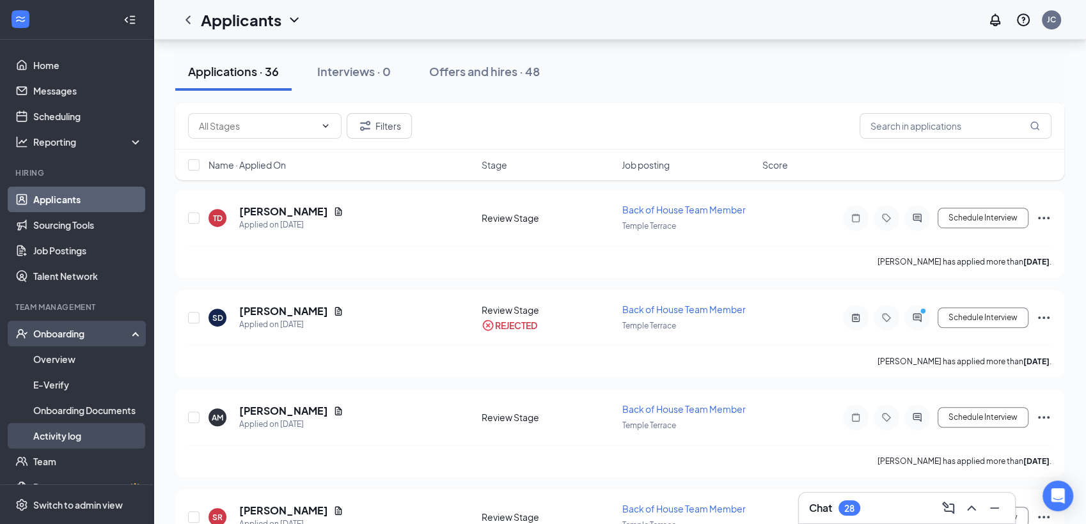
click at [73, 436] on link "Activity log" at bounding box center [87, 436] width 109 height 26
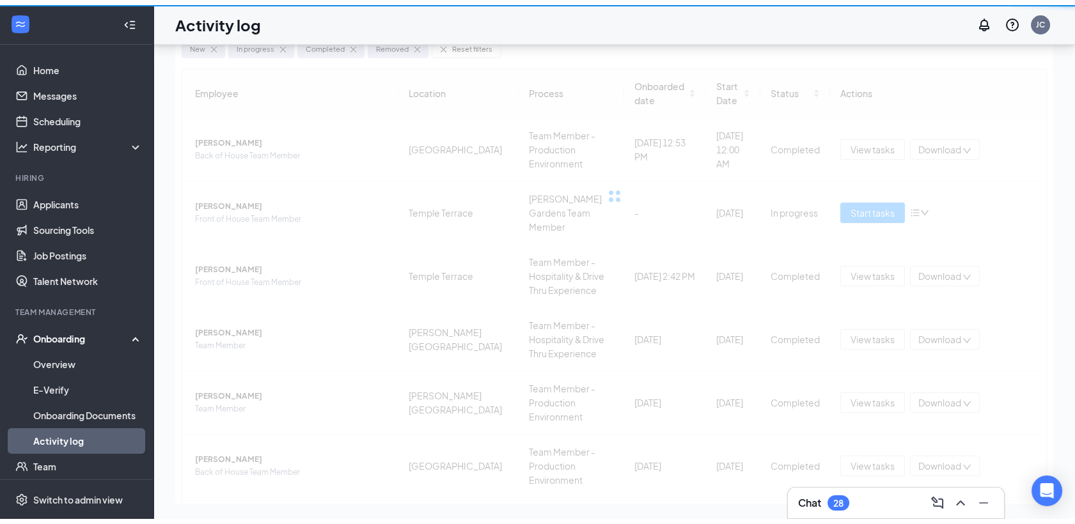
scroll to position [57, 0]
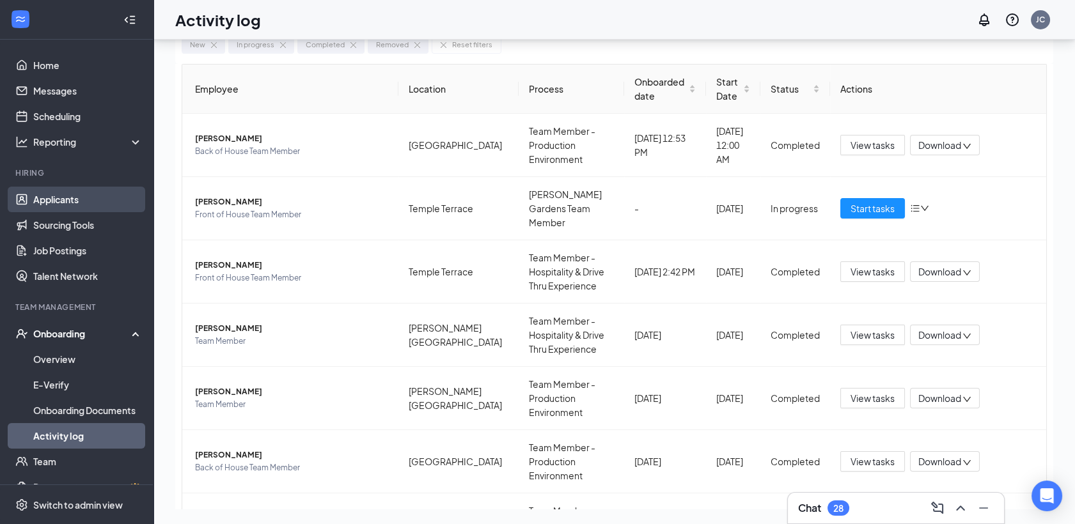
click at [80, 200] on link "Applicants" at bounding box center [87, 200] width 109 height 26
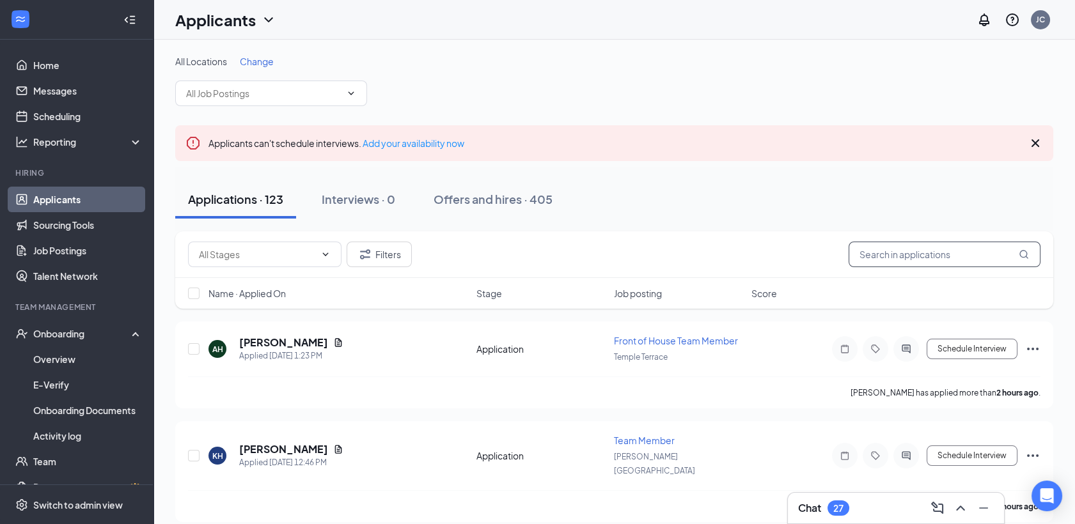
click at [861, 256] on input "text" at bounding box center [945, 255] width 192 height 26
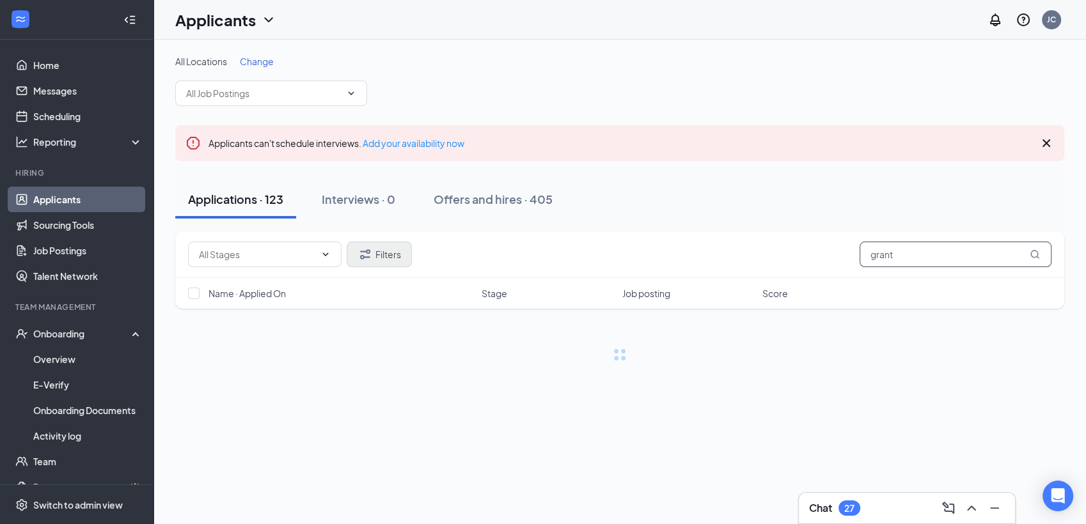
type input "grant"
click at [379, 266] on button "Filters" at bounding box center [379, 255] width 65 height 26
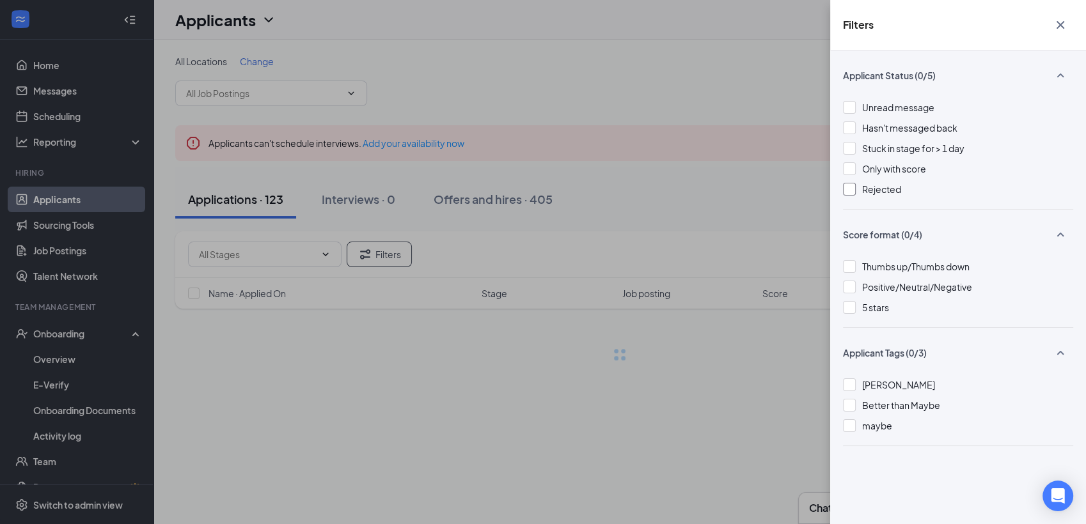
click at [853, 191] on div at bounding box center [849, 189] width 13 height 13
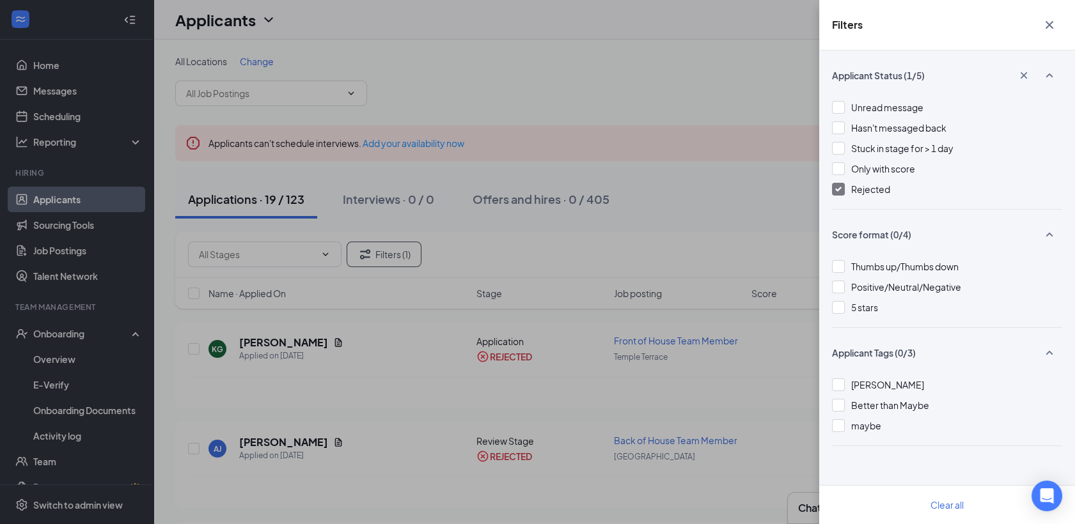
click at [278, 343] on div "Filters Applicant Status (1/5) Unread message Hasn't messaged back Stuck in sta…" at bounding box center [537, 262] width 1075 height 524
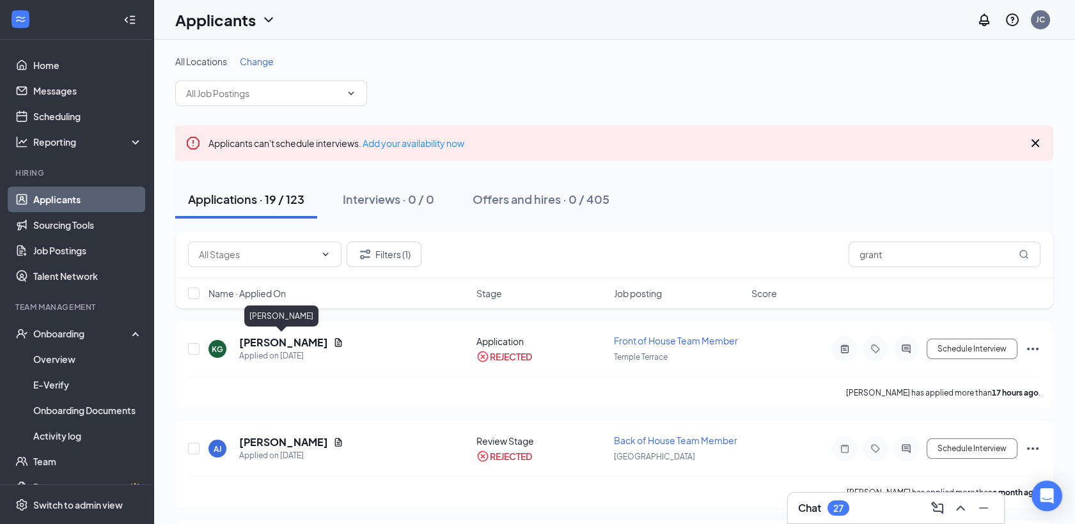
click at [278, 343] on h5 "Keyanna Grant" at bounding box center [283, 343] width 89 height 14
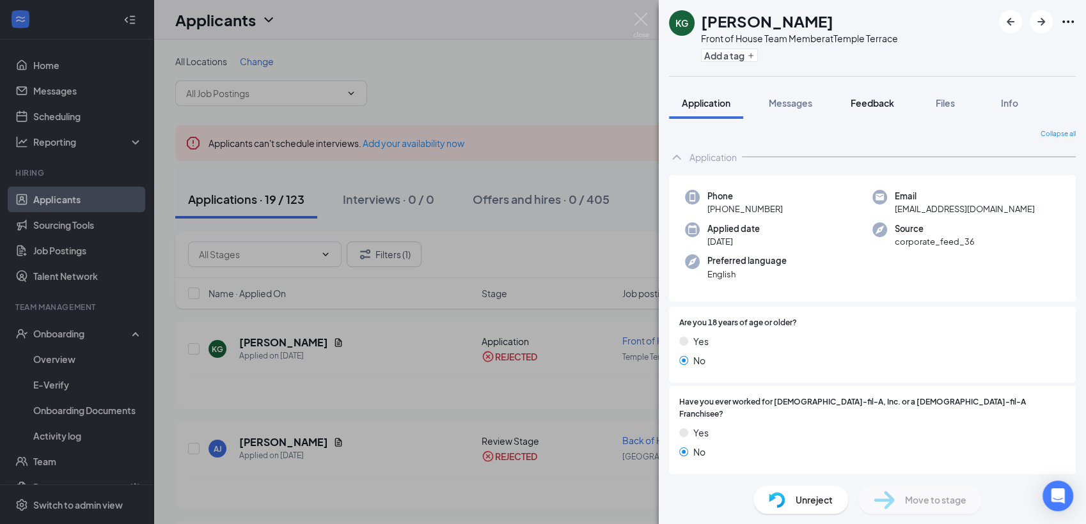
click at [862, 105] on span "Feedback" at bounding box center [872, 103] width 43 height 12
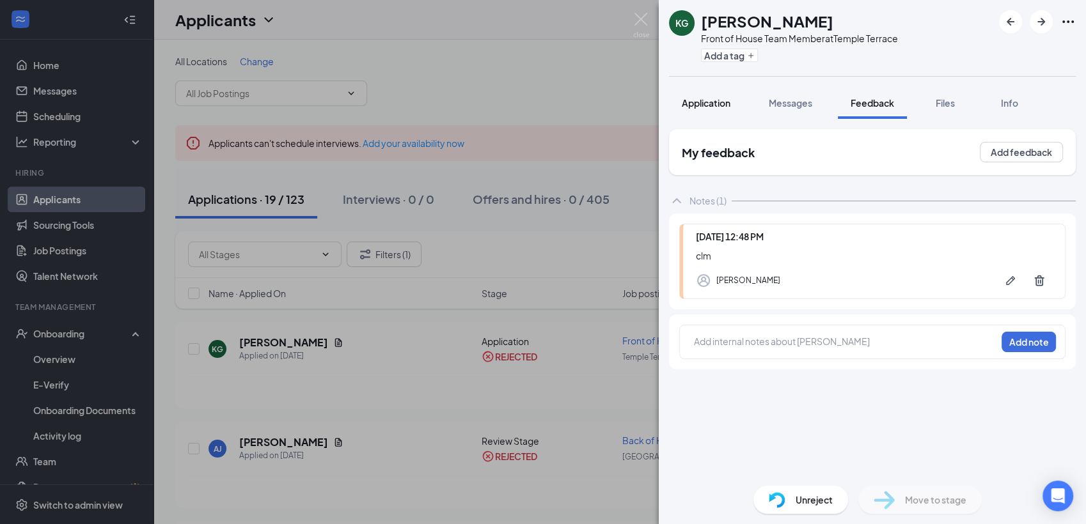
click at [722, 106] on span "Application" at bounding box center [706, 103] width 49 height 12
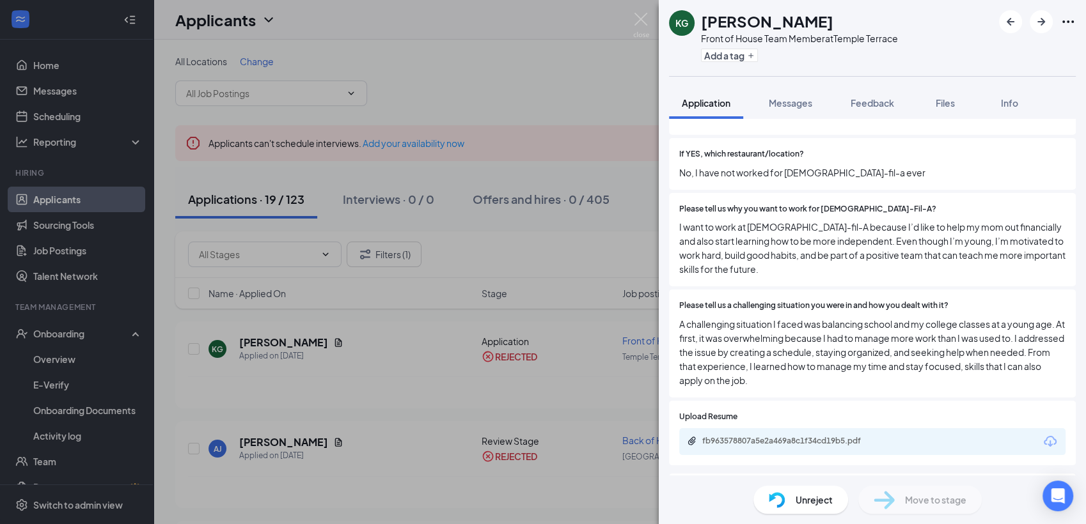
scroll to position [369, 0]
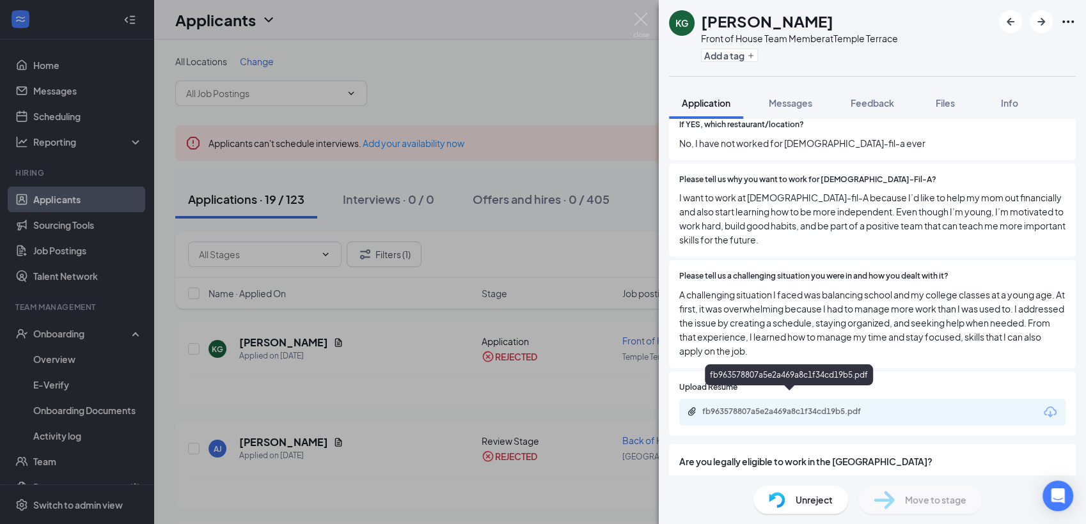
click at [819, 407] on div "fb963578807a5e2a469a8c1f34cd19b5.pdf" at bounding box center [791, 412] width 179 height 10
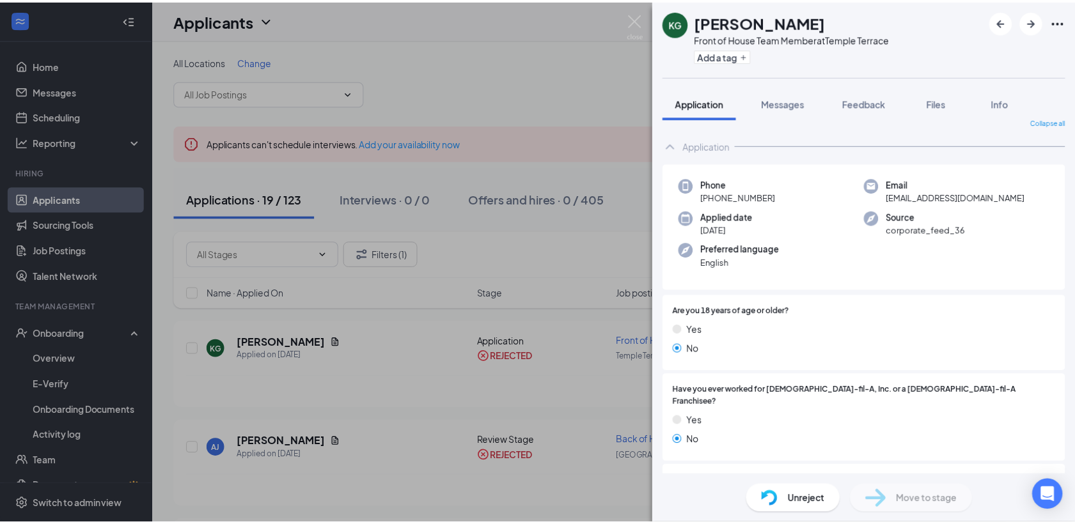
scroll to position [0, 0]
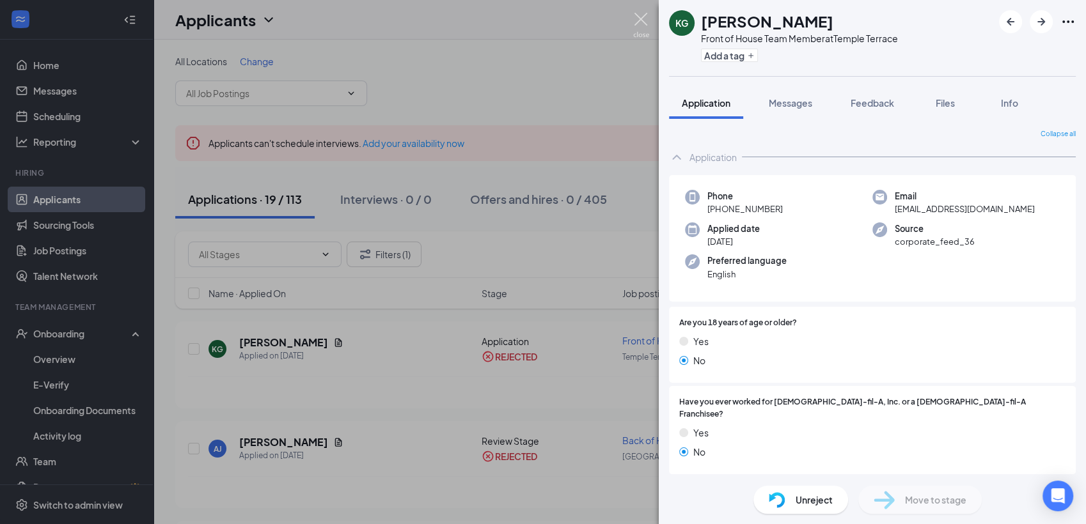
click at [638, 27] on img at bounding box center [641, 25] width 16 height 25
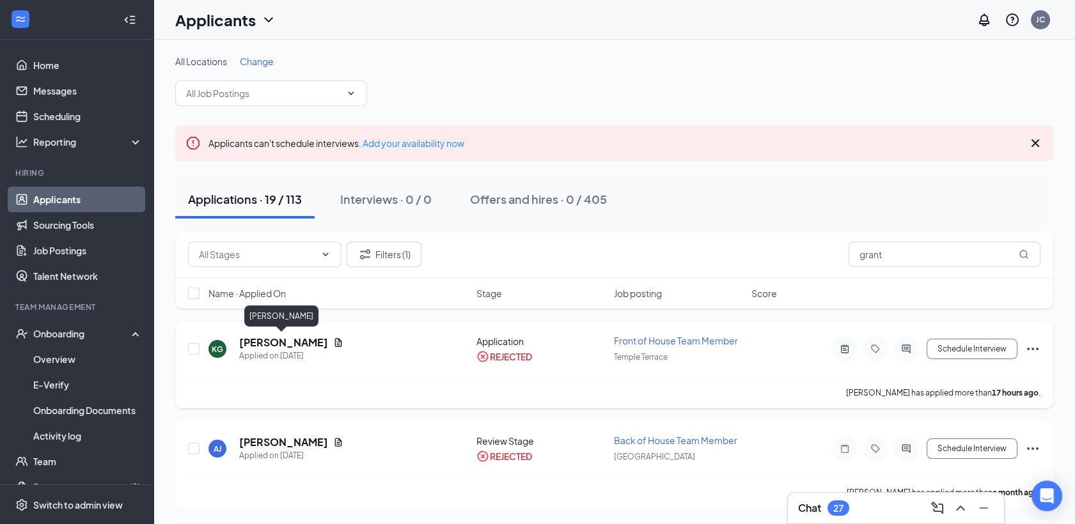
click at [268, 340] on h5 "Keyanna Grant" at bounding box center [283, 343] width 89 height 14
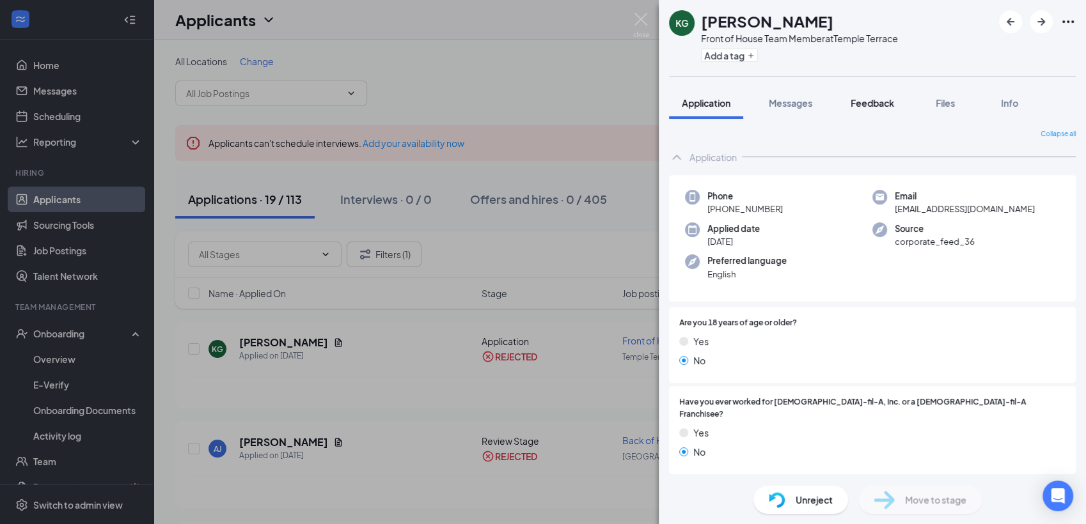
click at [864, 98] on span "Feedback" at bounding box center [872, 103] width 43 height 12
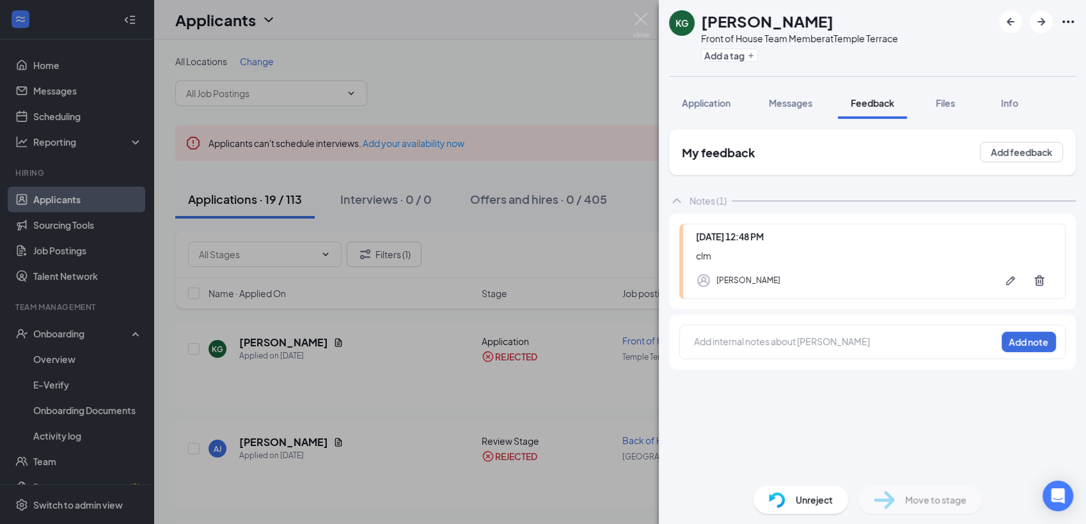
click at [709, 337] on div at bounding box center [845, 341] width 301 height 13
click at [1028, 346] on button "Add note" at bounding box center [1029, 342] width 54 height 20
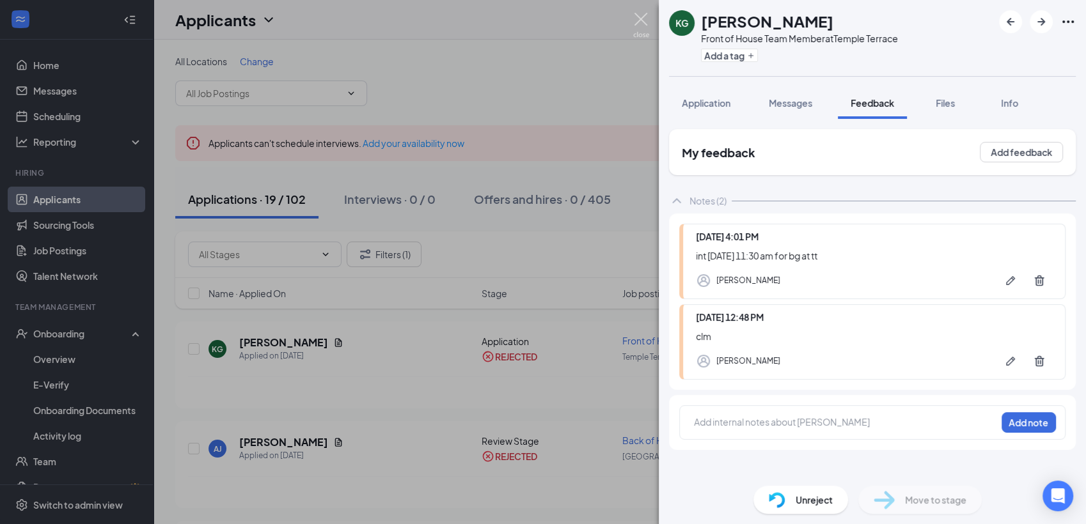
click at [645, 24] on img at bounding box center [641, 25] width 16 height 25
